Goal: Task Accomplishment & Management: Manage account settings

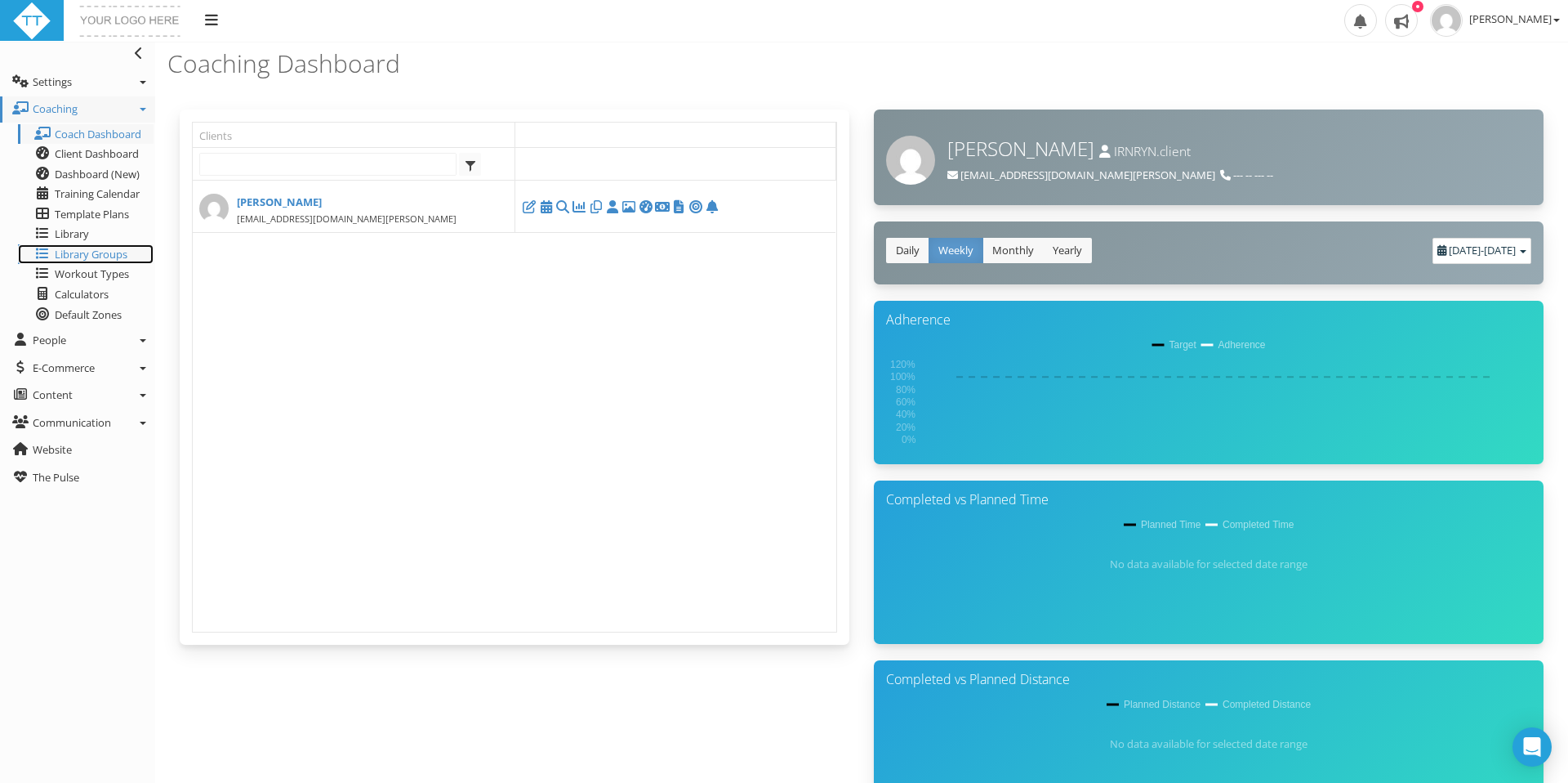
click at [91, 250] on span "Library Groups" at bounding box center [91, 253] width 73 height 15
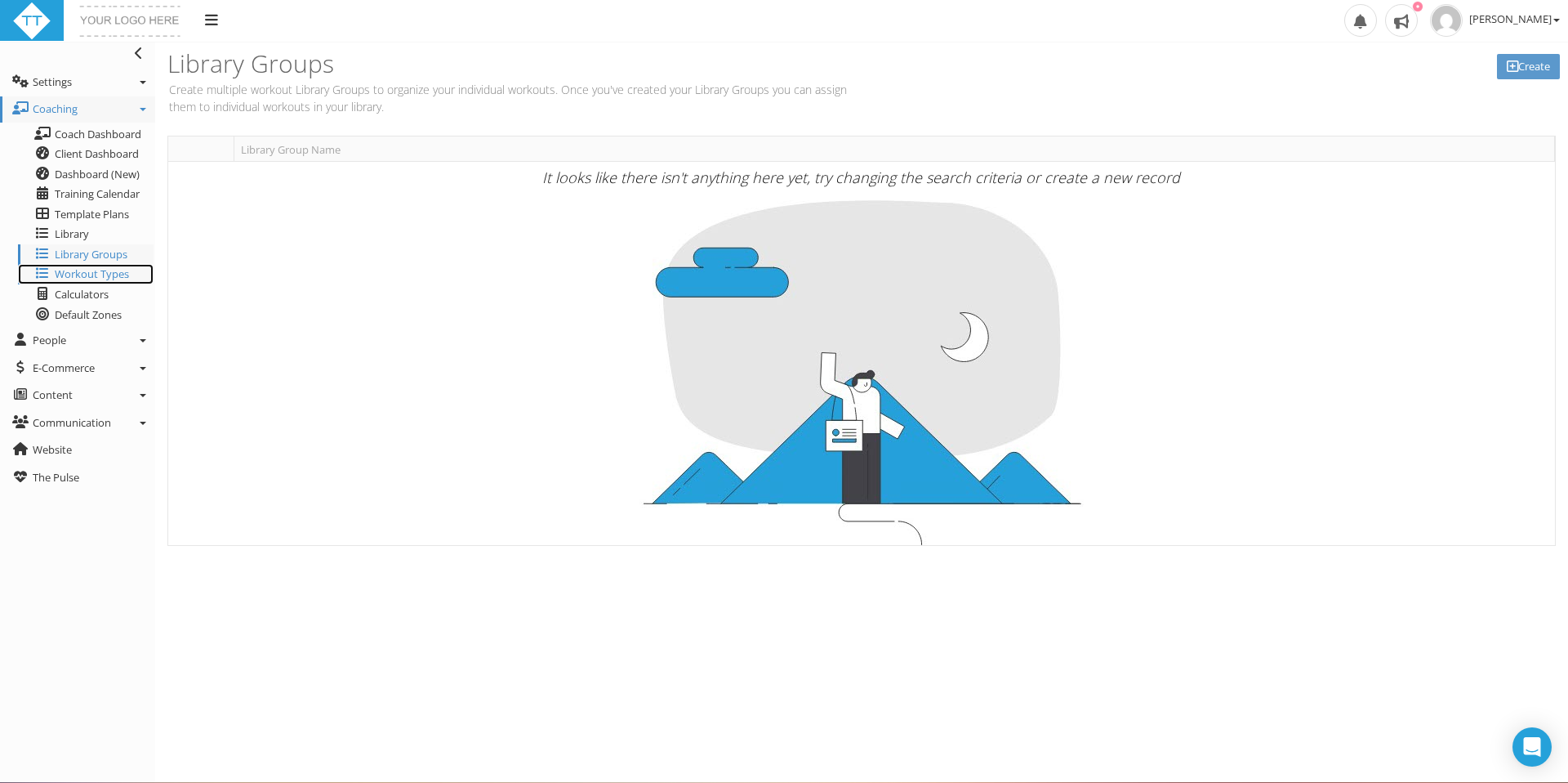
click at [83, 271] on span "Workout Types" at bounding box center [92, 273] width 75 height 15
click at [84, 296] on span "Calculators" at bounding box center [81, 294] width 54 height 15
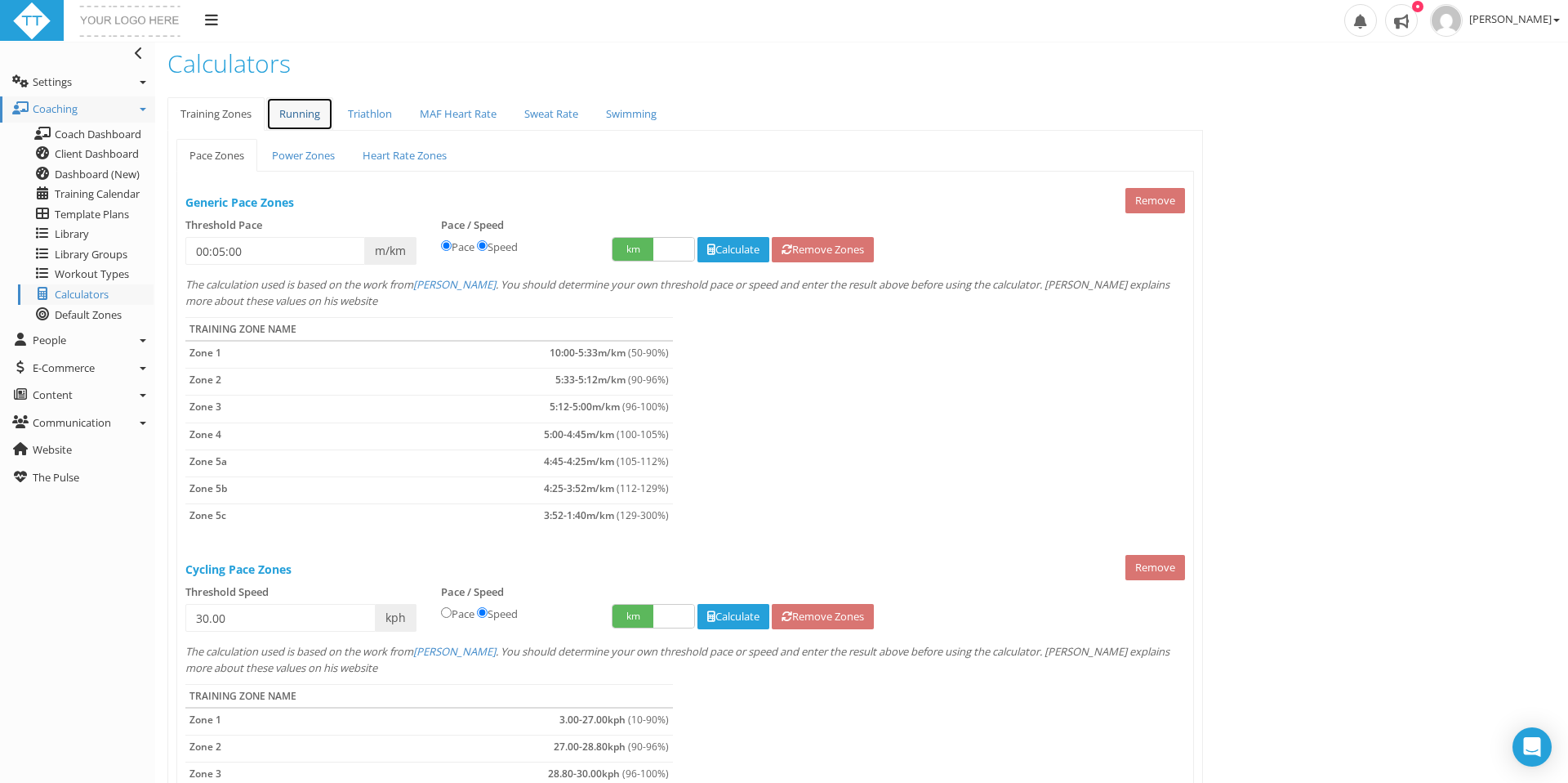
click at [300, 109] on link "Running" at bounding box center [299, 114] width 67 height 33
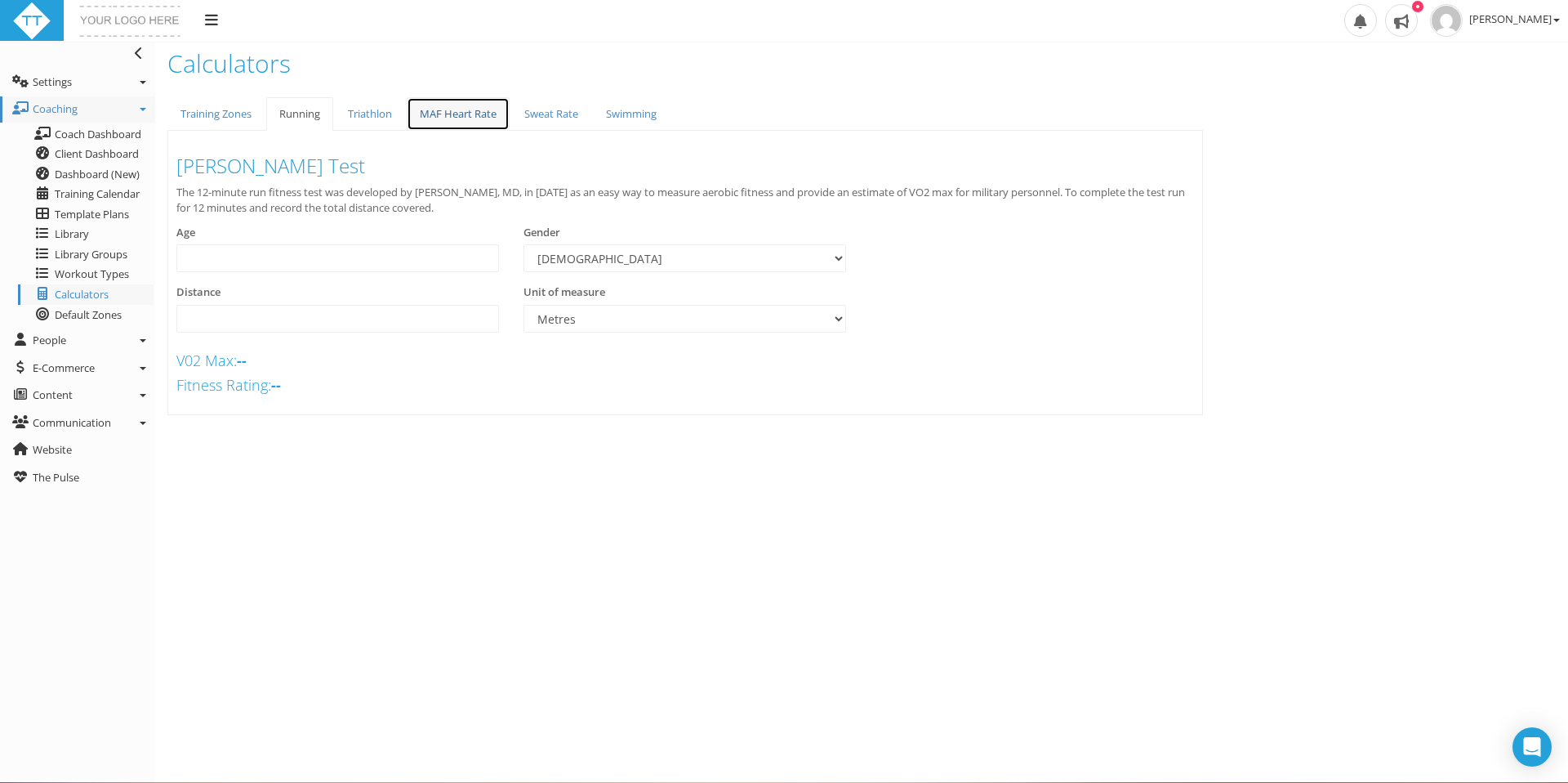
click at [453, 114] on link "MAF Heart Rate" at bounding box center [458, 114] width 103 height 33
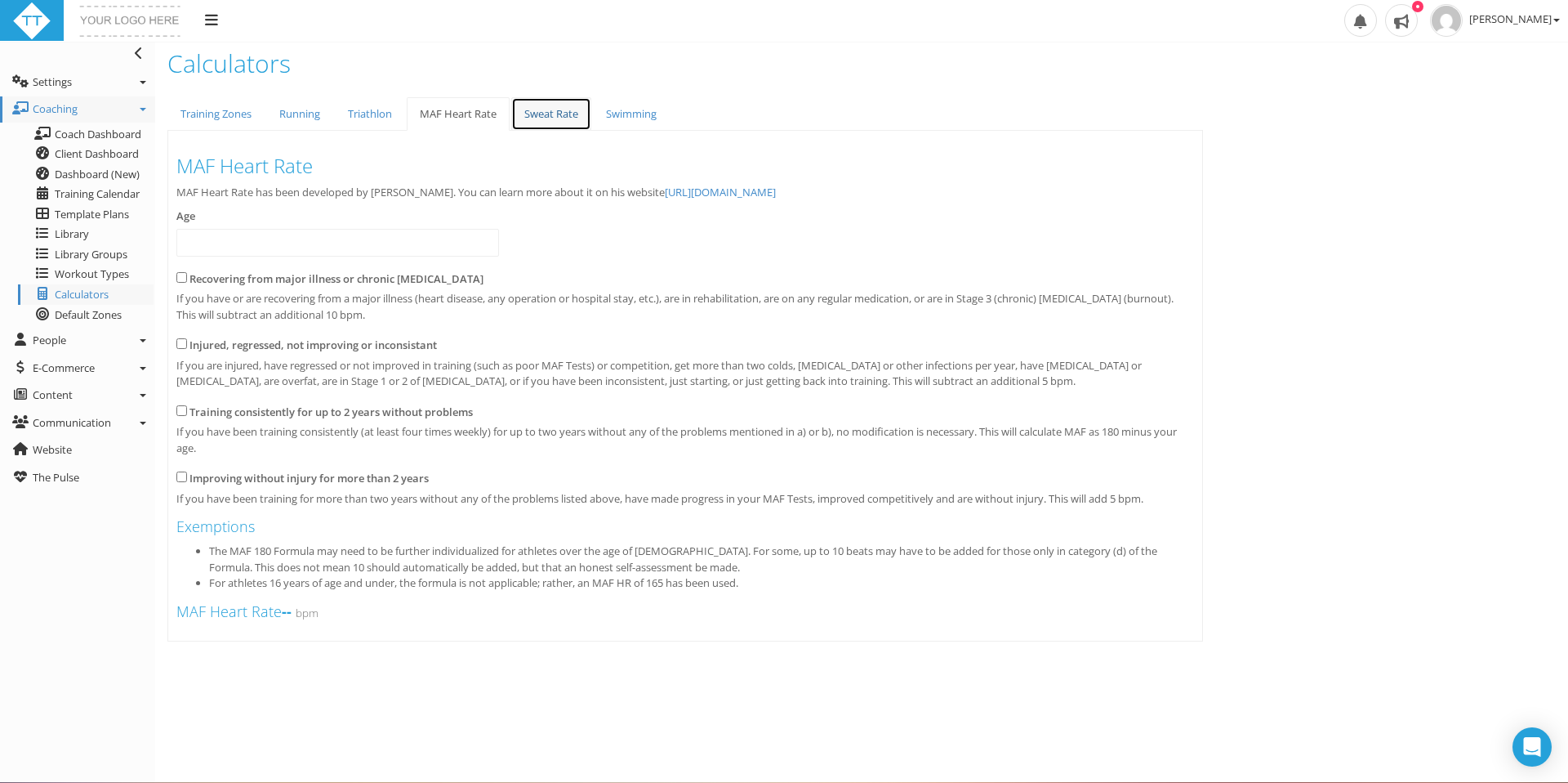
click at [570, 118] on link "Sweat Rate" at bounding box center [552, 114] width 81 height 33
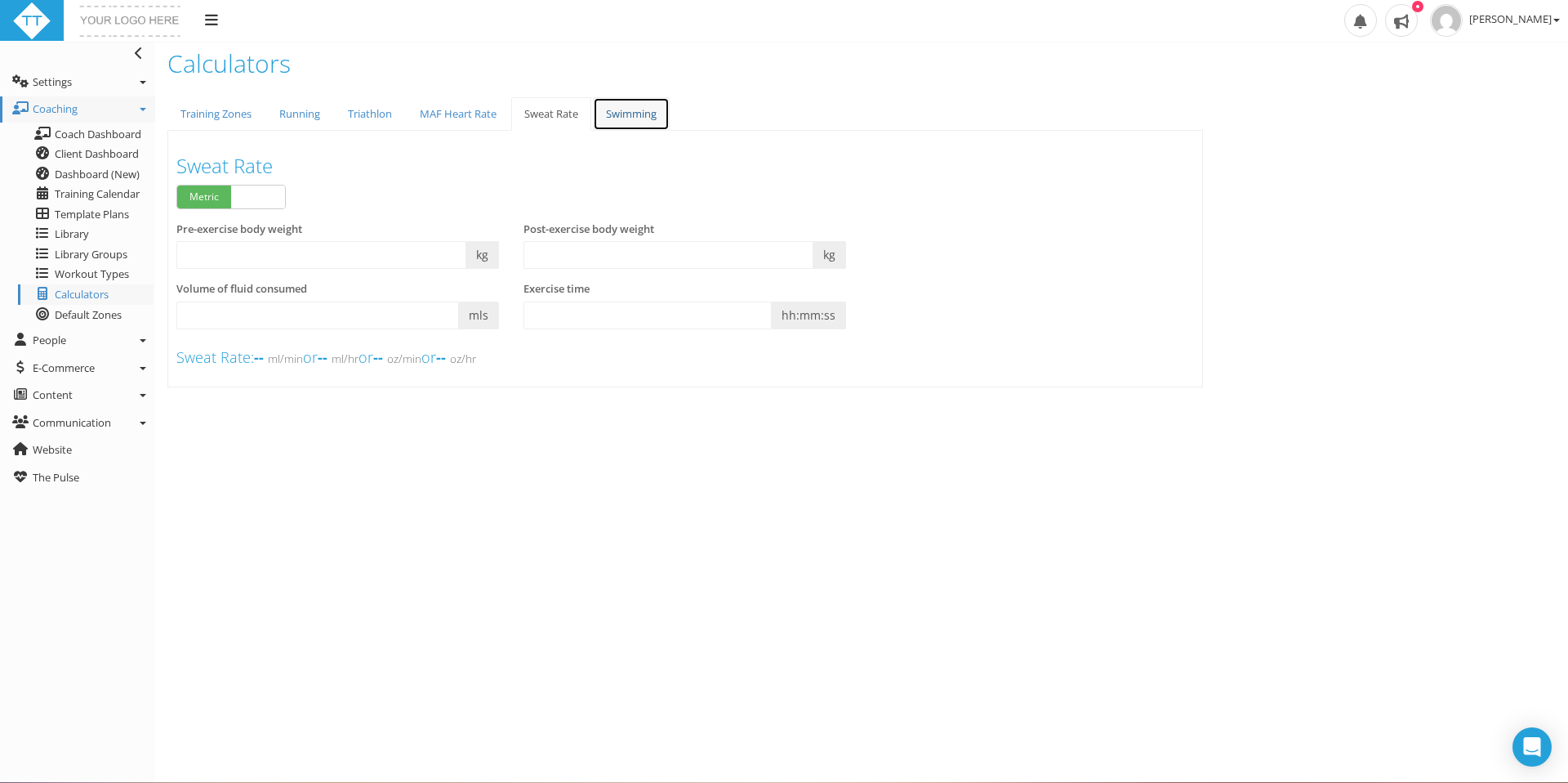
click at [651, 117] on link "Swimming" at bounding box center [631, 114] width 77 height 33
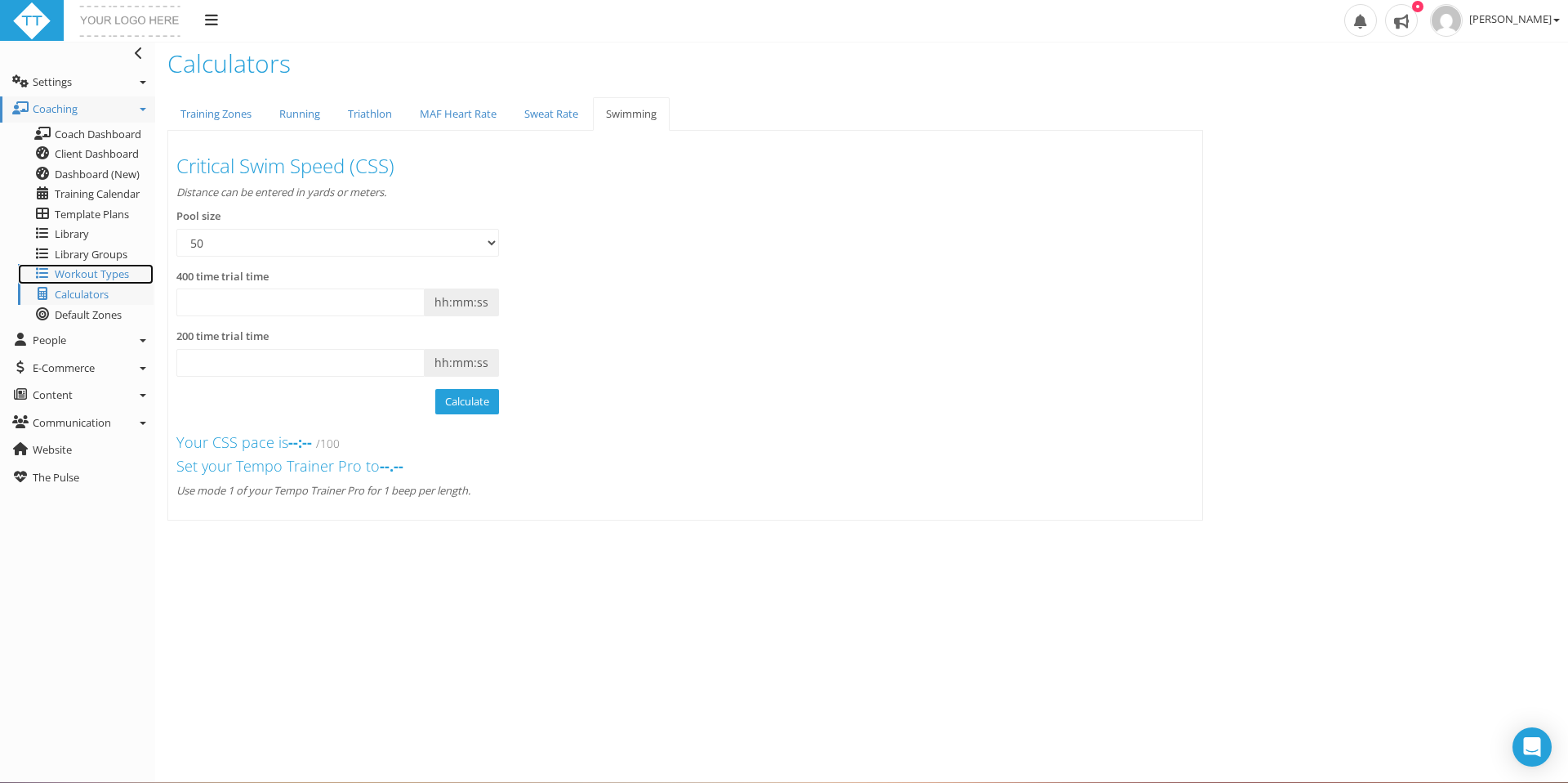
click at [111, 273] on span "Workout Types" at bounding box center [92, 273] width 75 height 15
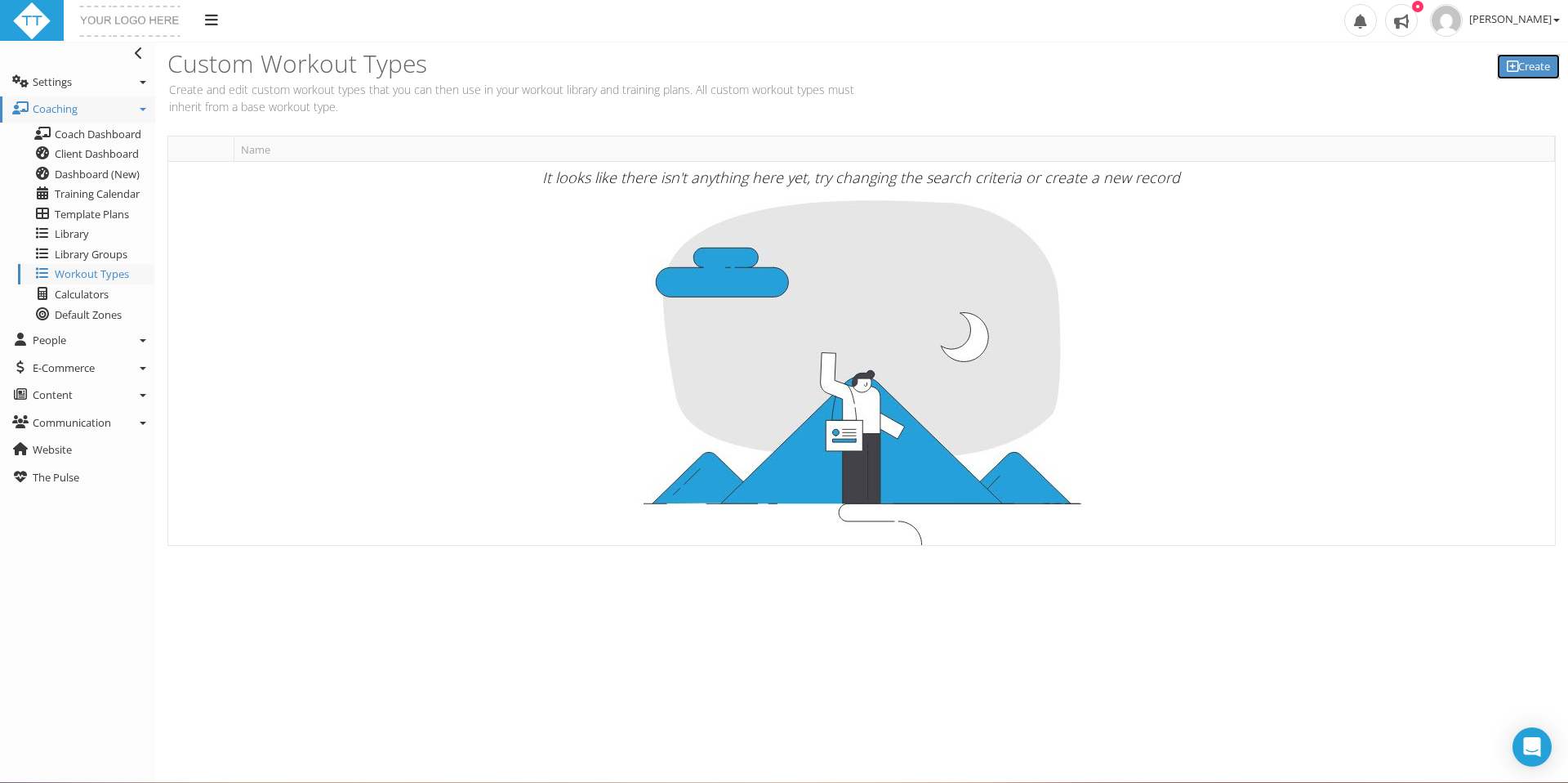
click at [1531, 71] on link "Create" at bounding box center [1528, 67] width 63 height 26
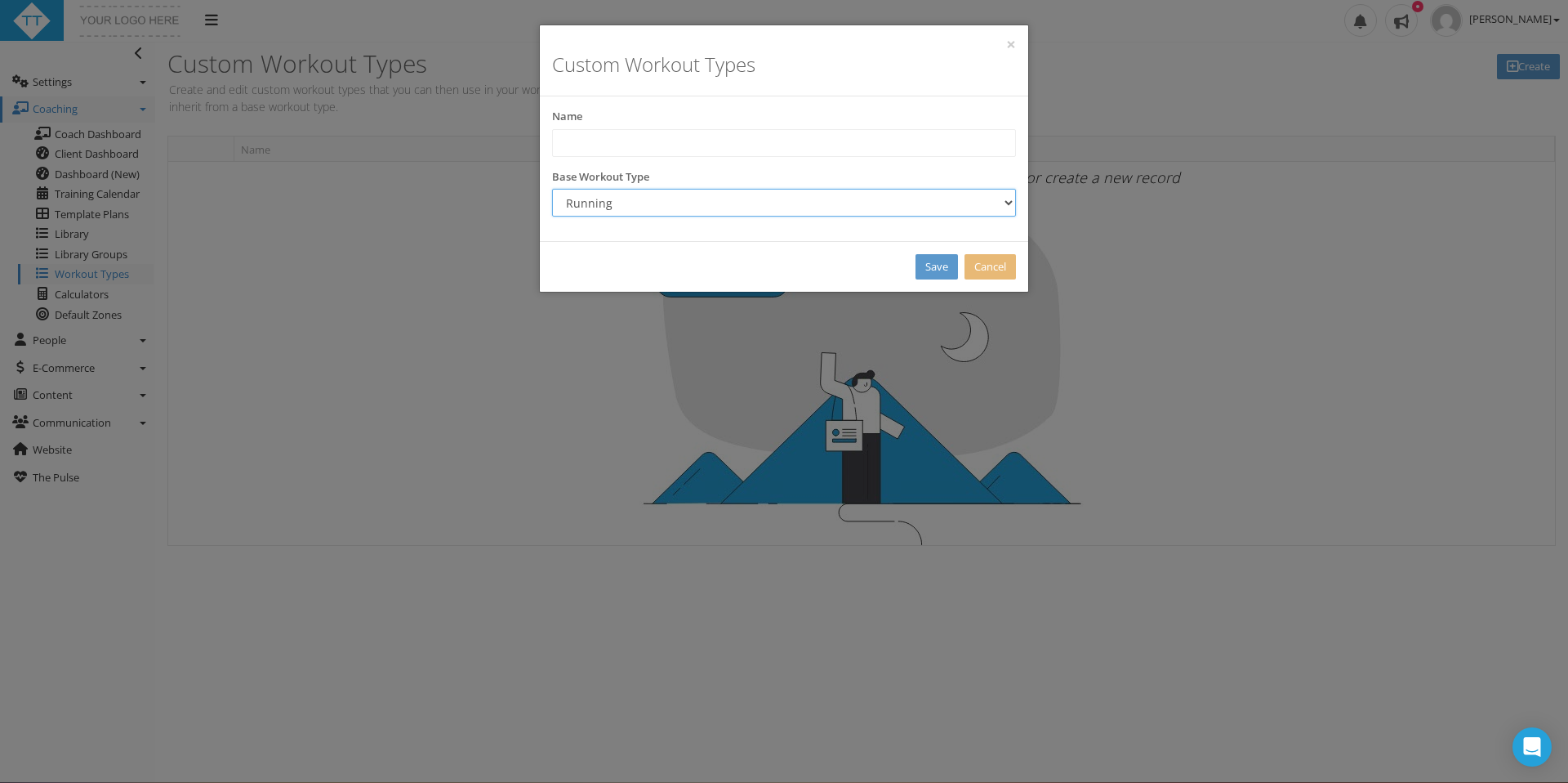
click at [721, 212] on select "Running Swimming Cycling Mountain Biking Walking Brick Strength Yoga Surfing Re…" at bounding box center [784, 202] width 463 height 28
select select "Strength"
click at [552, 189] on select "Running Swimming Cycling Mountain Biking Walking Brick Strength Yoga Surfing Re…" at bounding box center [784, 202] width 463 height 28
click at [628, 140] on input "text" at bounding box center [784, 142] width 463 height 28
type input "UPPER"
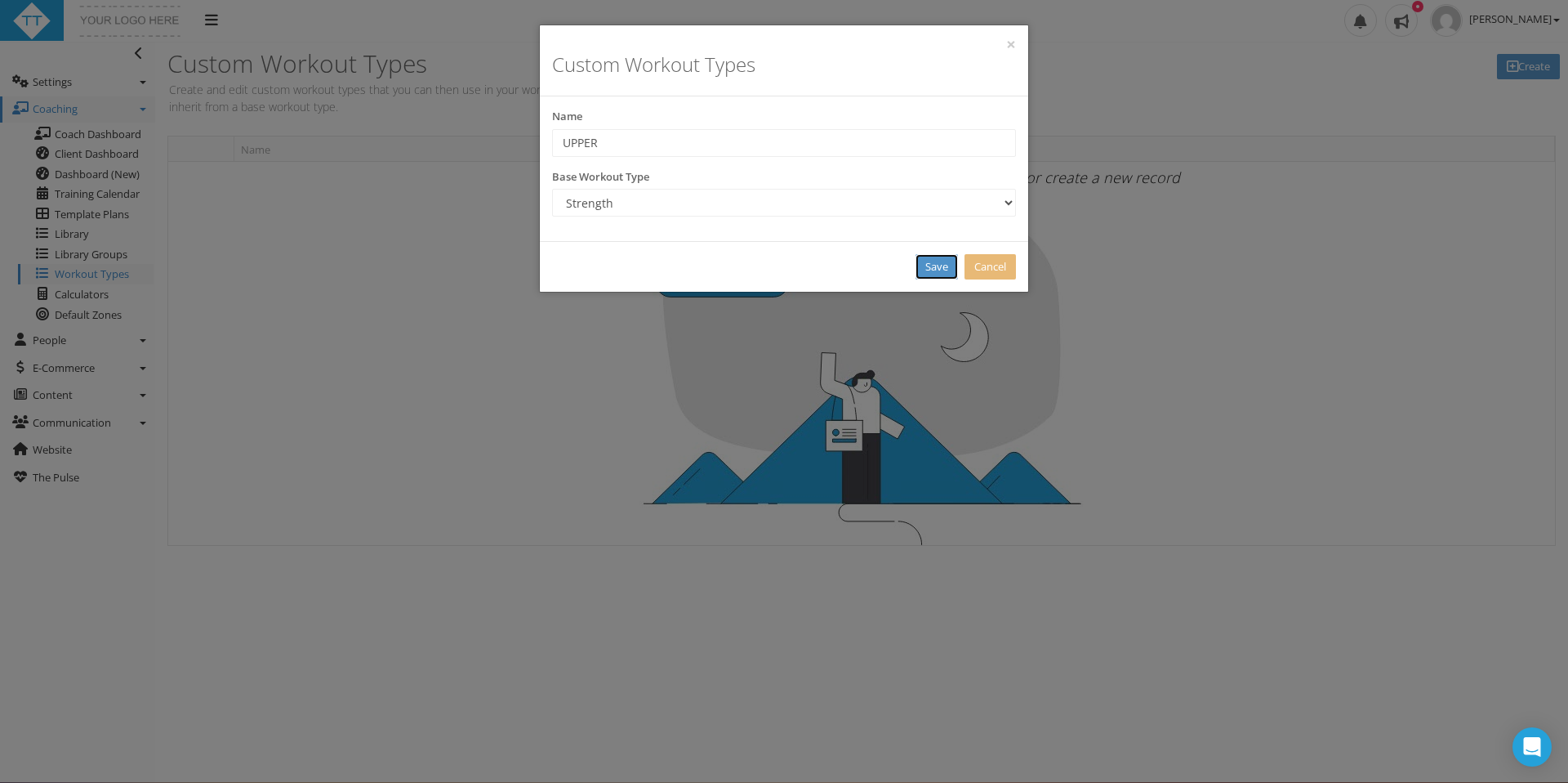
click at [935, 276] on link "Save" at bounding box center [936, 267] width 42 height 26
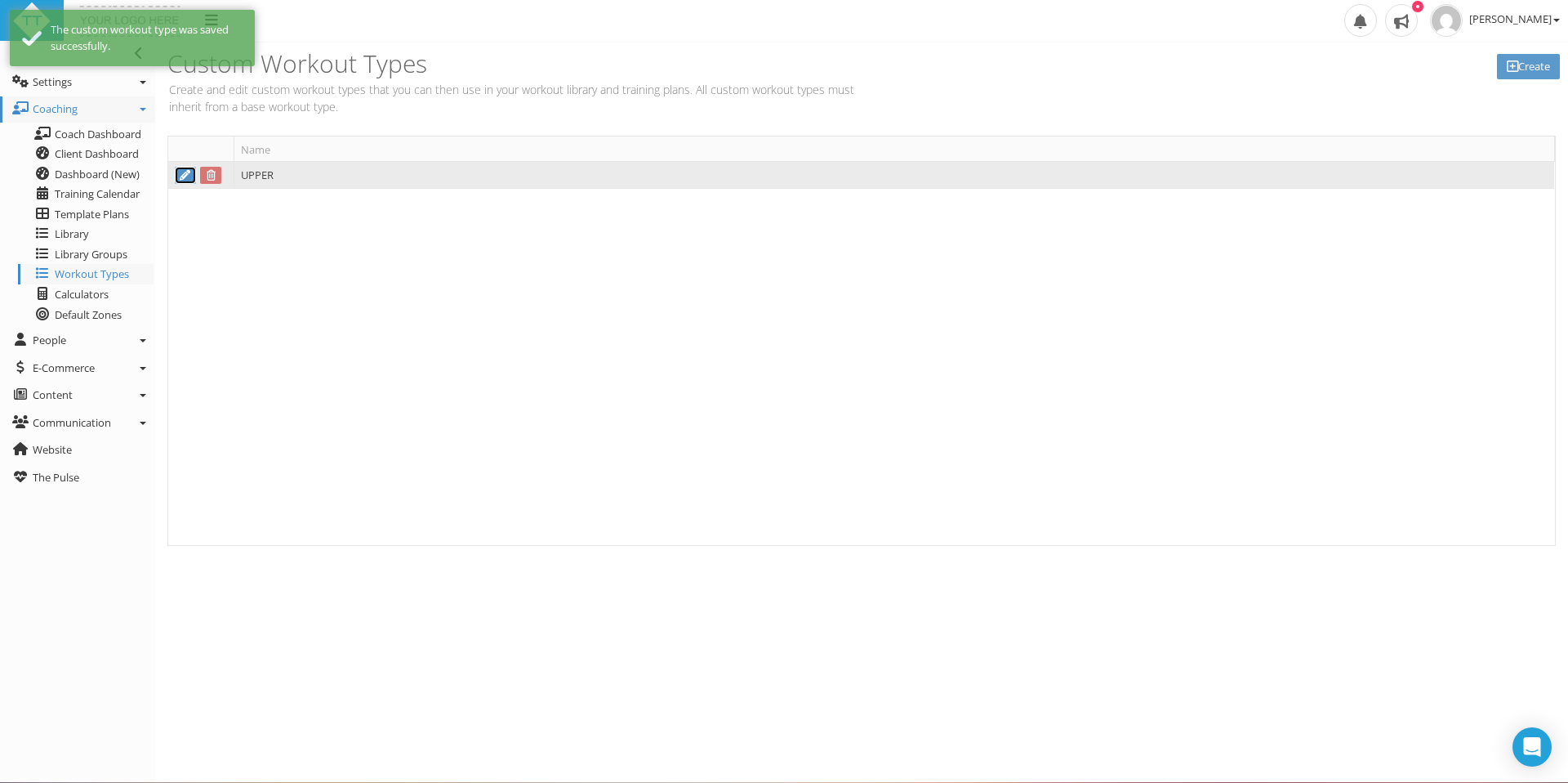
click at [184, 176] on icon at bounding box center [185, 175] width 13 height 11
type input "UPPER"
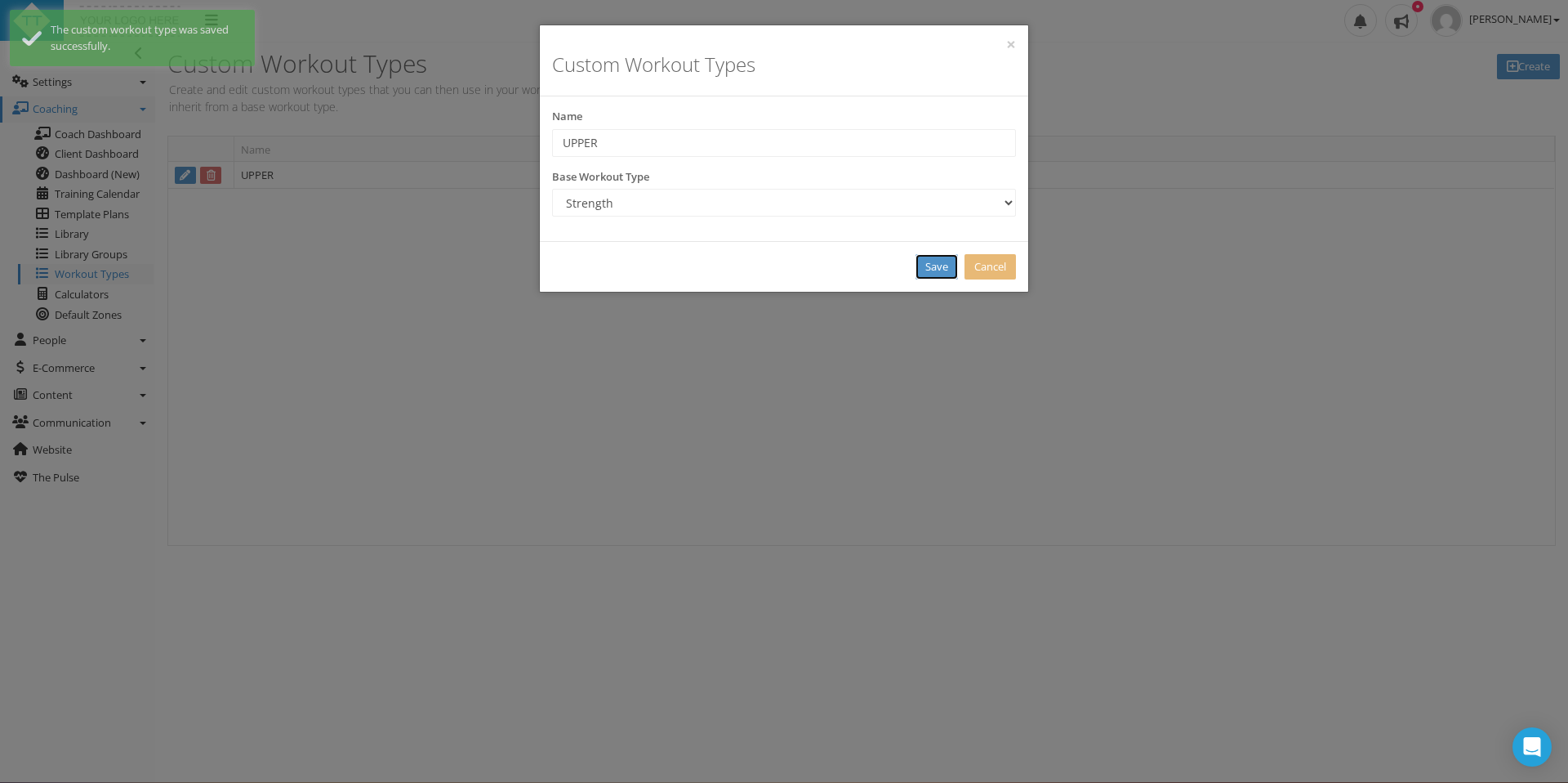
click at [934, 268] on link "Save" at bounding box center [936, 267] width 42 height 26
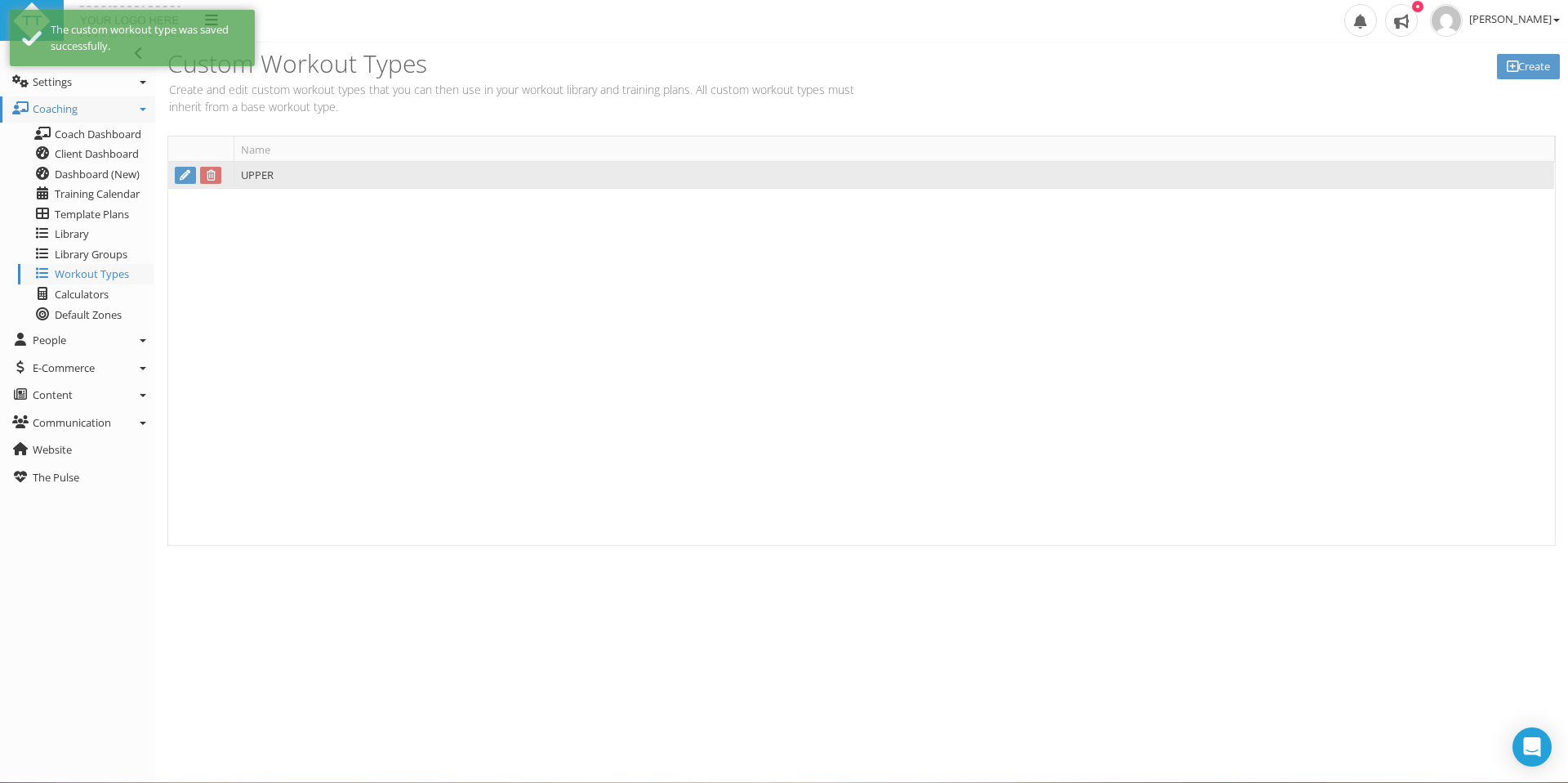
click at [763, 186] on td "UPPER" at bounding box center [893, 176] width 1321 height 28
click at [716, 178] on td "UPPER" at bounding box center [893, 176] width 1321 height 28
click at [715, 178] on td "UPPER" at bounding box center [893, 176] width 1321 height 28
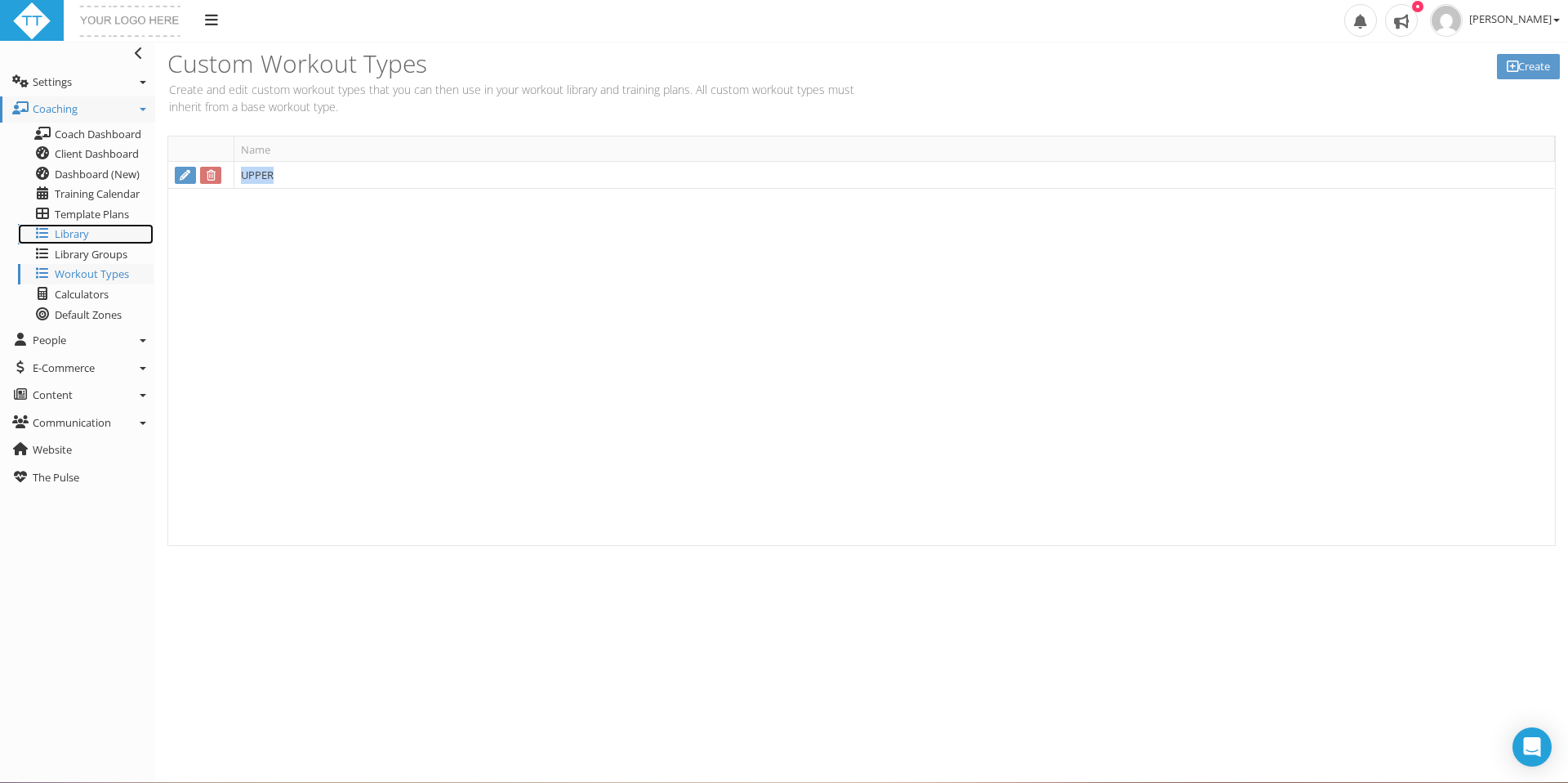
click at [90, 234] on link "Library" at bounding box center [85, 234] width 135 height 21
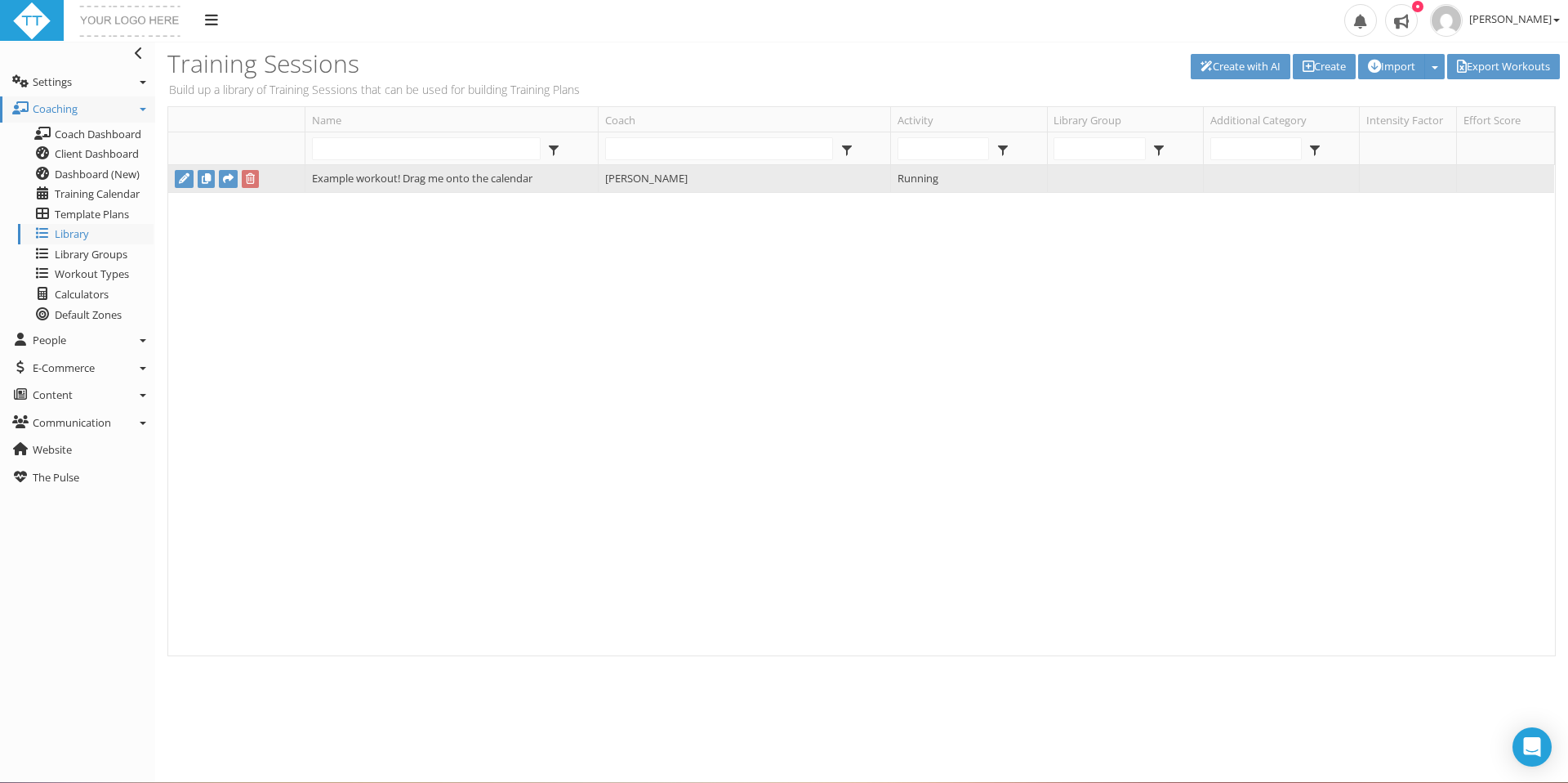
click at [480, 176] on td "Example workout! Drag me onto the calendar" at bounding box center [451, 179] width 294 height 28
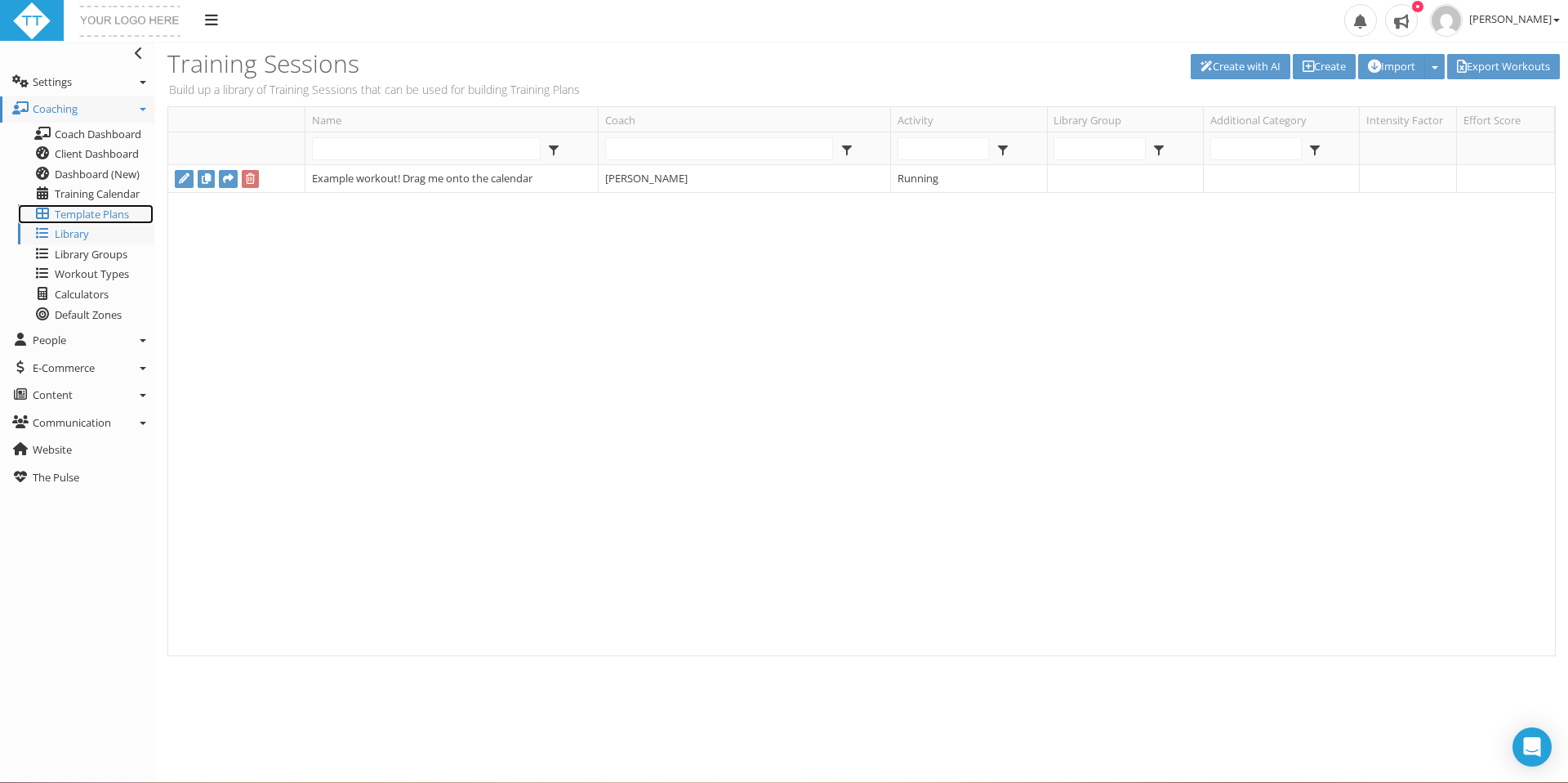
click at [106, 216] on span "Template Plans" at bounding box center [92, 213] width 75 height 15
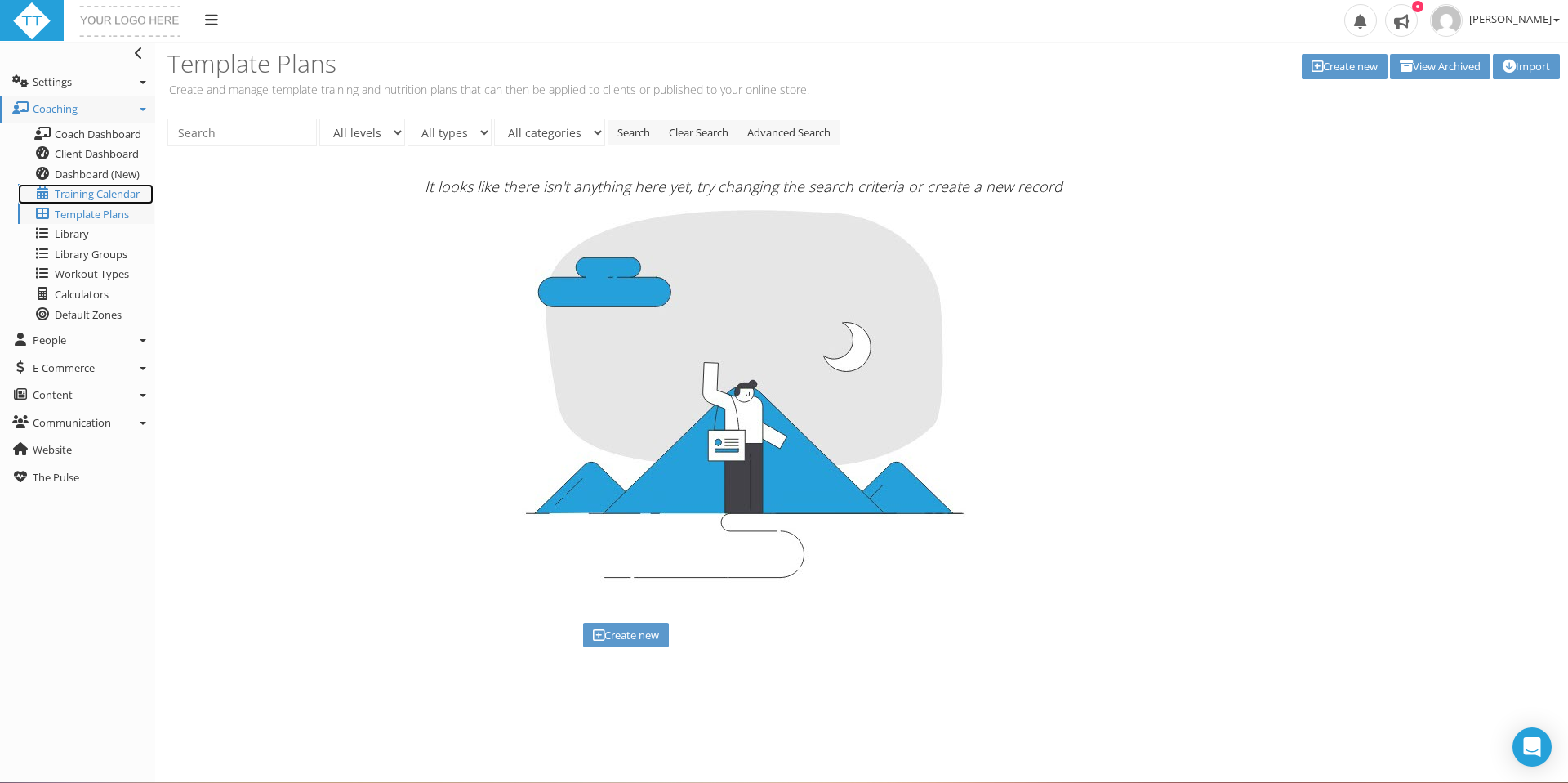
click at [91, 194] on span "Training Calendar" at bounding box center [97, 194] width 84 height 15
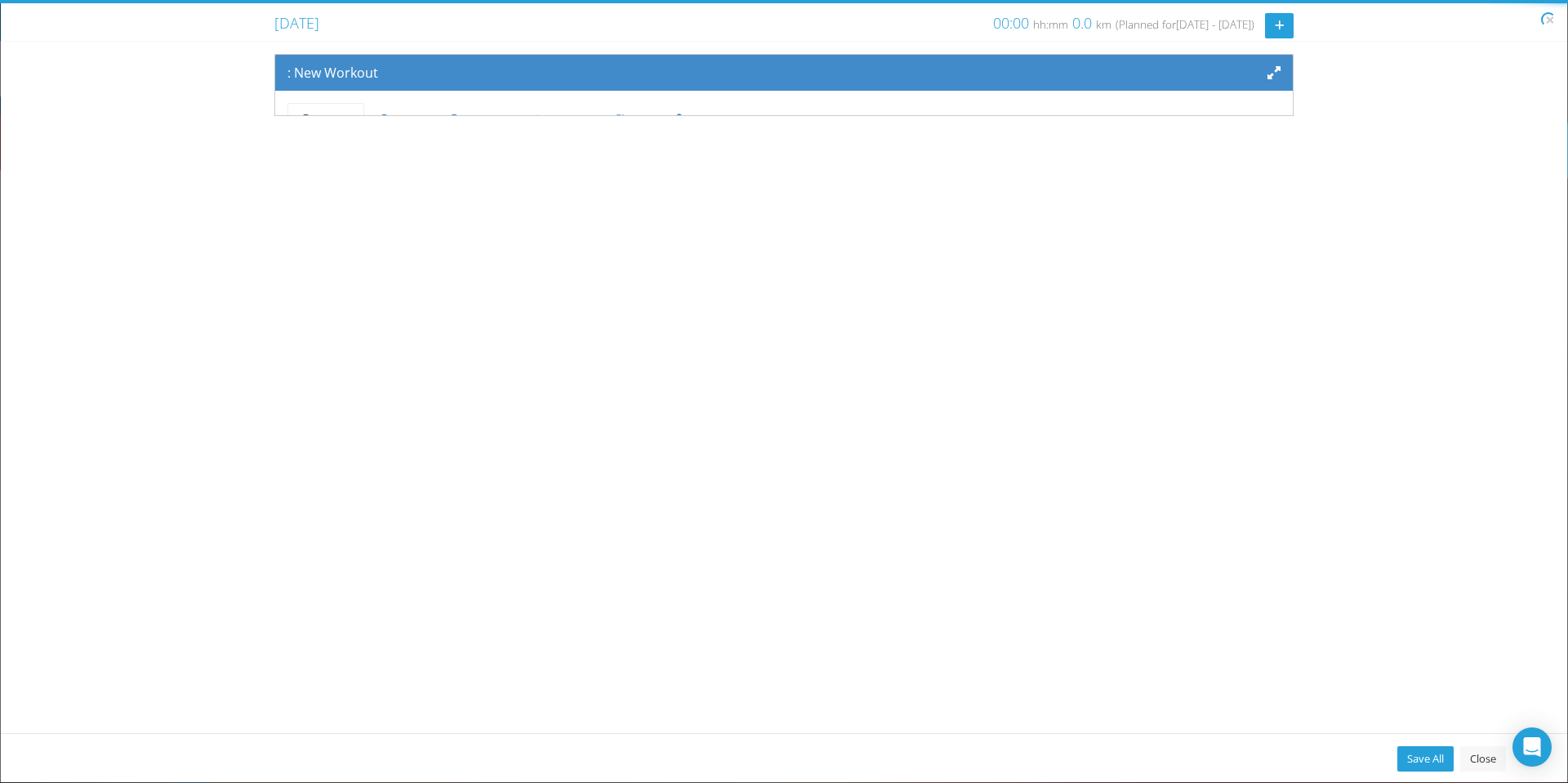
scroll to position [136, 0]
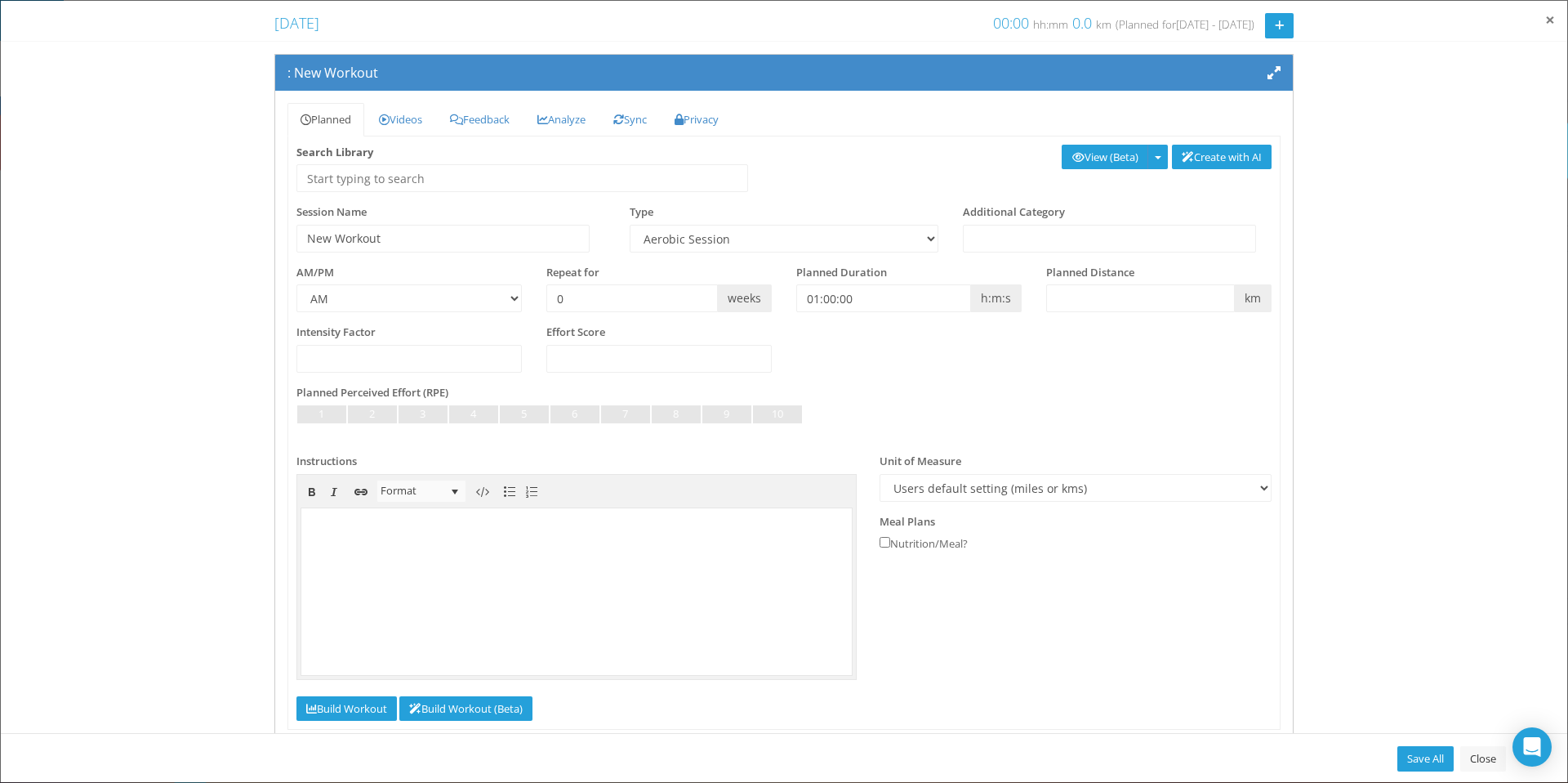
click at [1552, 17] on span "×" at bounding box center [1550, 19] width 10 height 23
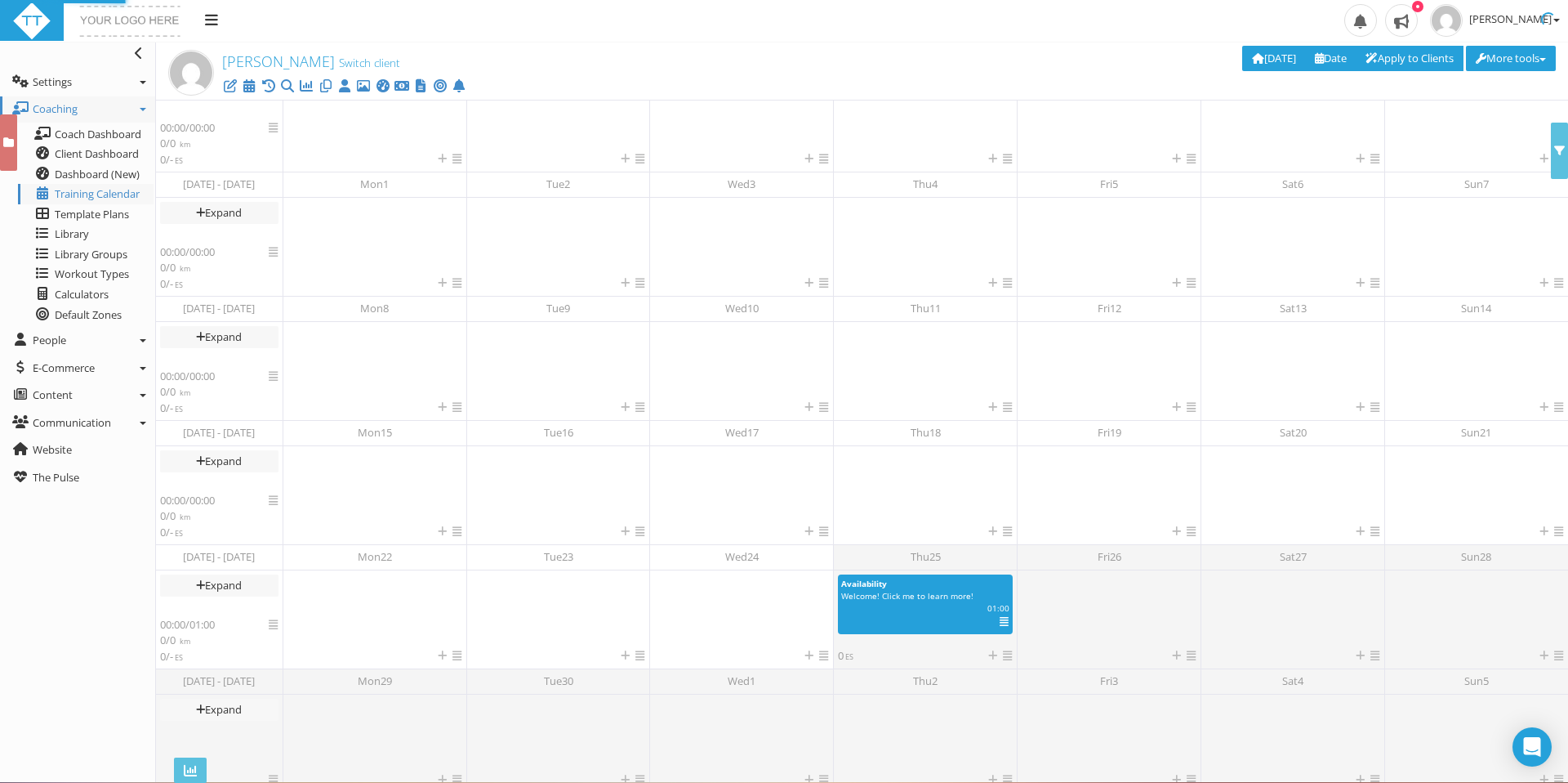
scroll to position [366, 0]
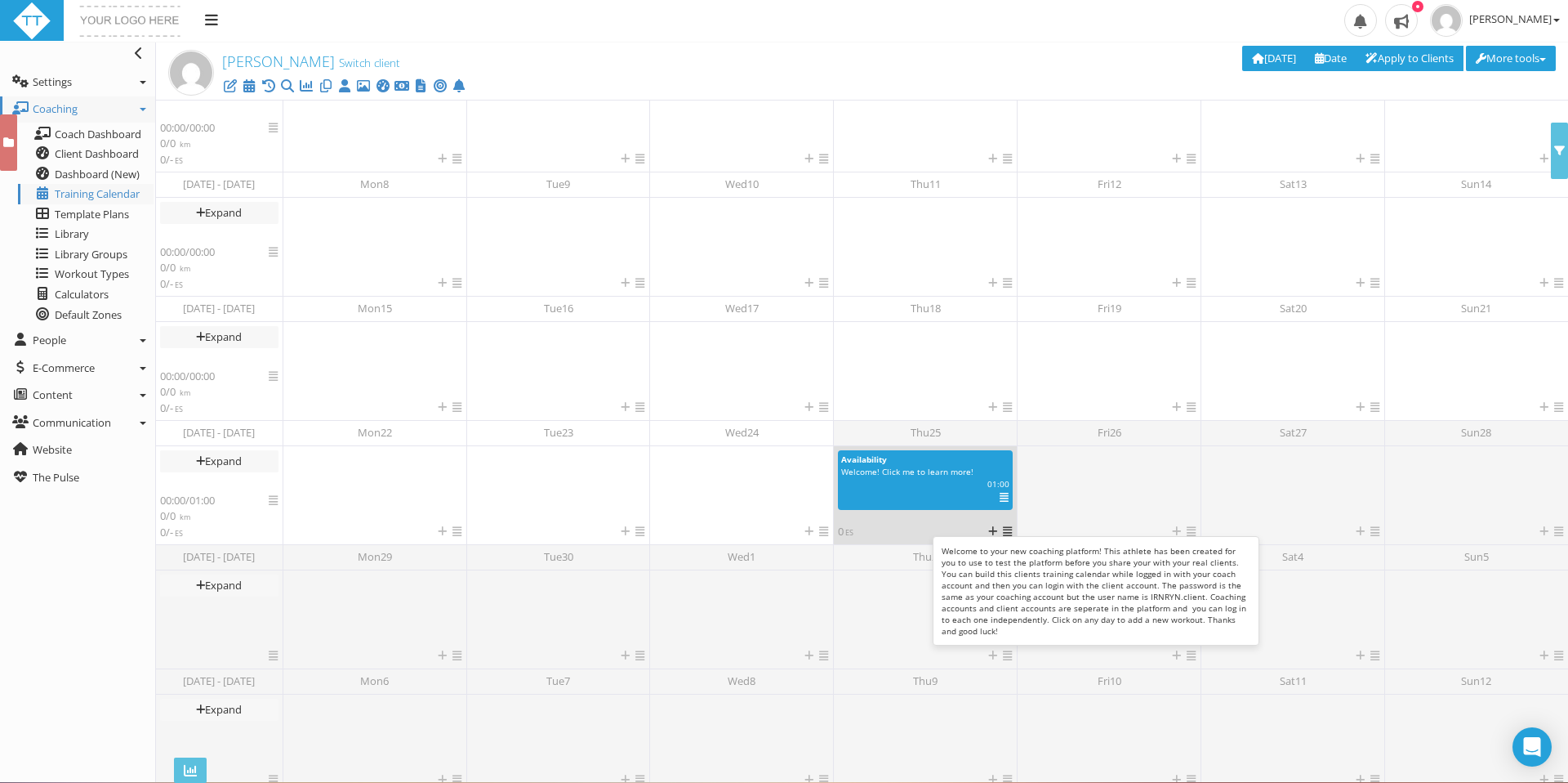
click at [923, 482] on div "km | 01:00 | ES | IF" at bounding box center [925, 484] width 192 height 12
select select "6d24ca3d-9a66-4013-b7dd-39de6cbba7af"
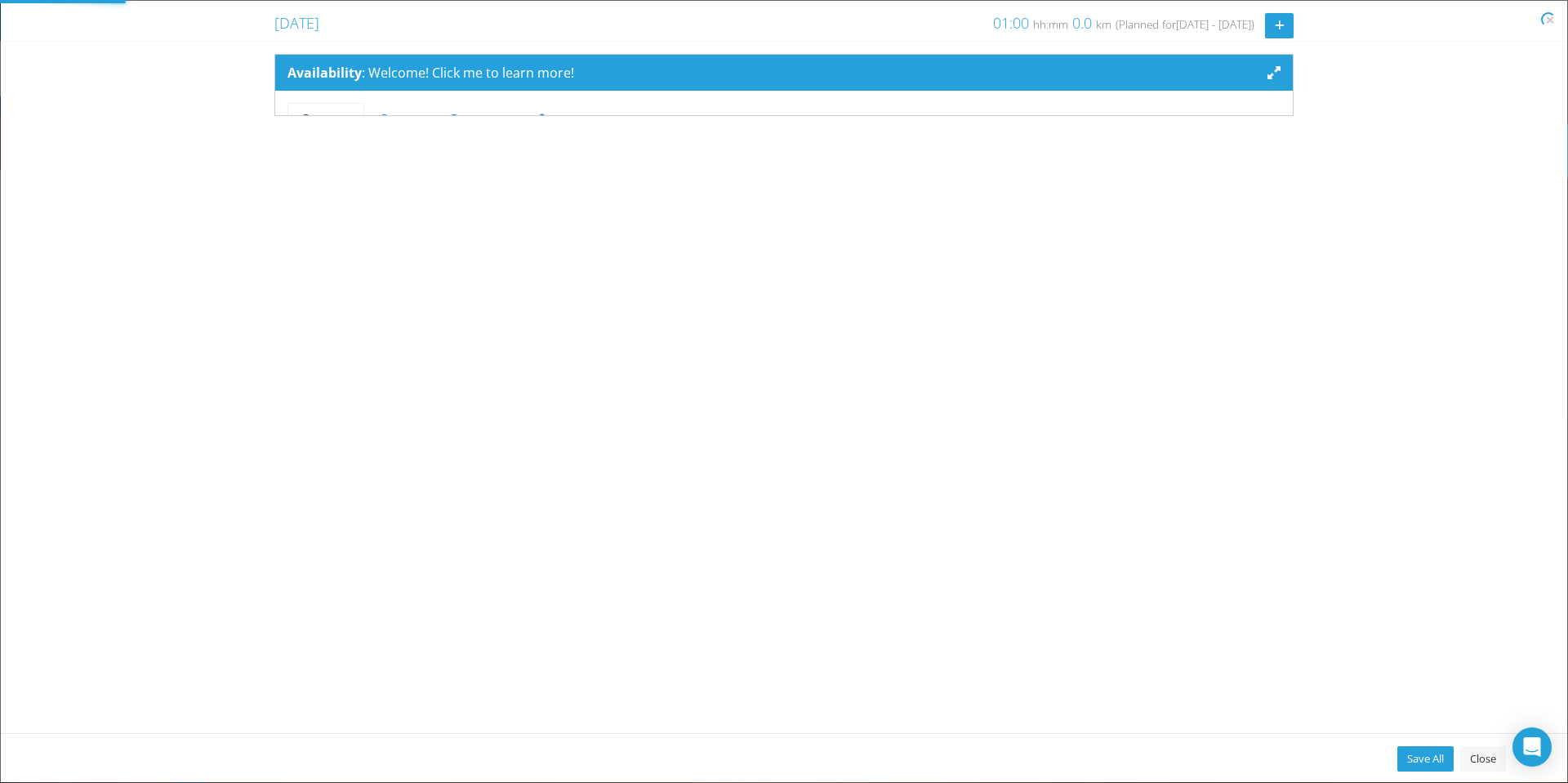
scroll to position [0, 0]
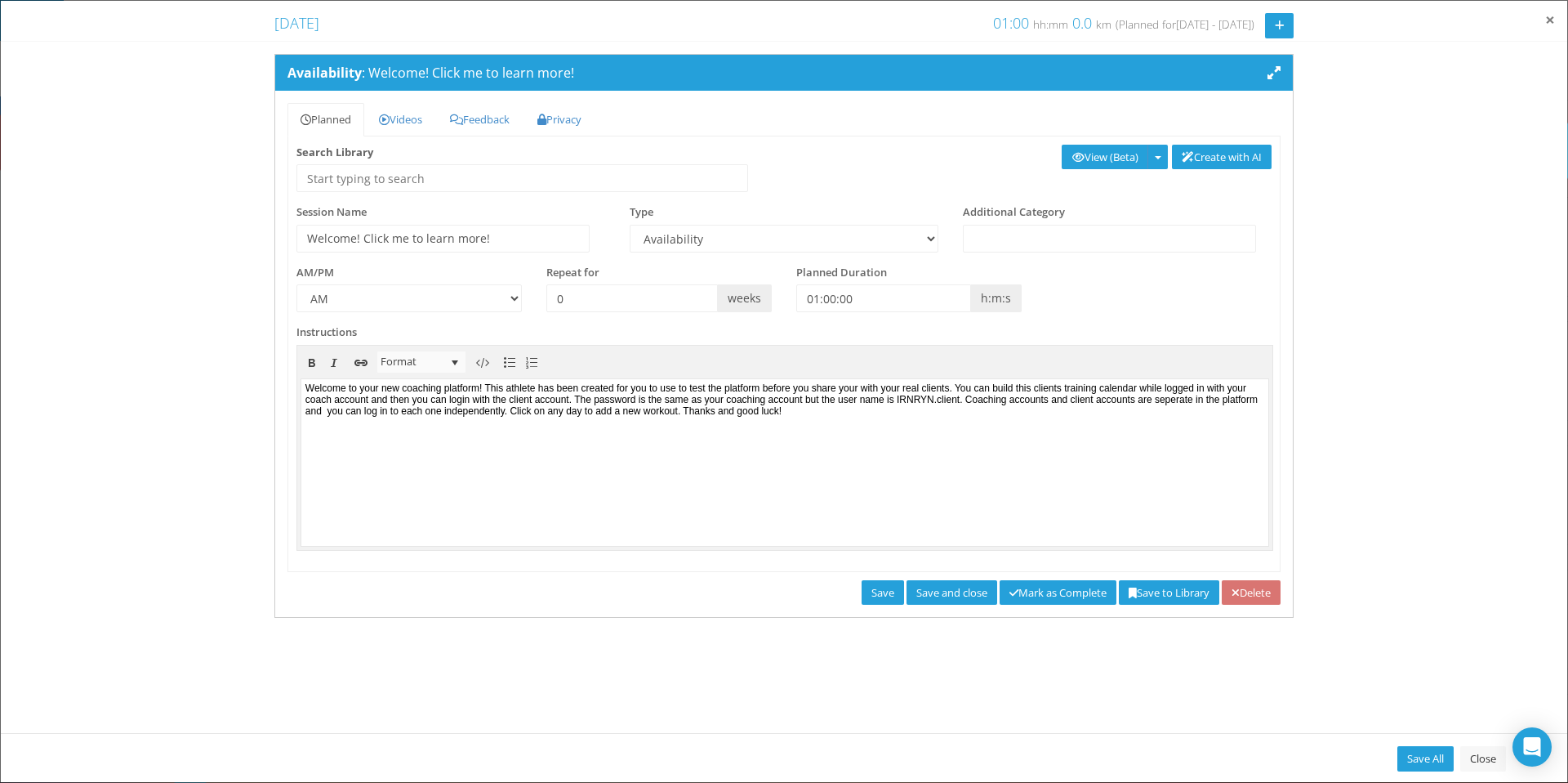
click at [1552, 22] on span "×" at bounding box center [1550, 19] width 10 height 23
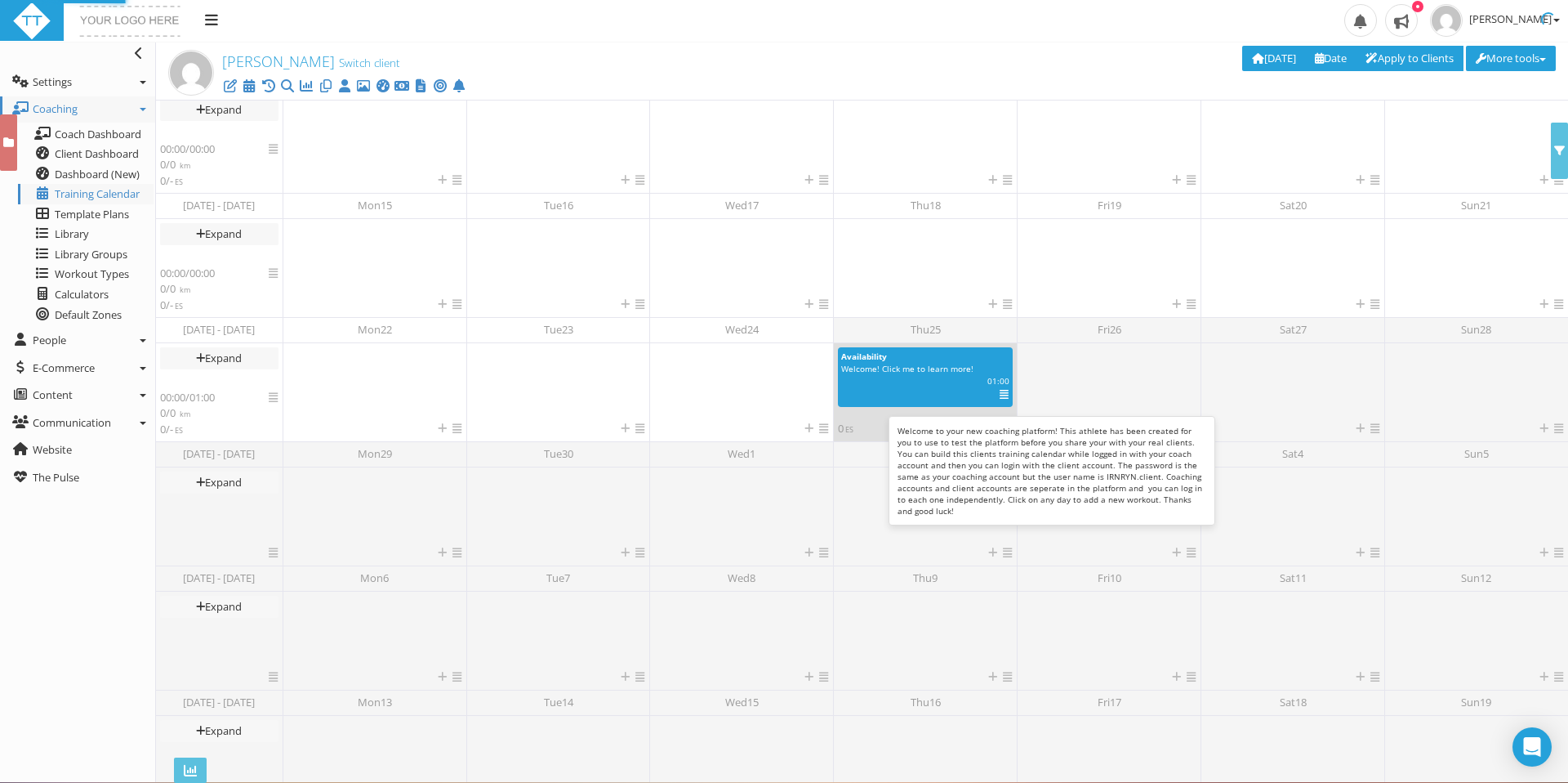
scroll to position [470, 0]
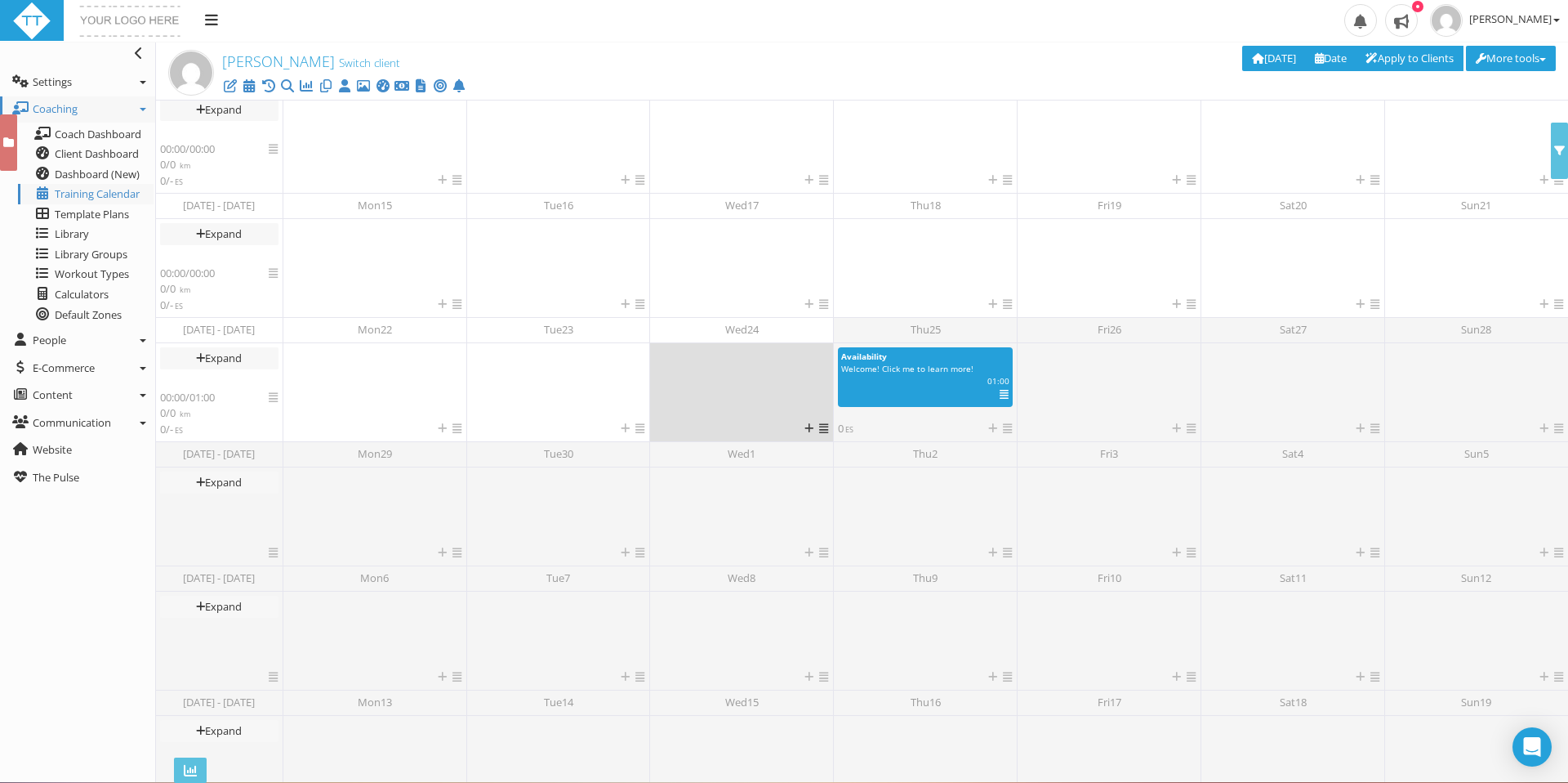
click at [712, 376] on div at bounding box center [741, 383] width 175 height 74
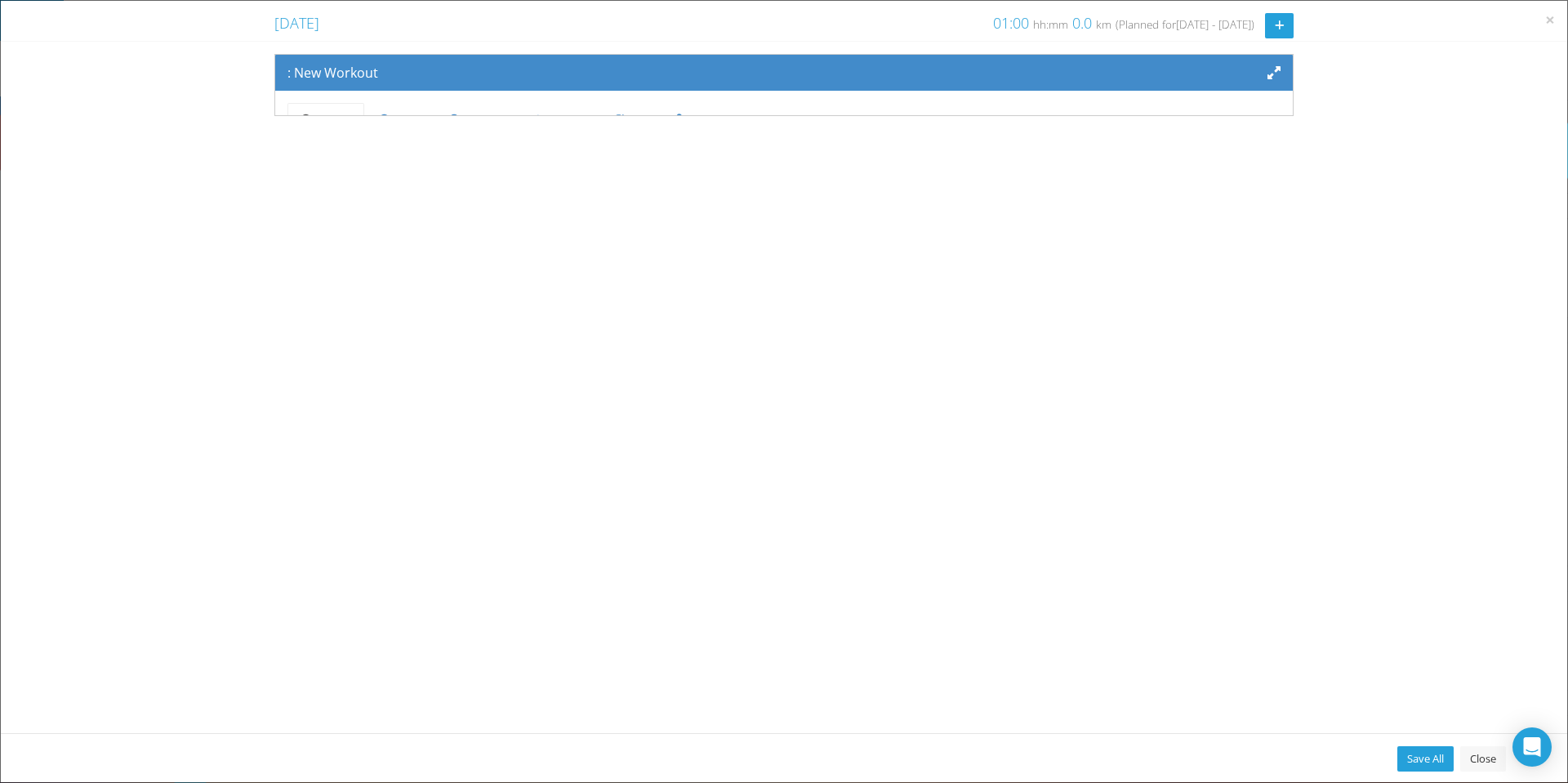
scroll to position [136, 0]
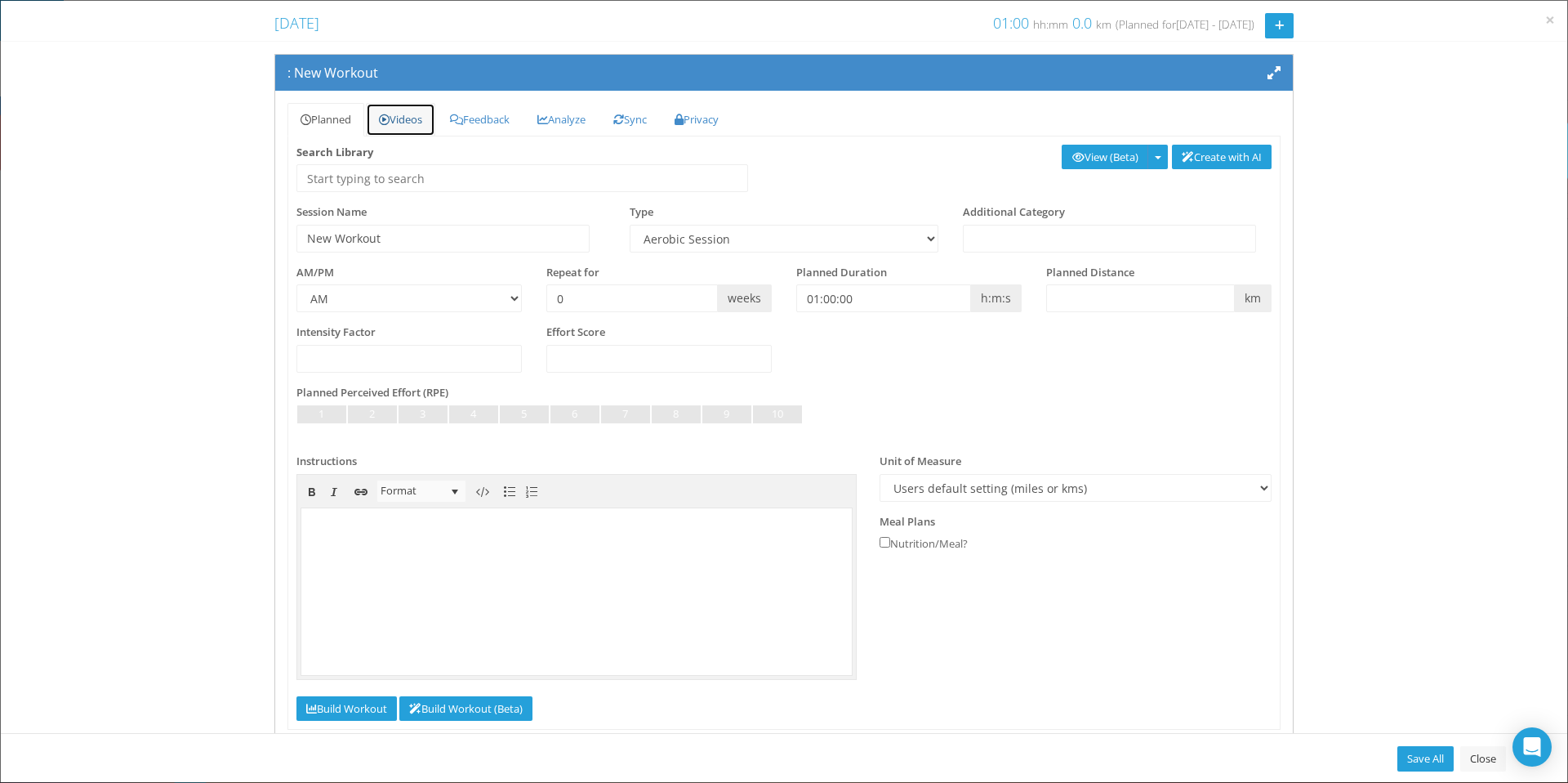
click at [401, 118] on link "Videos" at bounding box center [401, 120] width 70 height 33
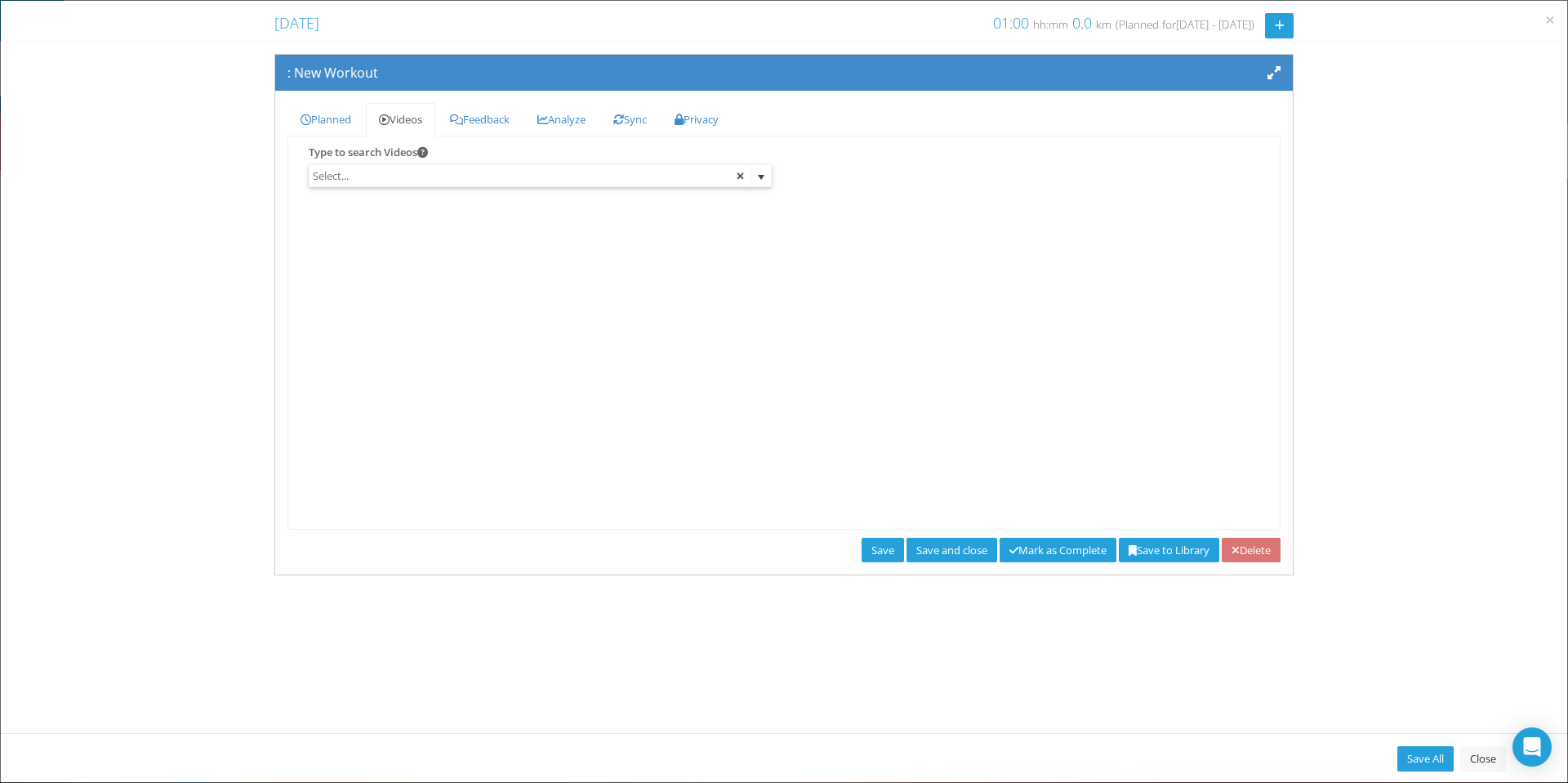
click at [404, 182] on input "text" at bounding box center [530, 176] width 442 height 22
click at [765, 176] on span "select" at bounding box center [760, 177] width 13 height 13
click at [327, 120] on link "Planned" at bounding box center [326, 120] width 77 height 33
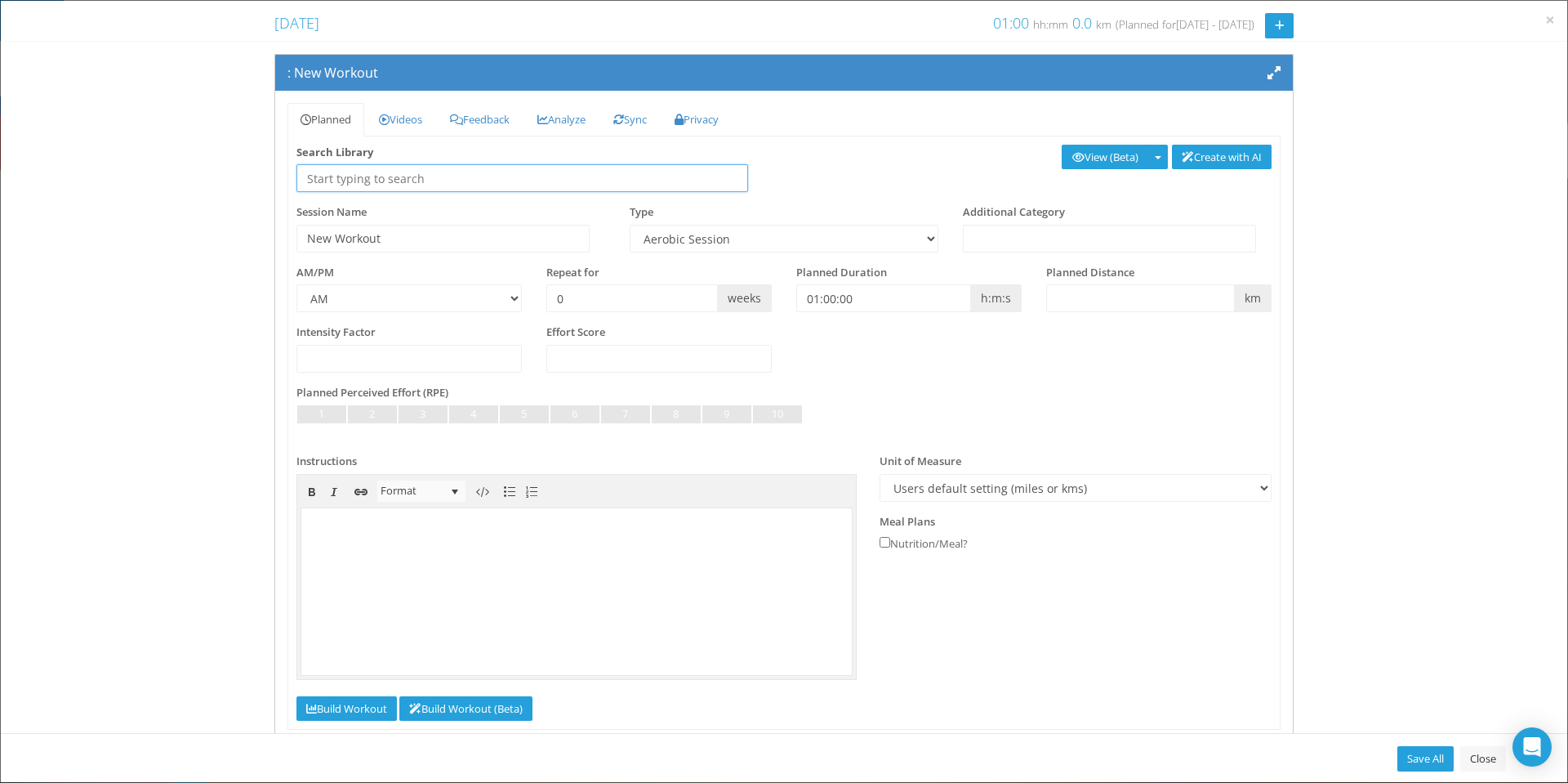
click at [419, 183] on input "text" at bounding box center [522, 178] width 452 height 28
click at [361, 706] on link "Build Workout" at bounding box center [347, 709] width 100 height 26
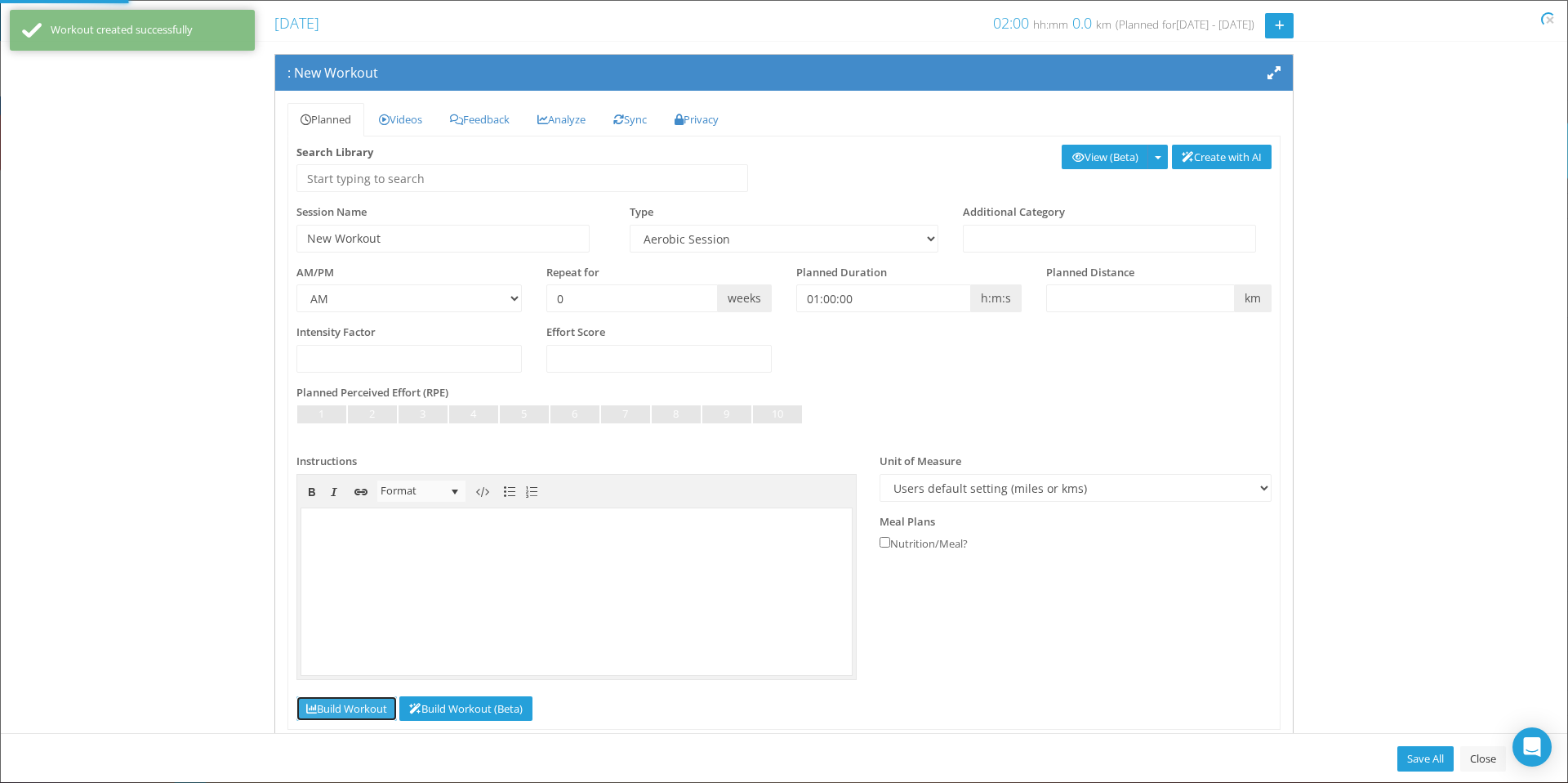
select select "Work"
select select "Cooldown"
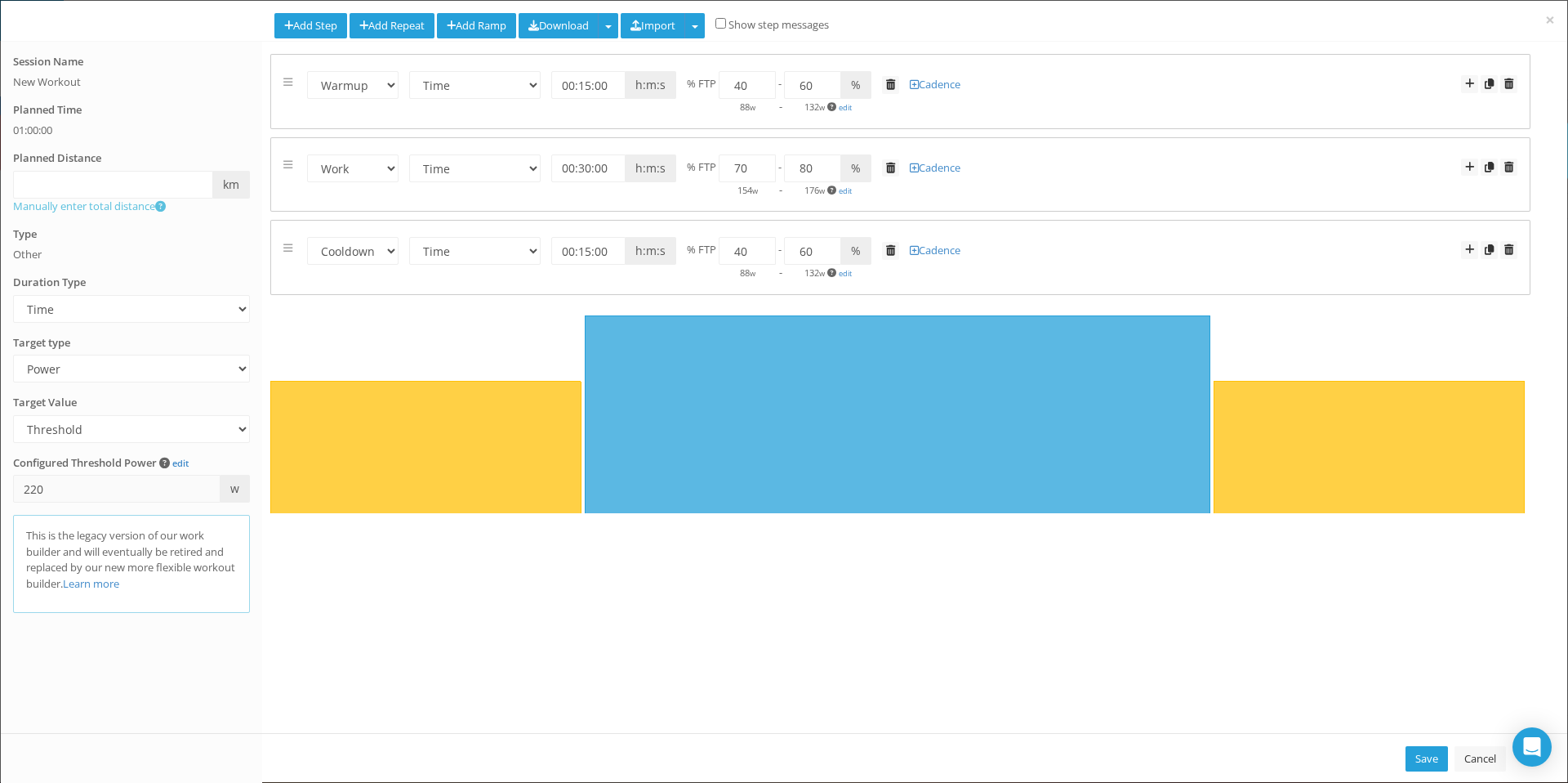
click at [26, 252] on span "Other" at bounding box center [27, 253] width 28 height 27
click at [1551, 21] on span "×" at bounding box center [1550, 19] width 10 height 23
click at [995, 114] on button "OK" at bounding box center [999, 117] width 34 height 26
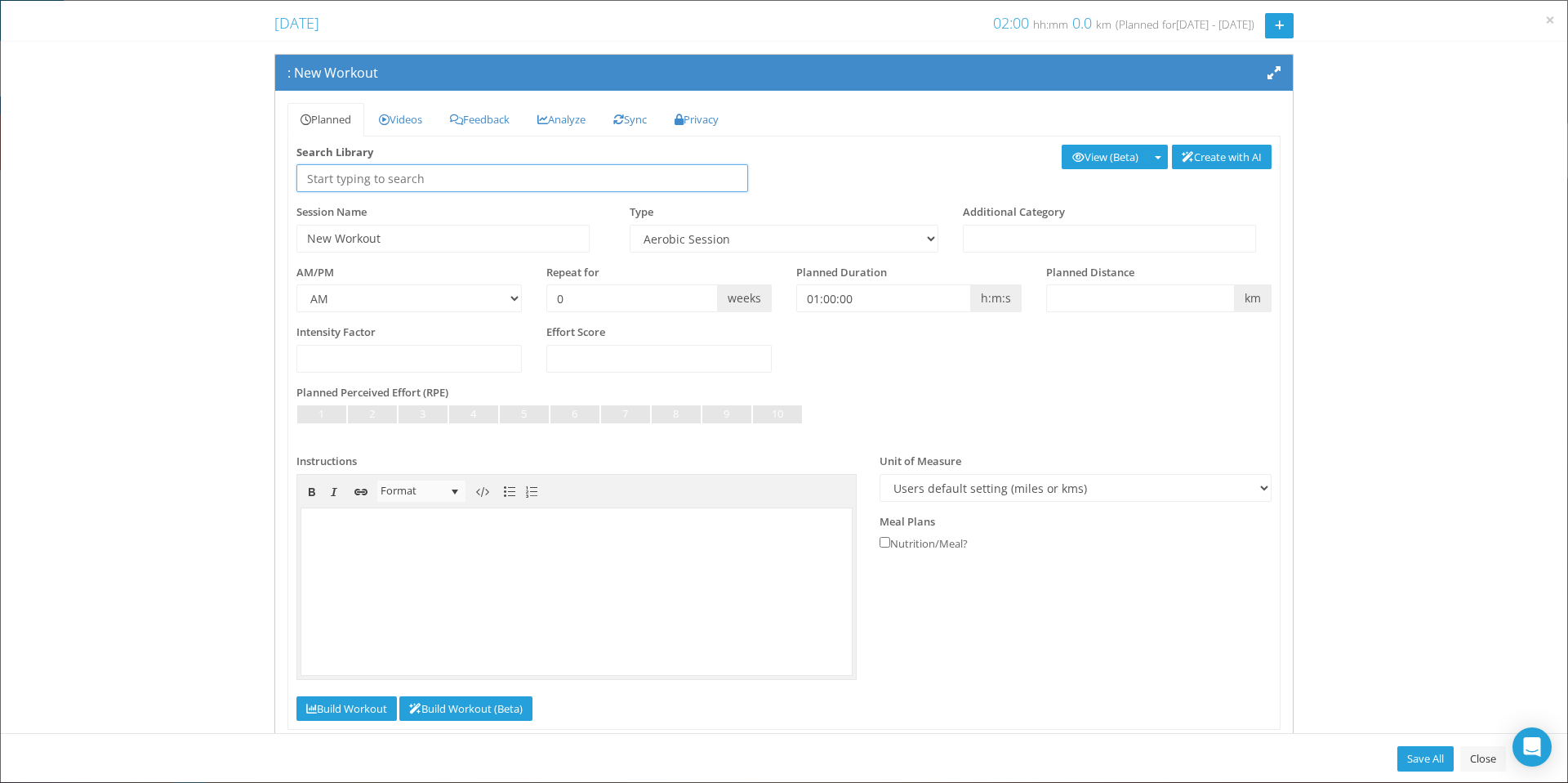
click at [492, 180] on input "text" at bounding box center [522, 178] width 452 height 28
type input "S"
type input "UPPER"
click at [421, 245] on input "New Workout" at bounding box center [443, 239] width 294 height 28
click at [657, 226] on select "Aerobic Session Alpine Climbing Assessment Availability Bike Paddle Bouldering …" at bounding box center [784, 239] width 308 height 28
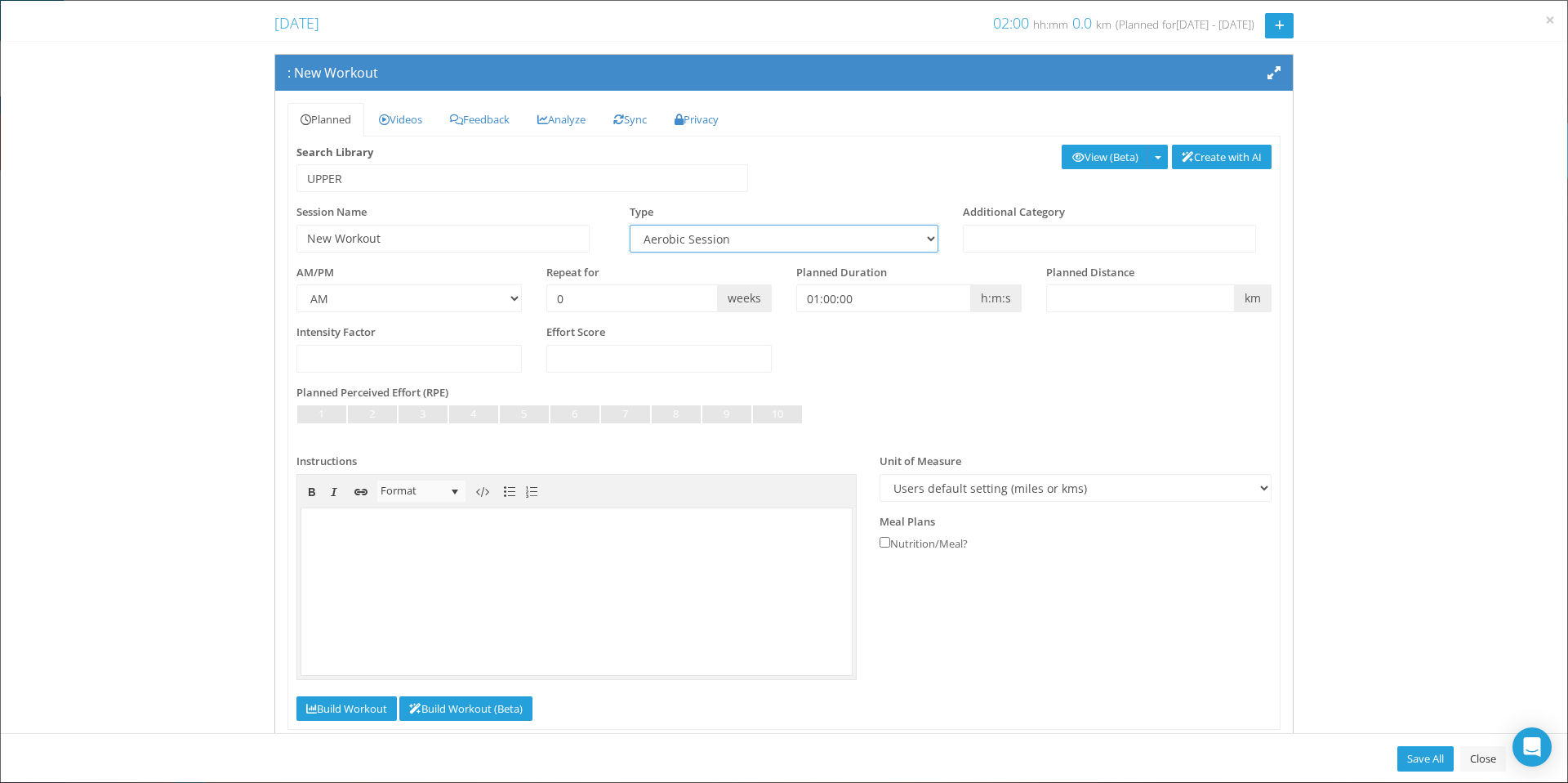
select select "8cc085bc-3541-4171-979b-404ec710b035"
click at [629, 225] on select "Aerobic Session Alpine Climbing Assessment Availability Bike Paddle Bouldering …" at bounding box center [784, 239] width 308 height 28
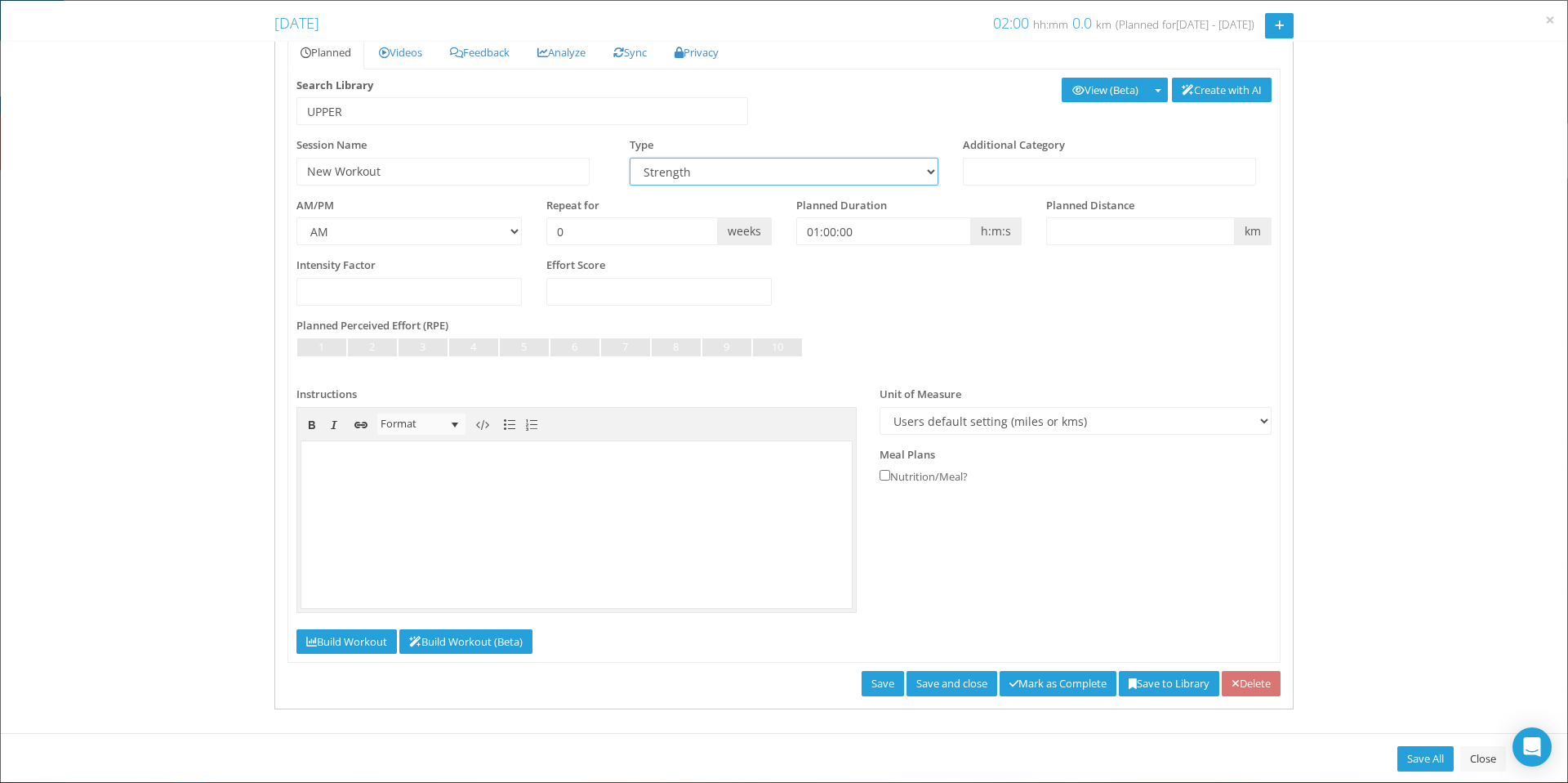
scroll to position [72, 0]
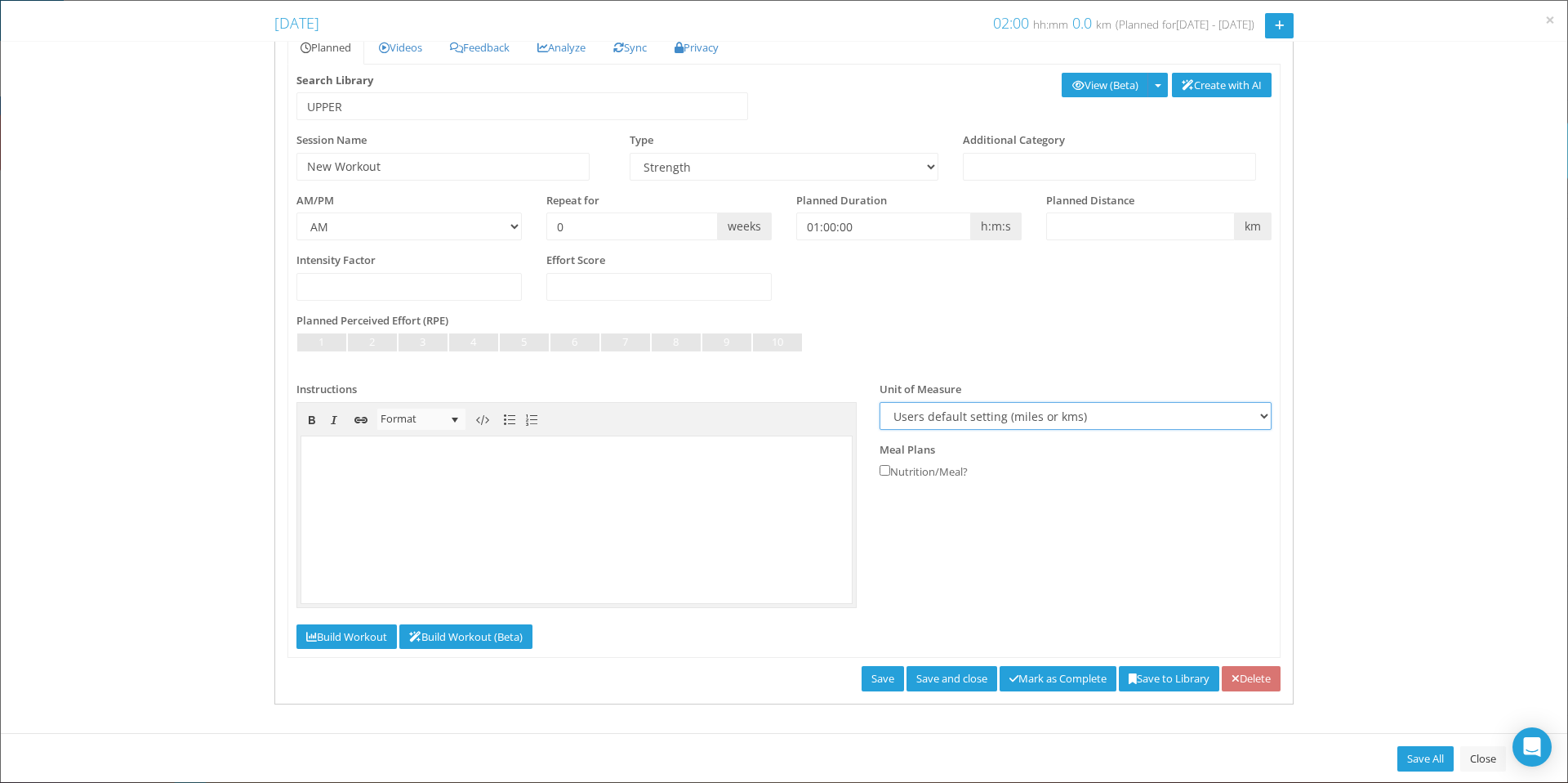
click at [936, 414] on select "Users default setting (miles or kms) Meters Yards" at bounding box center [1075, 416] width 392 height 28
click at [886, 471] on input "checkbox" at bounding box center [885, 470] width 11 height 11
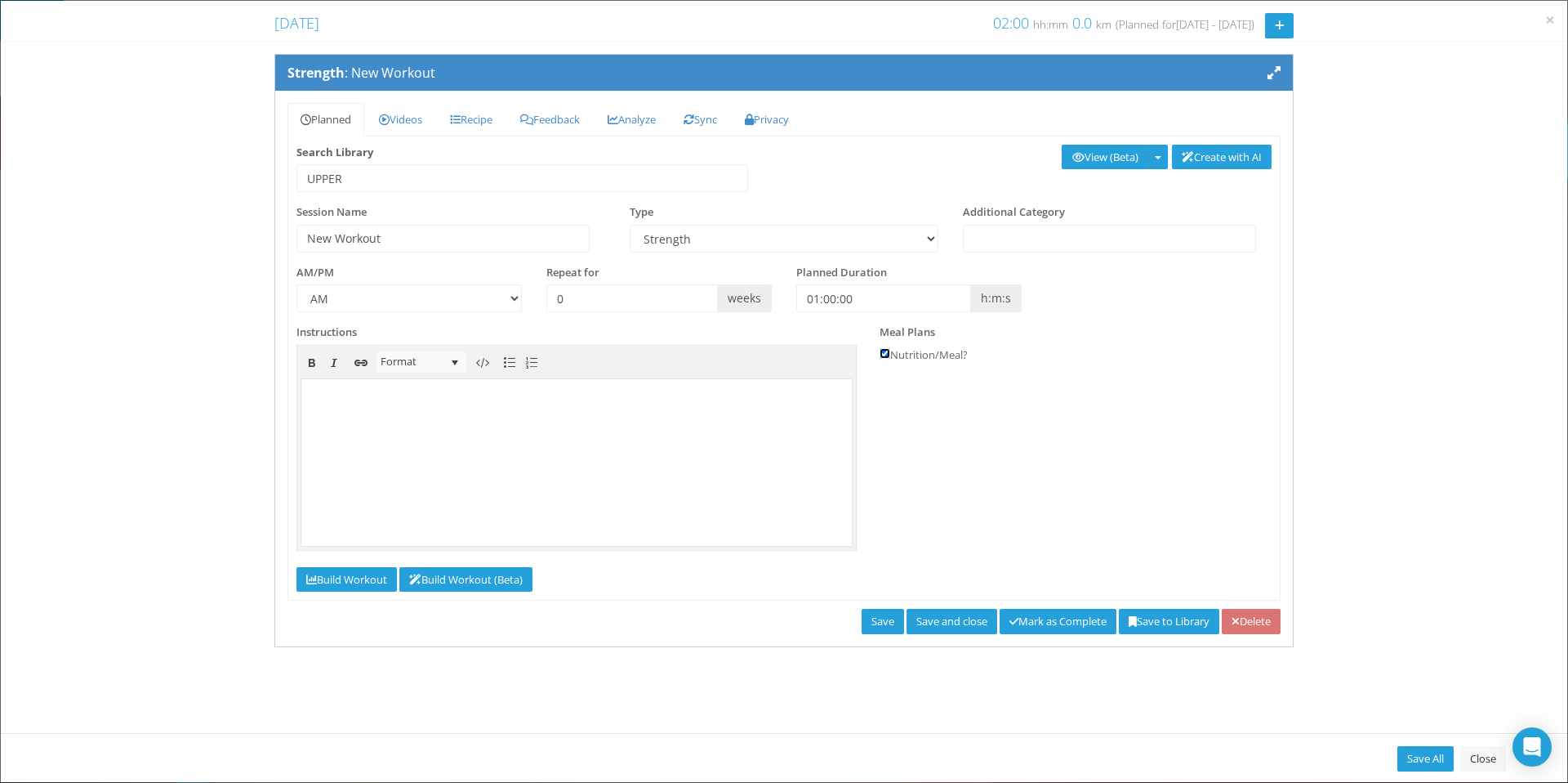
scroll to position [0, 0]
click at [886, 352] on input "checkbox" at bounding box center [885, 353] width 11 height 11
checkbox input "false"
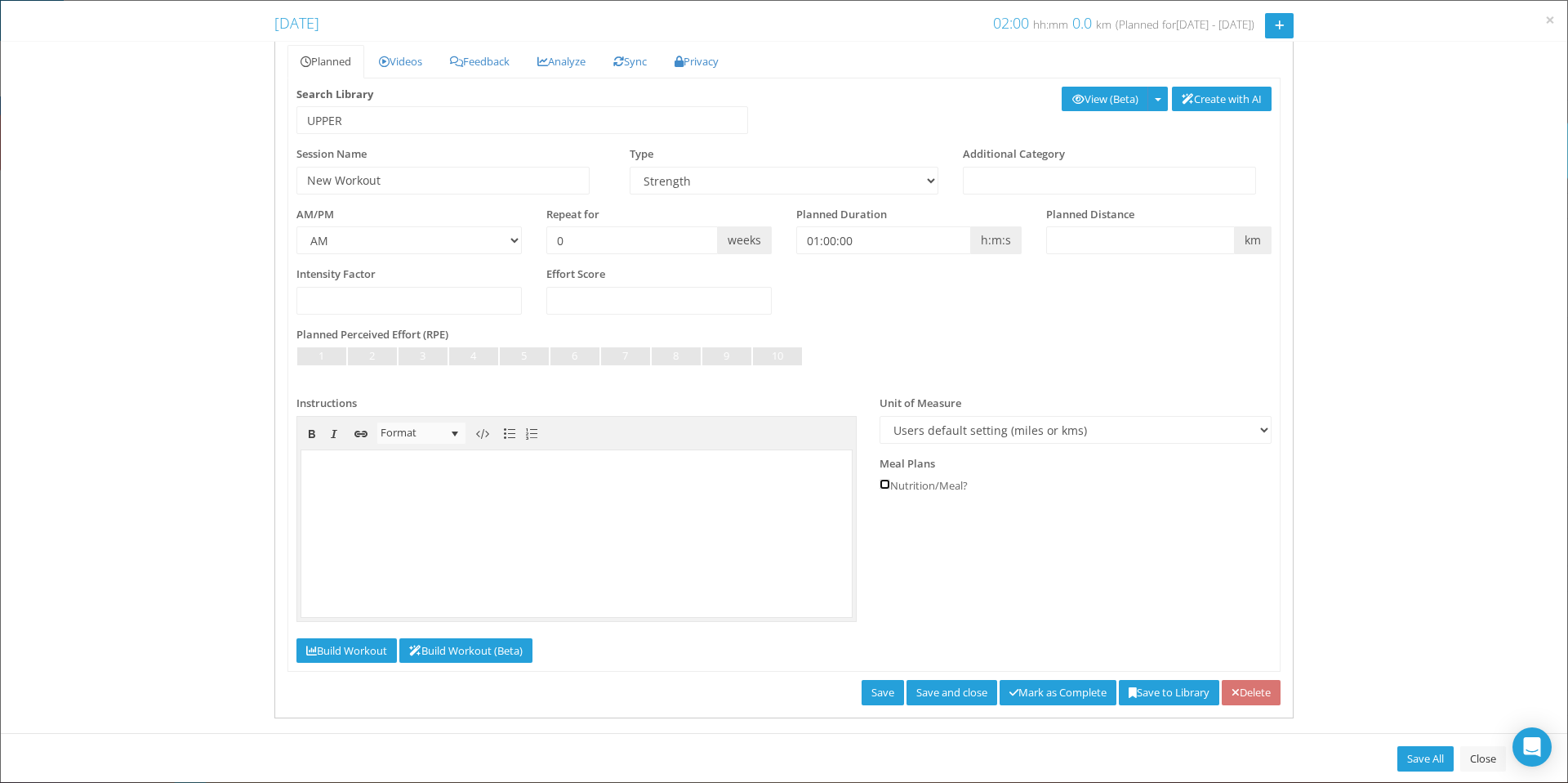
scroll to position [72, 0]
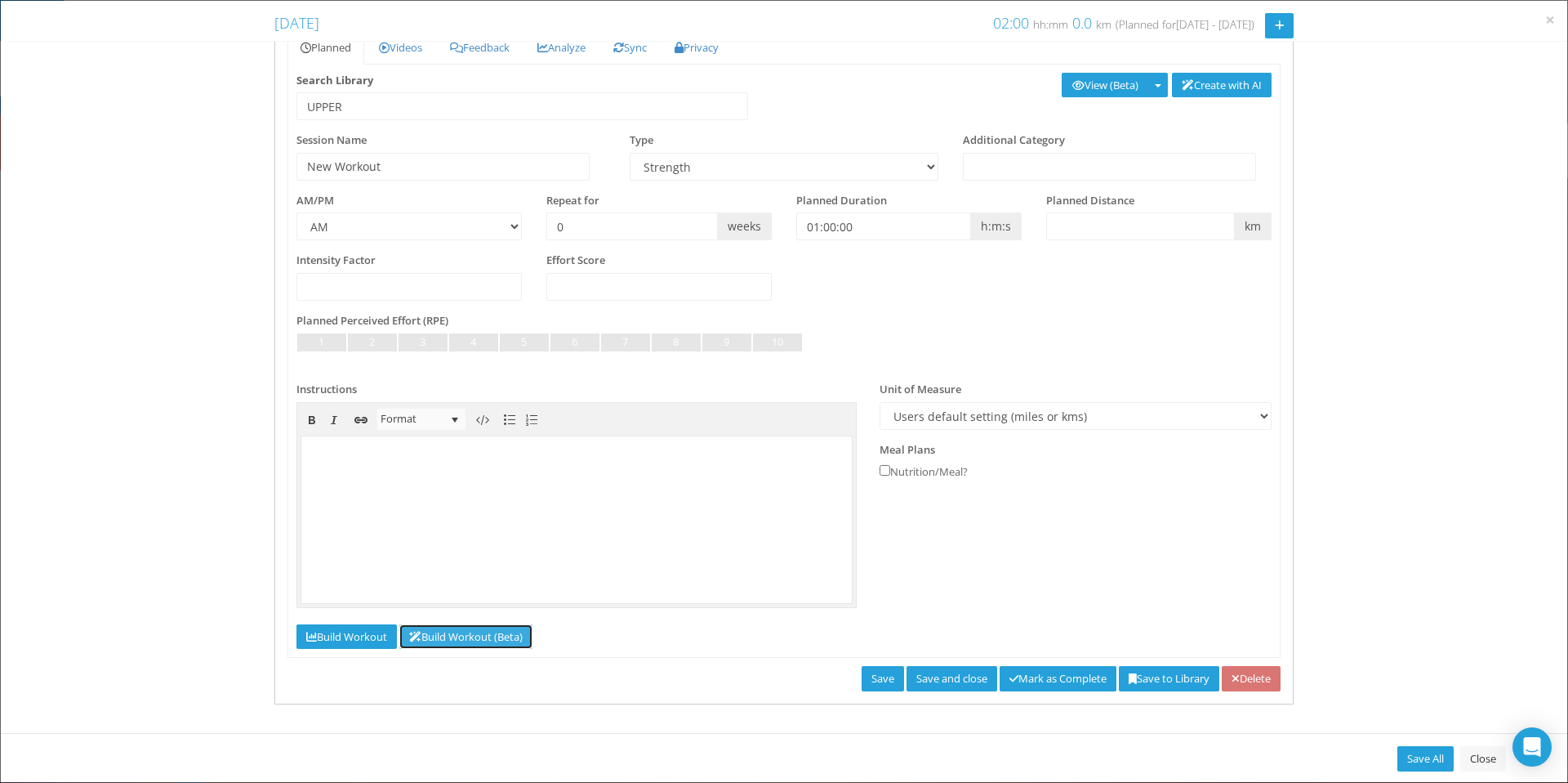
click at [495, 637] on link "Build Workout (Beta)" at bounding box center [466, 637] width 134 height 26
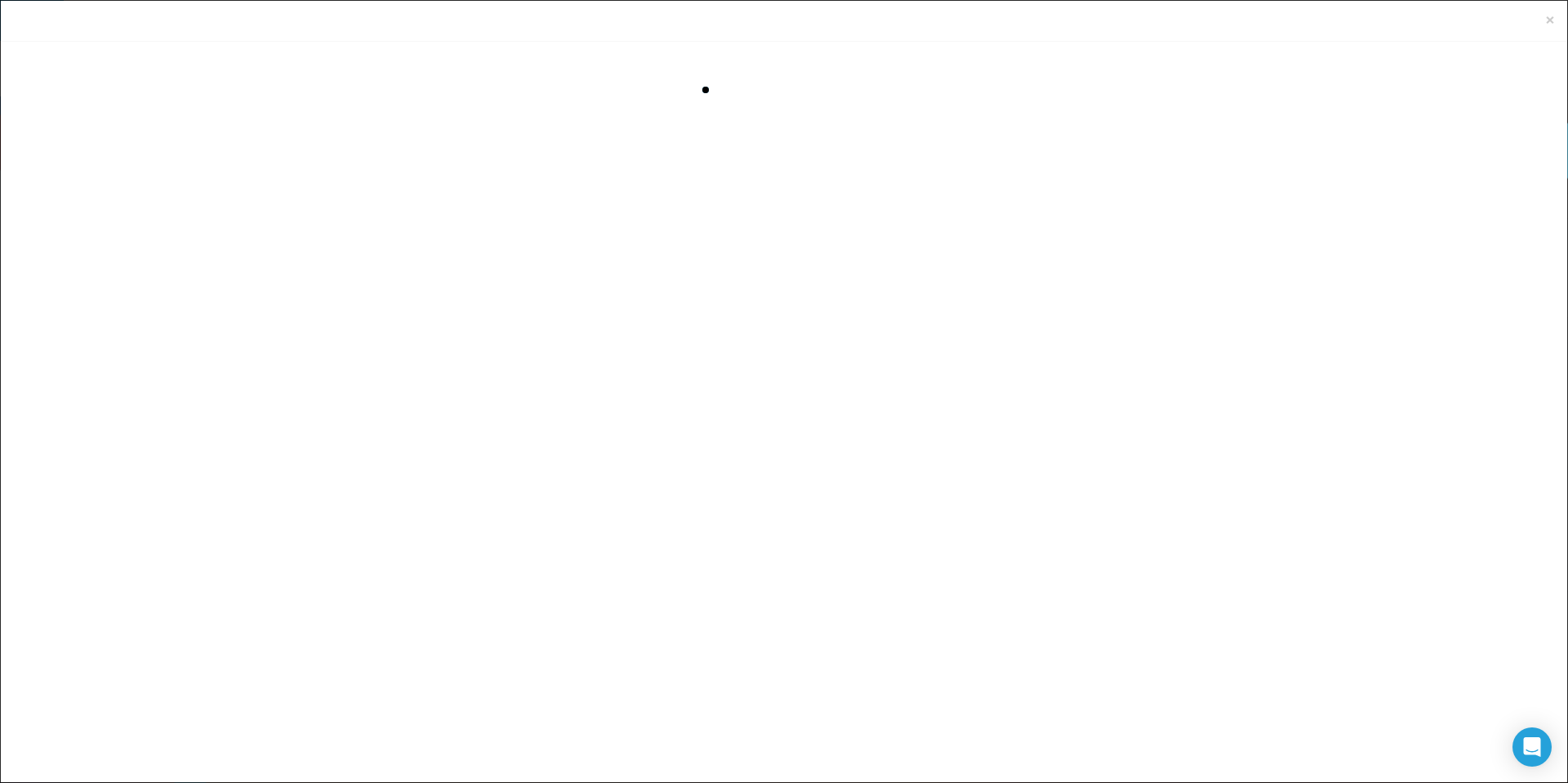
scroll to position [0, 0]
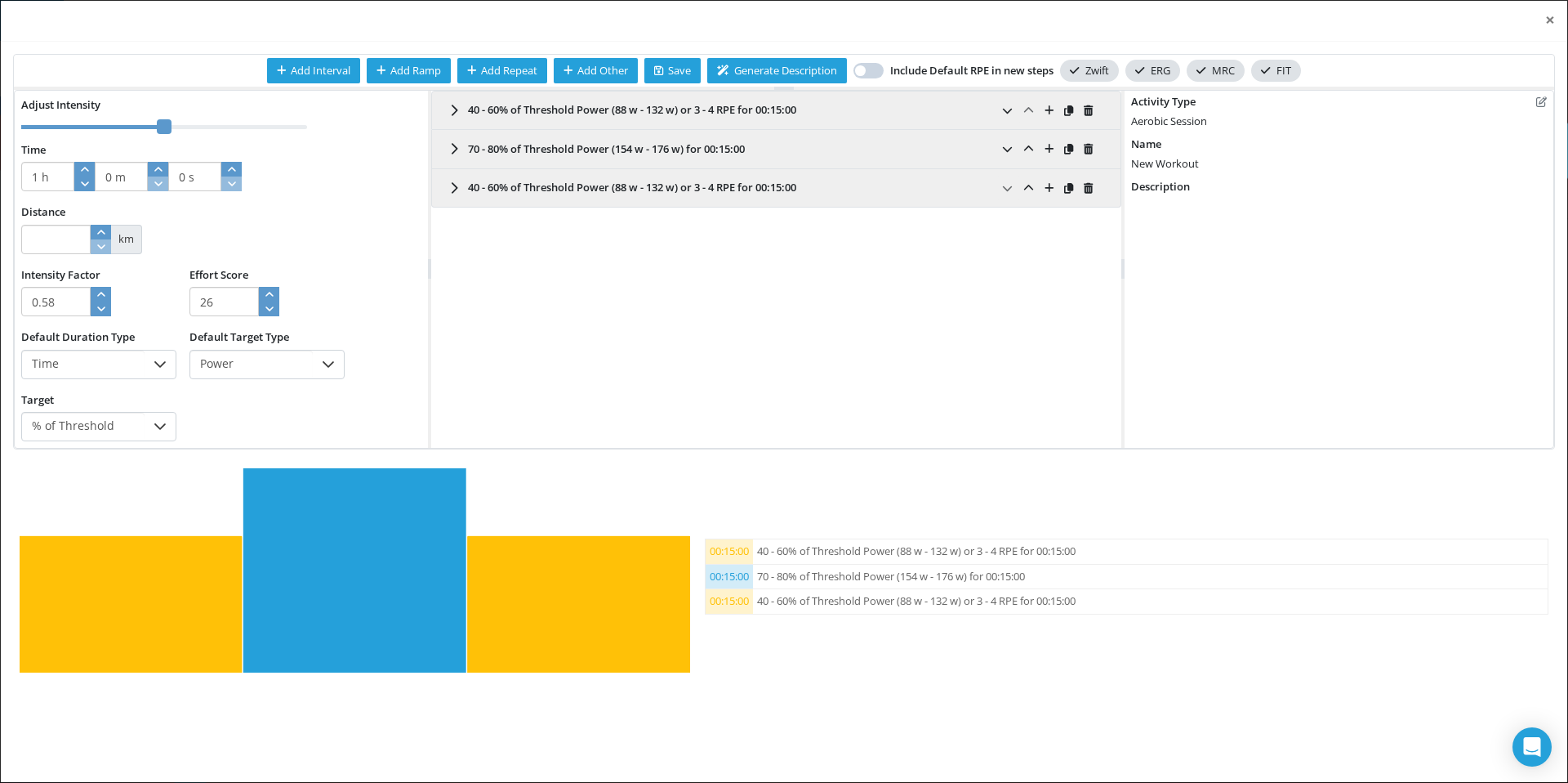
click at [1551, 18] on button "×" at bounding box center [1550, 20] width 10 height 17
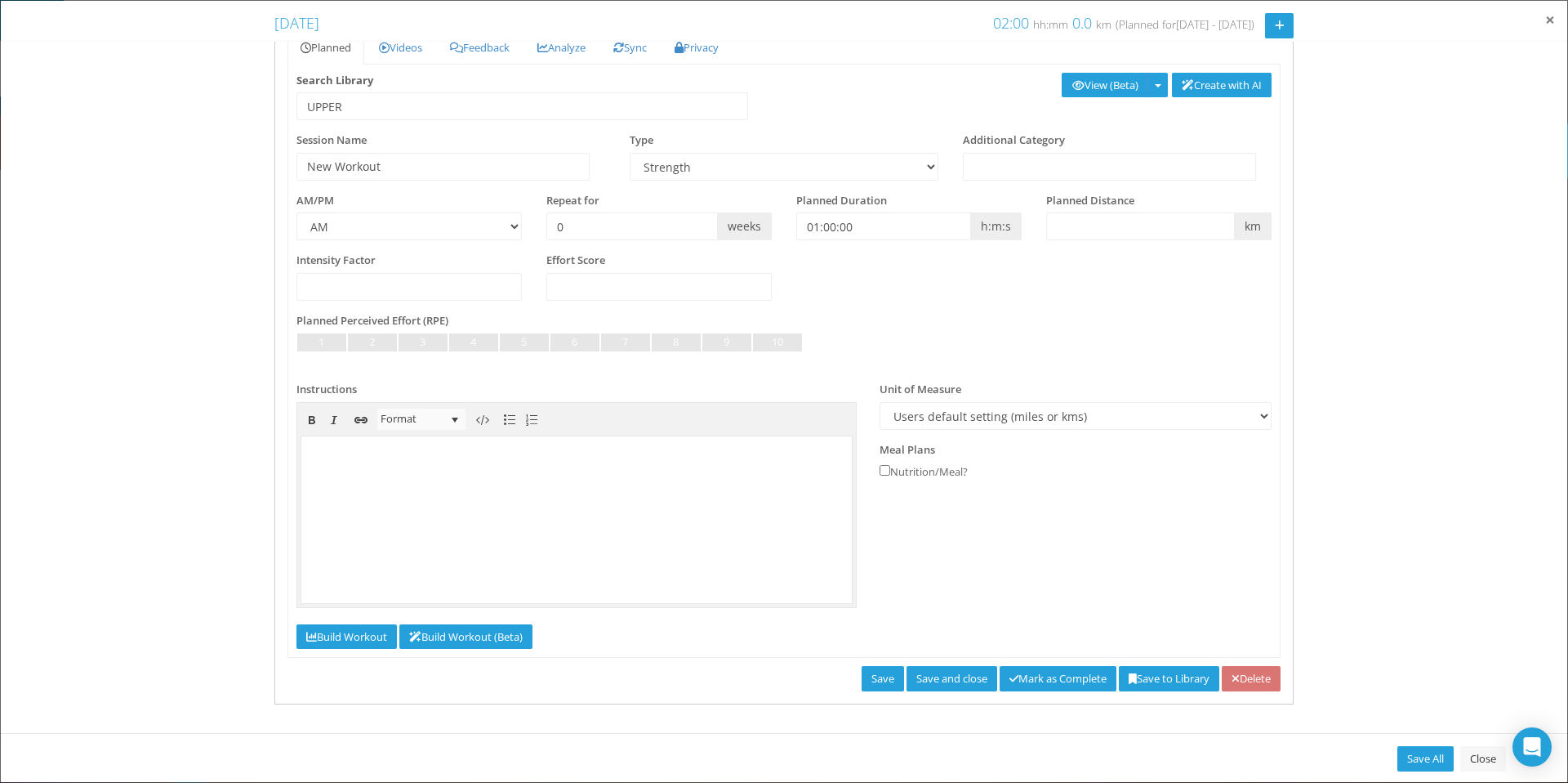
click at [1547, 20] on span "×" at bounding box center [1550, 19] width 10 height 23
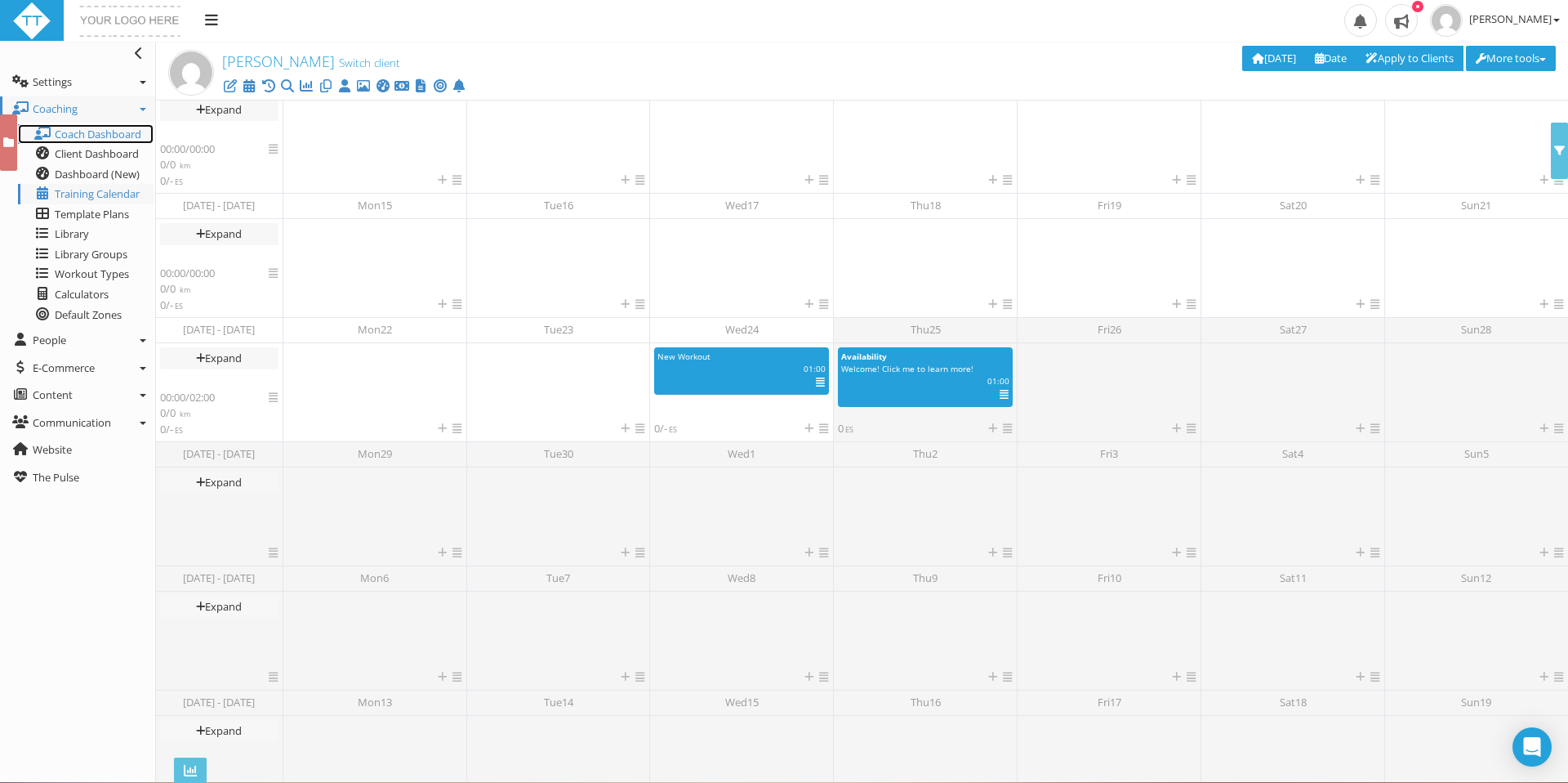
click at [104, 140] on span "Coach Dashboard" at bounding box center [98, 134] width 86 height 15
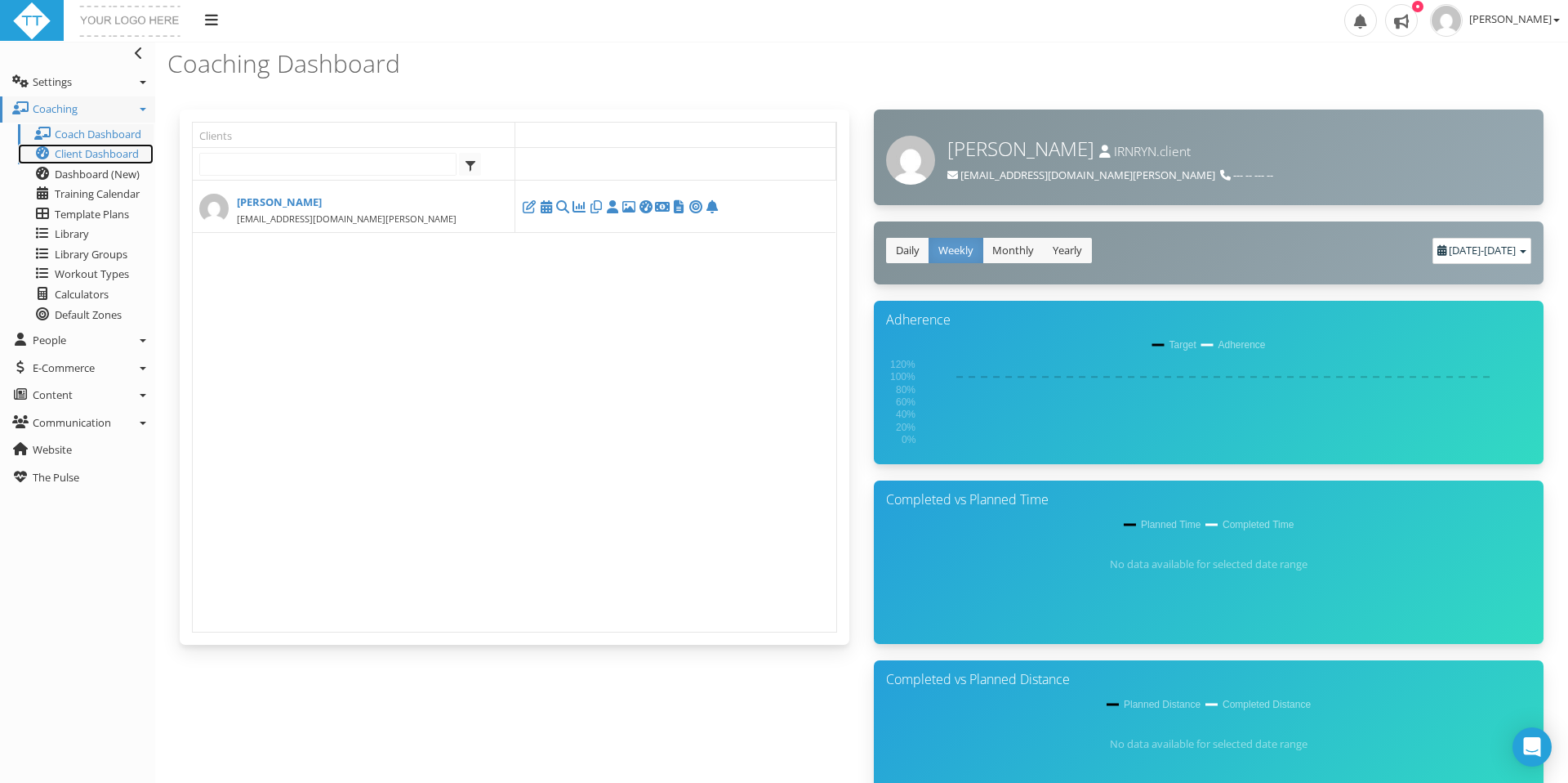
click at [99, 155] on span "Client Dashboard" at bounding box center [97, 153] width 84 height 15
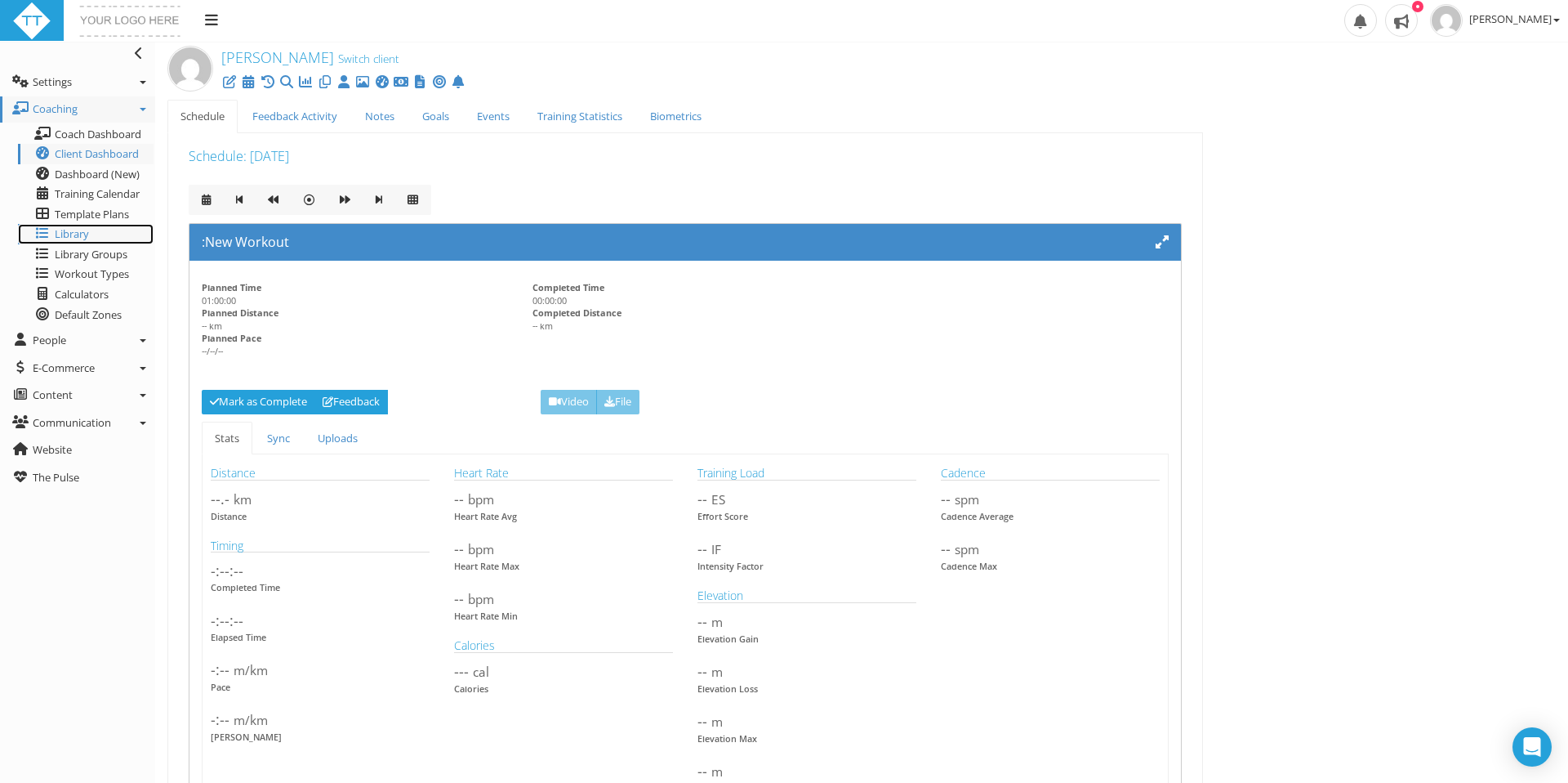
click at [93, 232] on link "Library" at bounding box center [85, 234] width 135 height 21
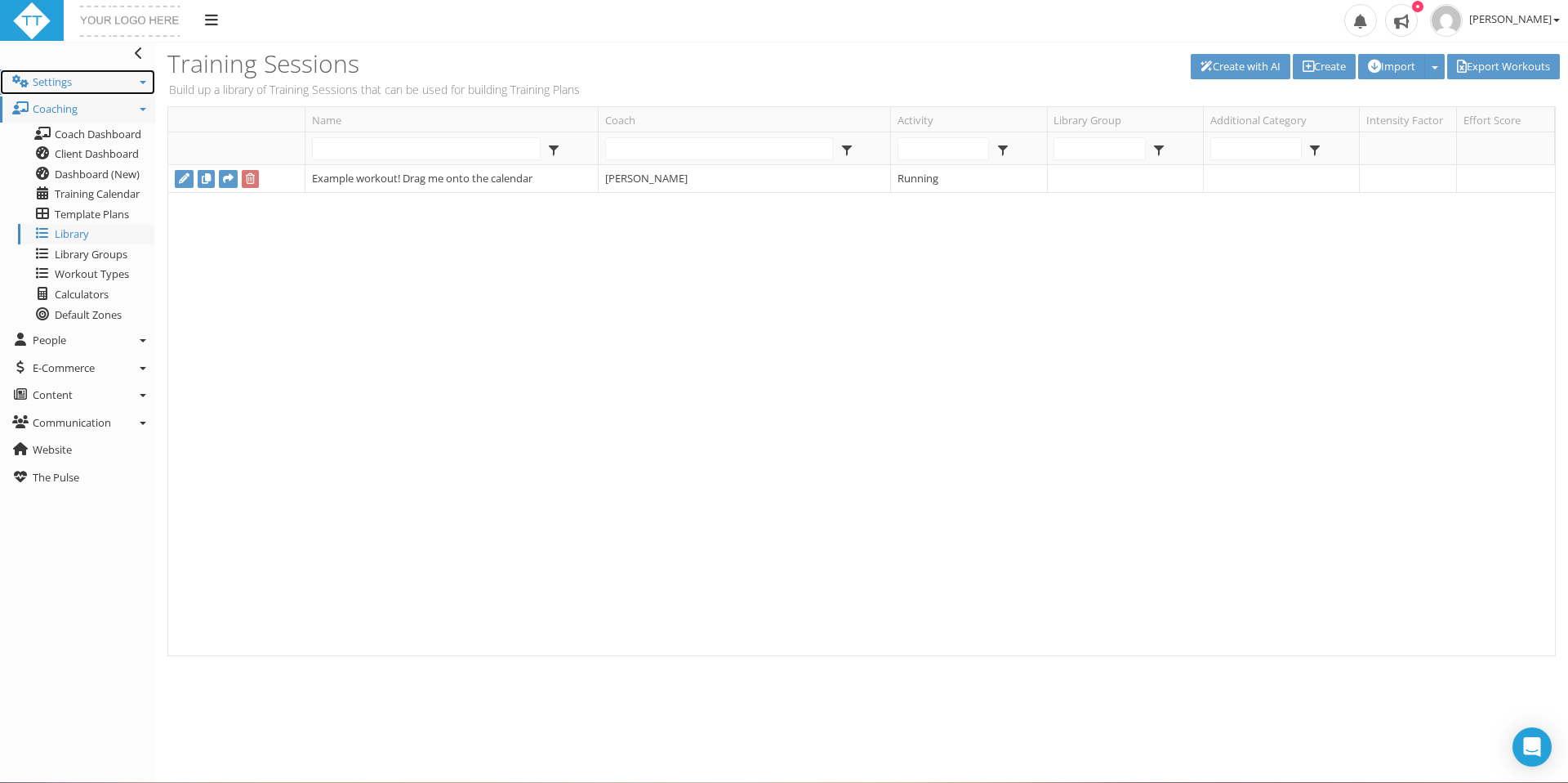
click at [81, 80] on link "Settings" at bounding box center [78, 83] width 155 height 27
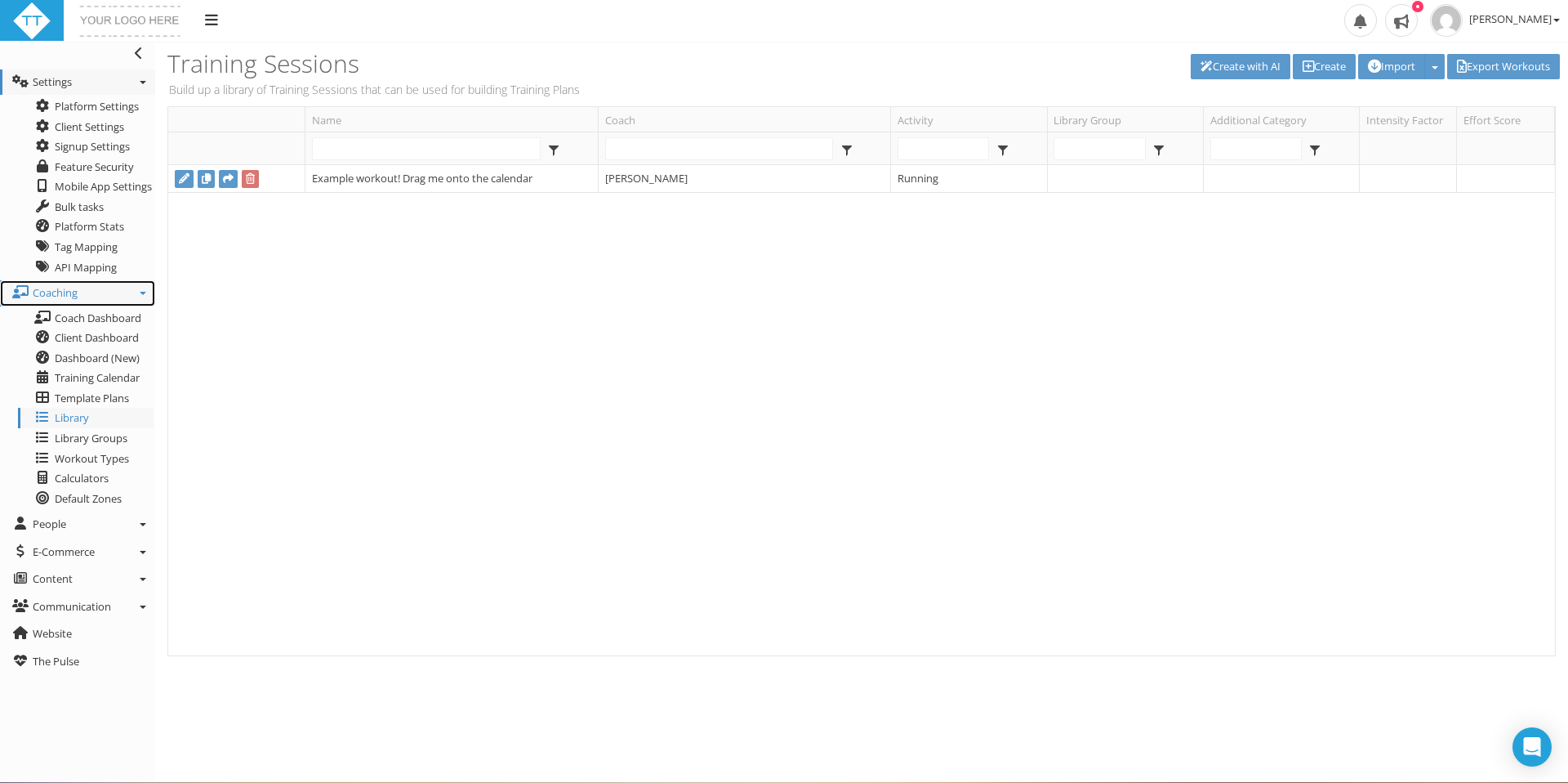
click at [144, 294] on icon at bounding box center [142, 293] width 7 height 3
click at [104, 461] on span "Workout Types" at bounding box center [92, 458] width 75 height 15
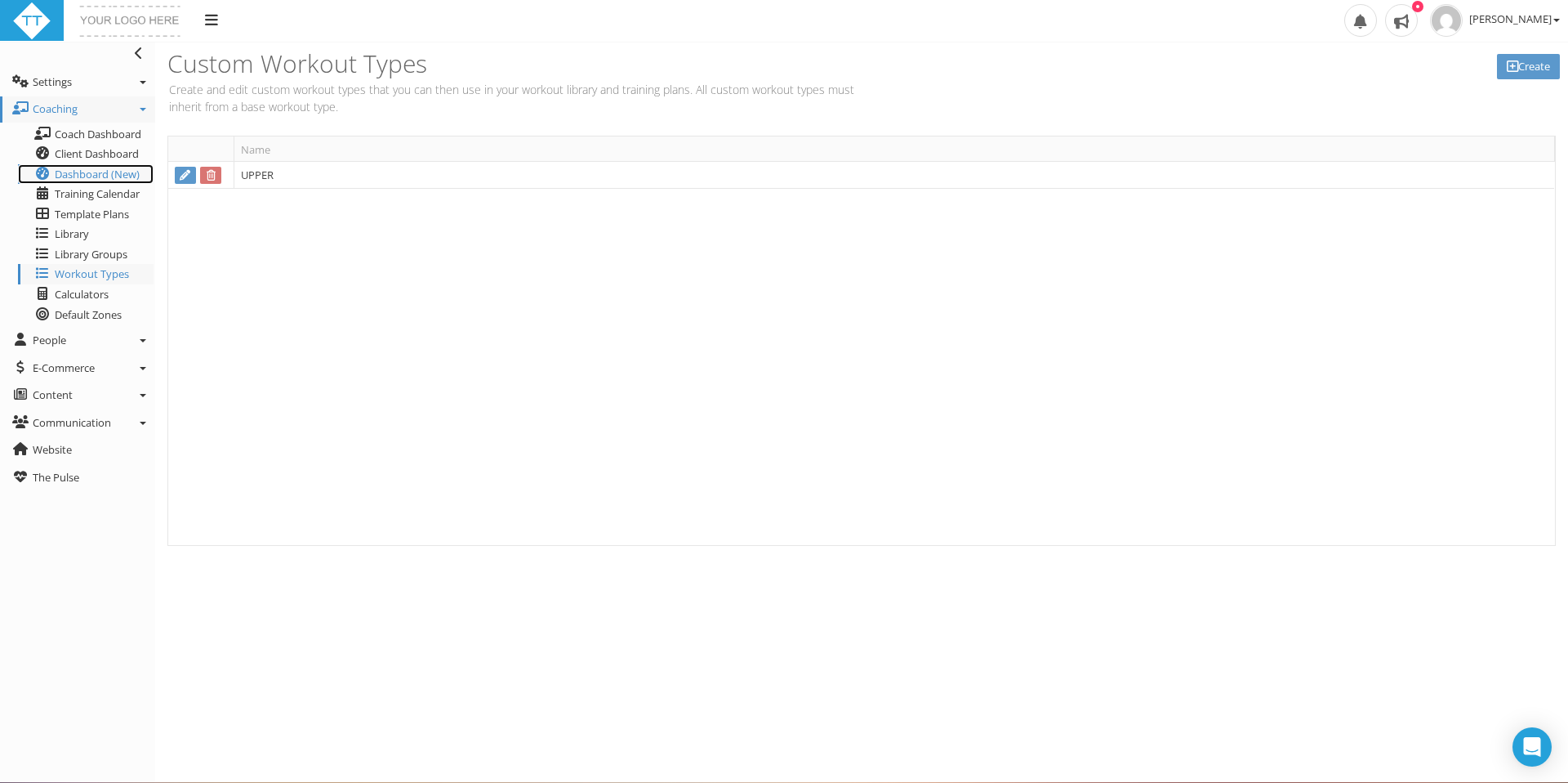
click at [92, 175] on span "Dashboard (New)" at bounding box center [97, 174] width 84 height 15
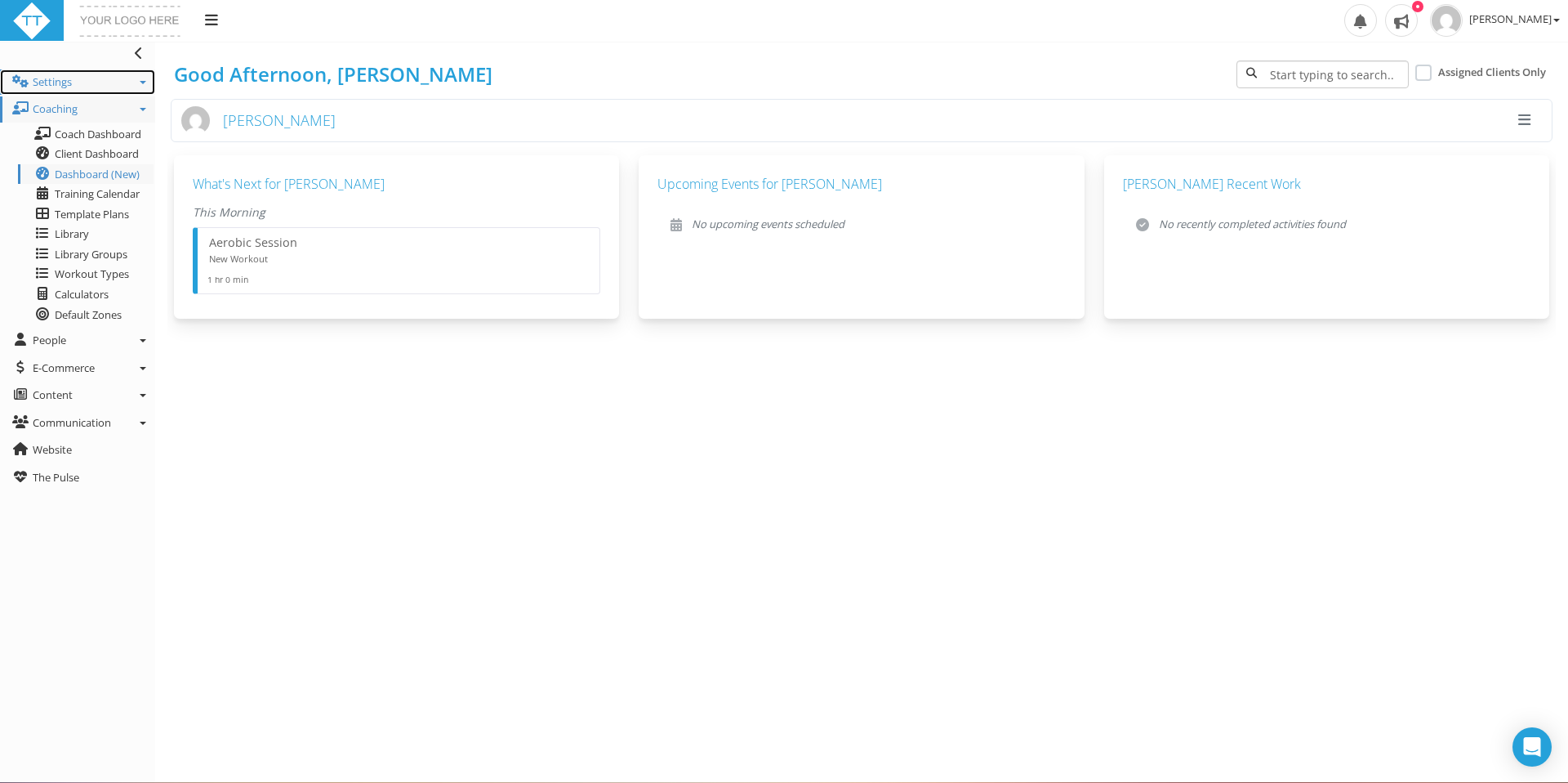
click at [147, 81] on link "Settings" at bounding box center [78, 83] width 155 height 27
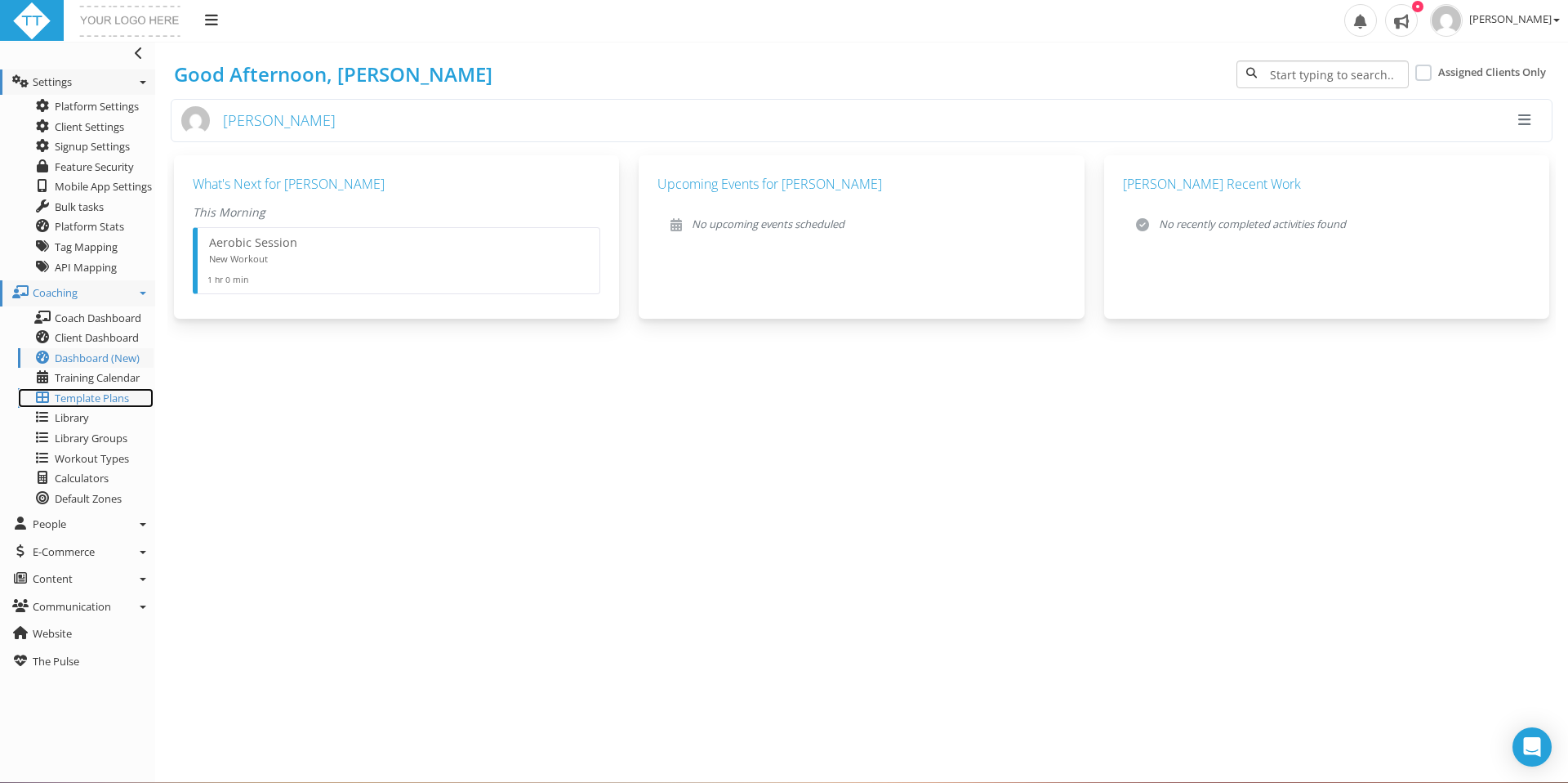
click at [81, 400] on span "Template Plans" at bounding box center [92, 398] width 75 height 15
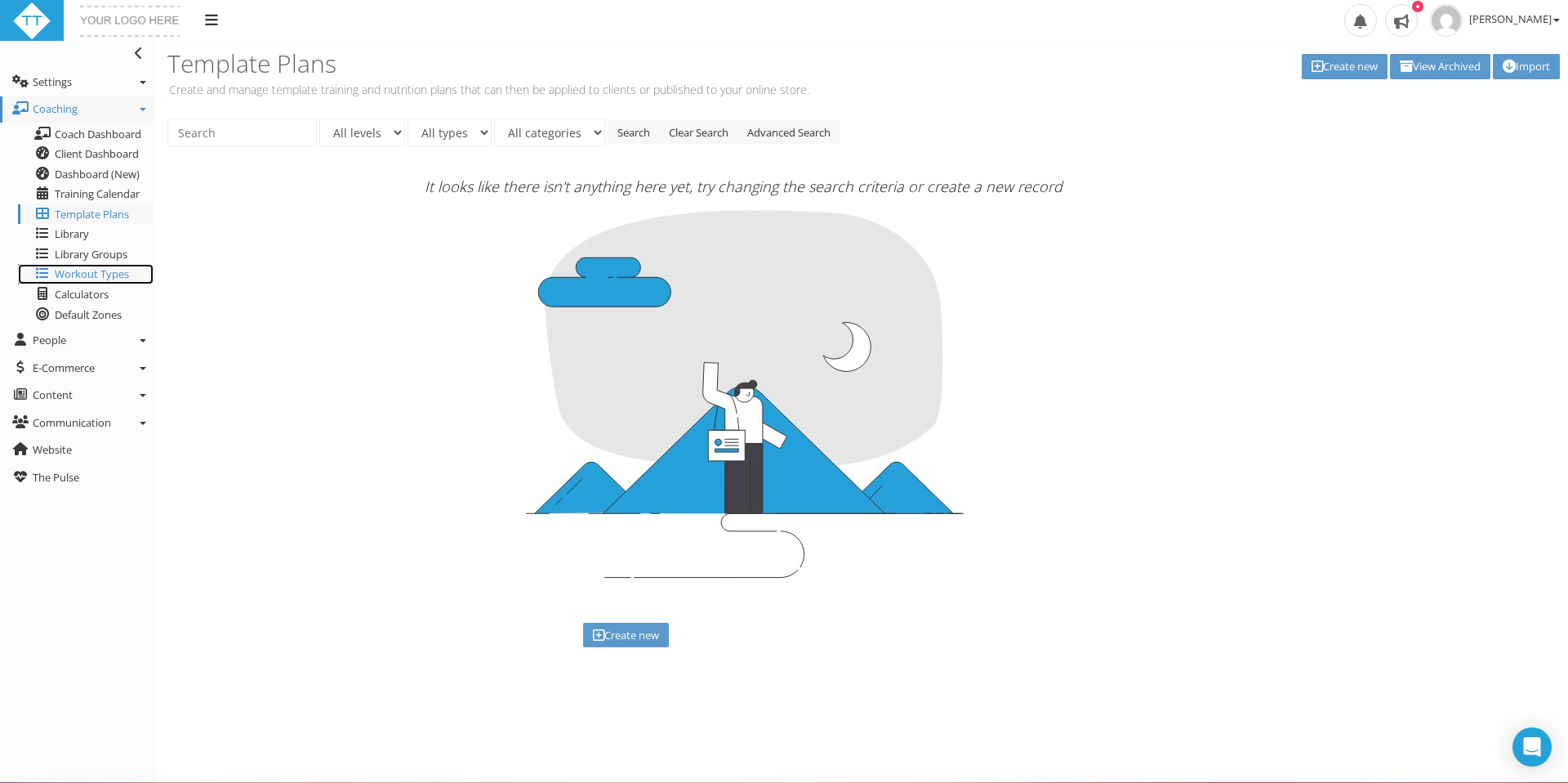
click at [81, 274] on span "Workout Types" at bounding box center [92, 273] width 75 height 15
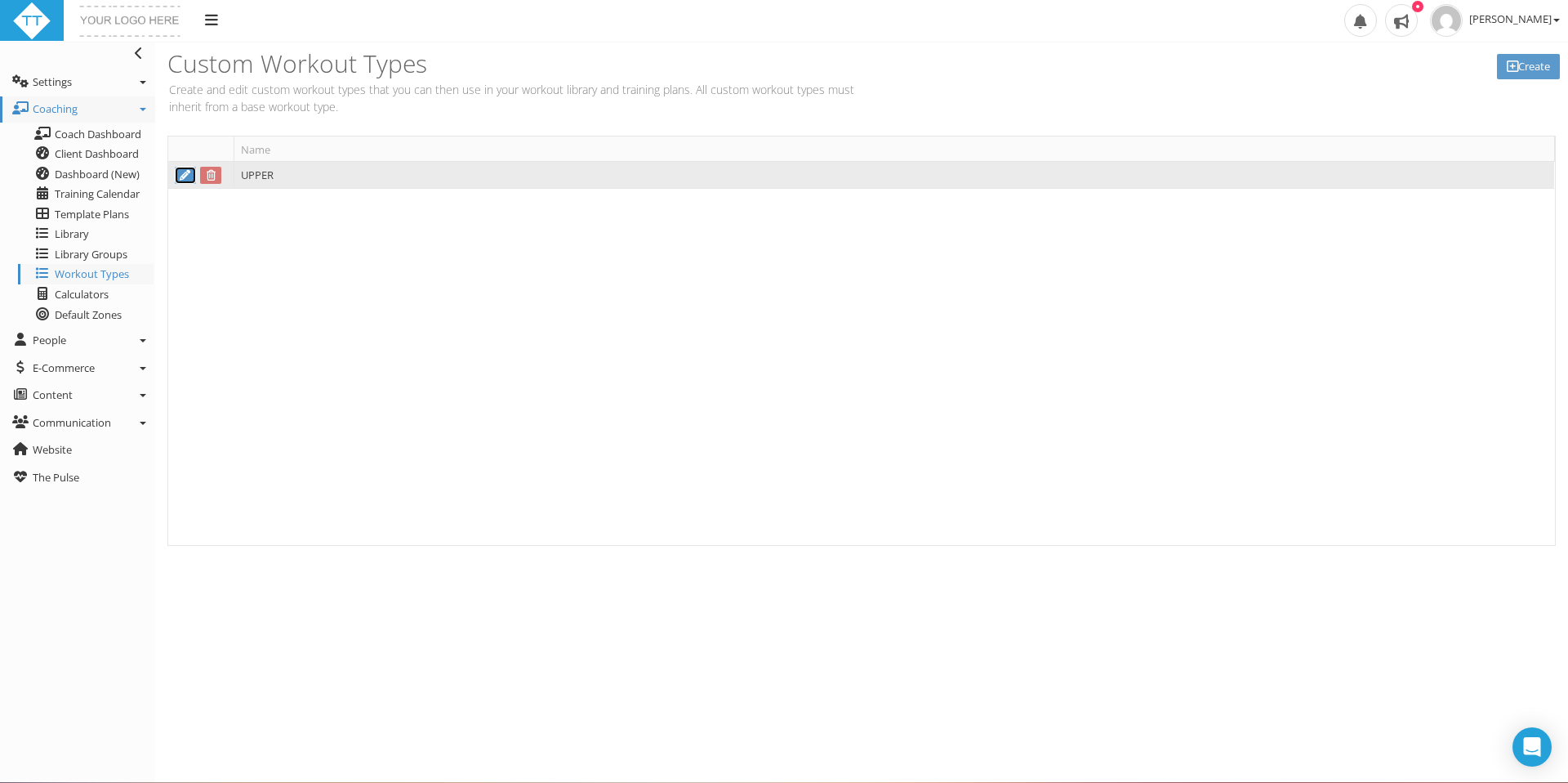
click at [189, 178] on icon at bounding box center [185, 175] width 13 height 11
type input "UPPER"
select select "Strength"
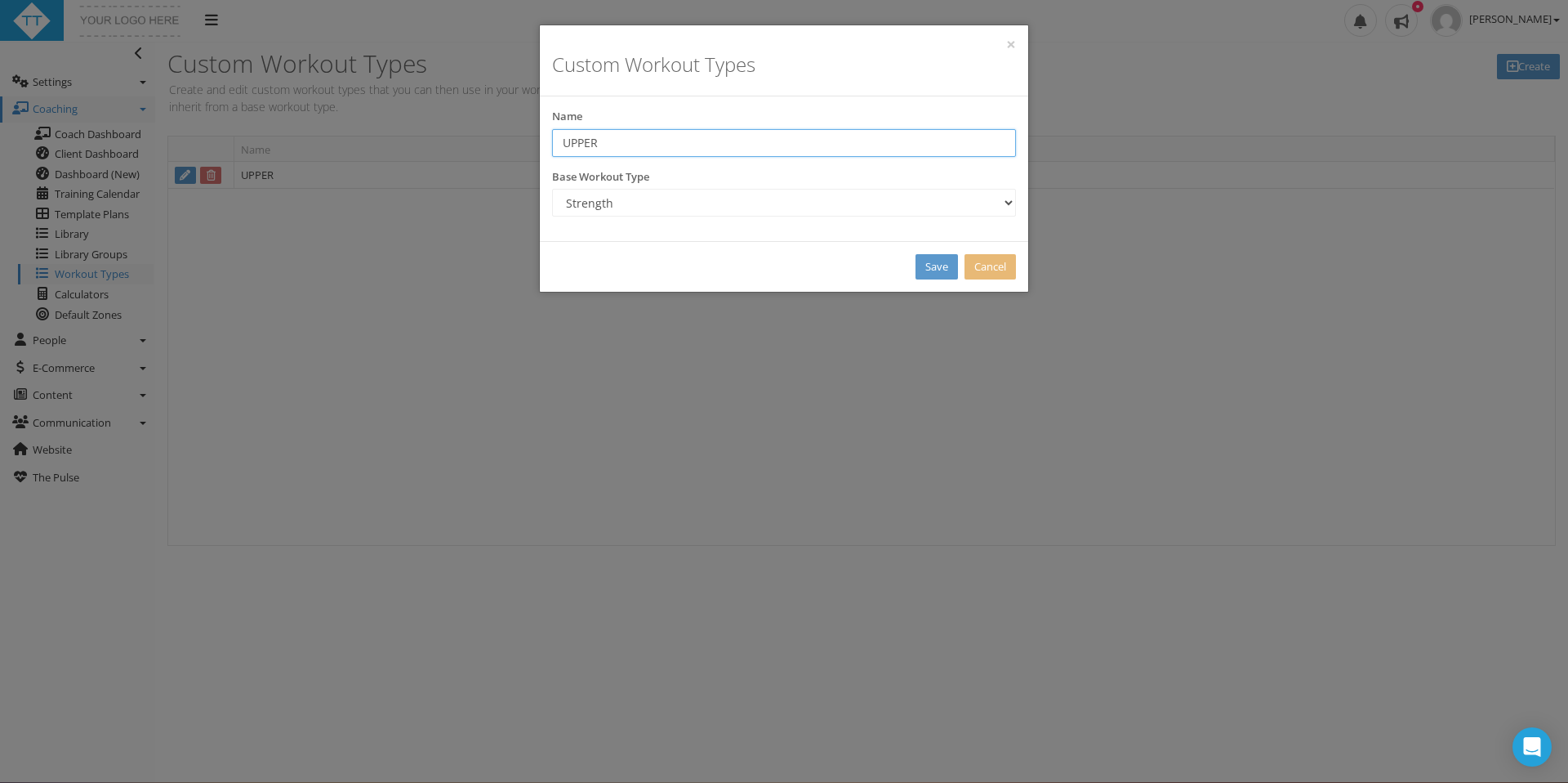
drag, startPoint x: 612, startPoint y: 143, endPoint x: 544, endPoint y: 145, distance: 68.0
click at [543, 144] on div "Name UPPER" at bounding box center [784, 140] width 488 height 61
type input "U"
type input "Push"
click at [936, 269] on link "Save" at bounding box center [936, 267] width 42 height 26
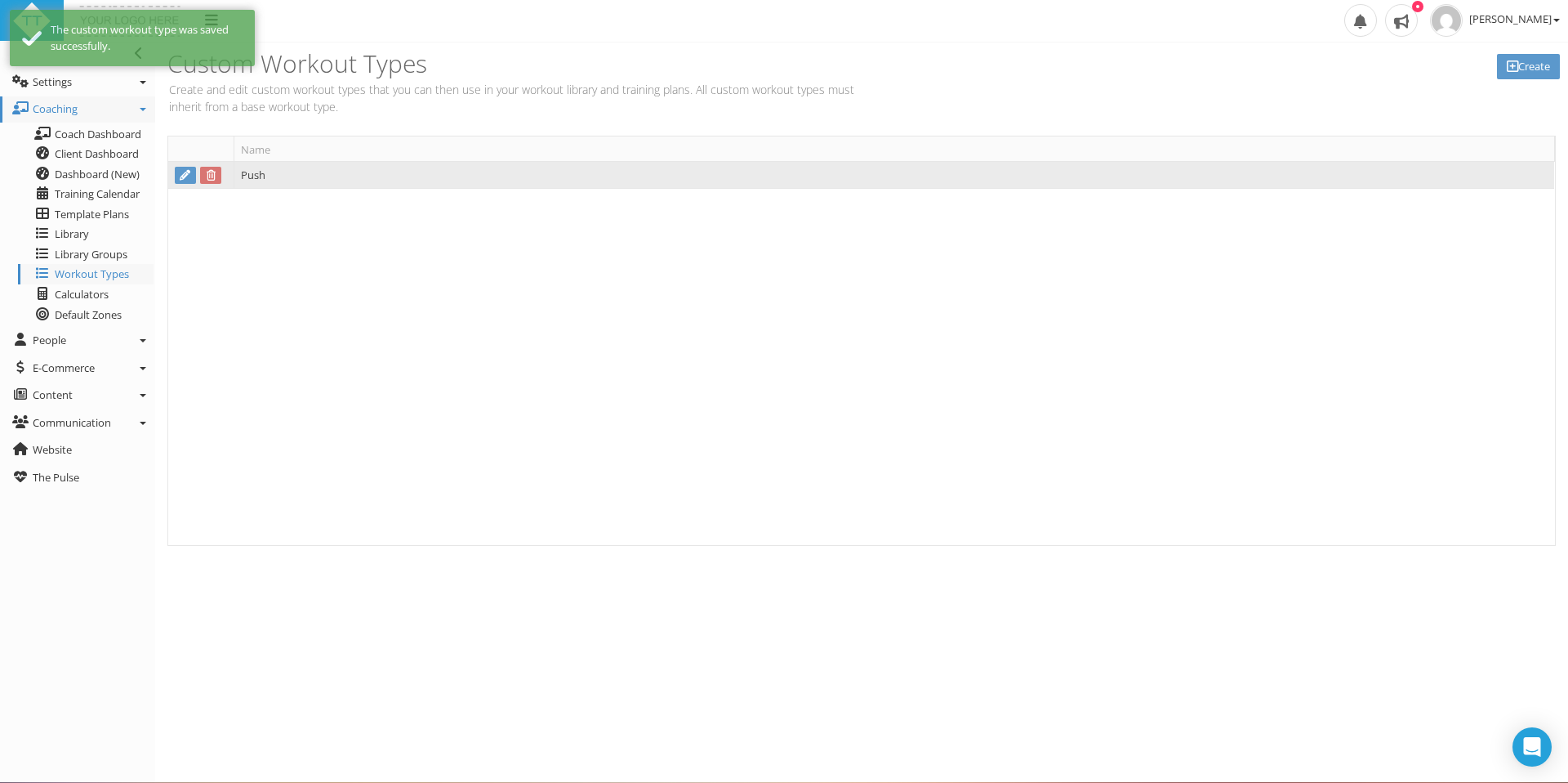
click at [503, 175] on td "Push" at bounding box center [893, 176] width 1321 height 28
click at [257, 176] on td "Push" at bounding box center [893, 176] width 1321 height 28
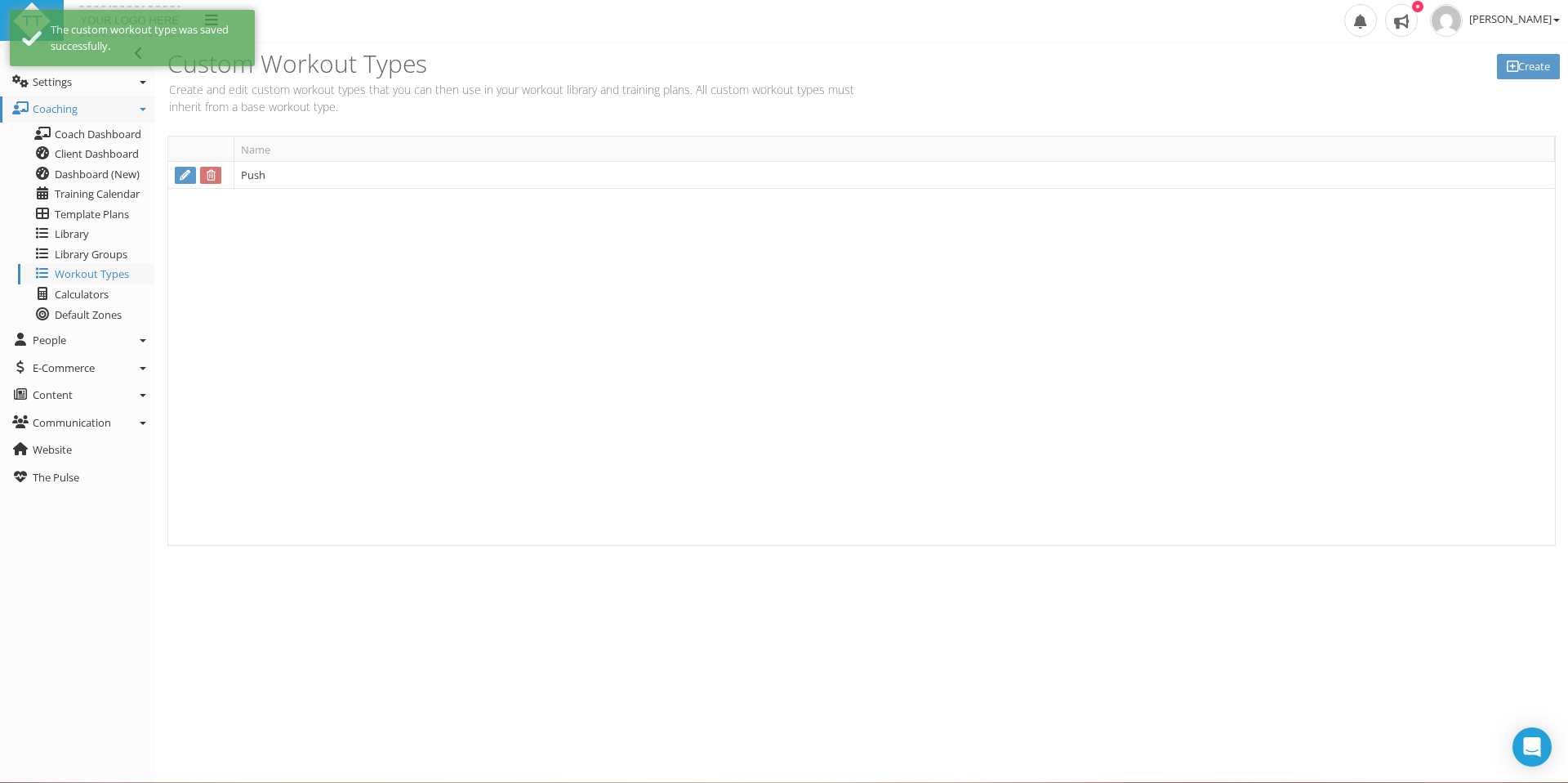
click at [289, 238] on div "Push" at bounding box center [860, 354] width 1385 height 383
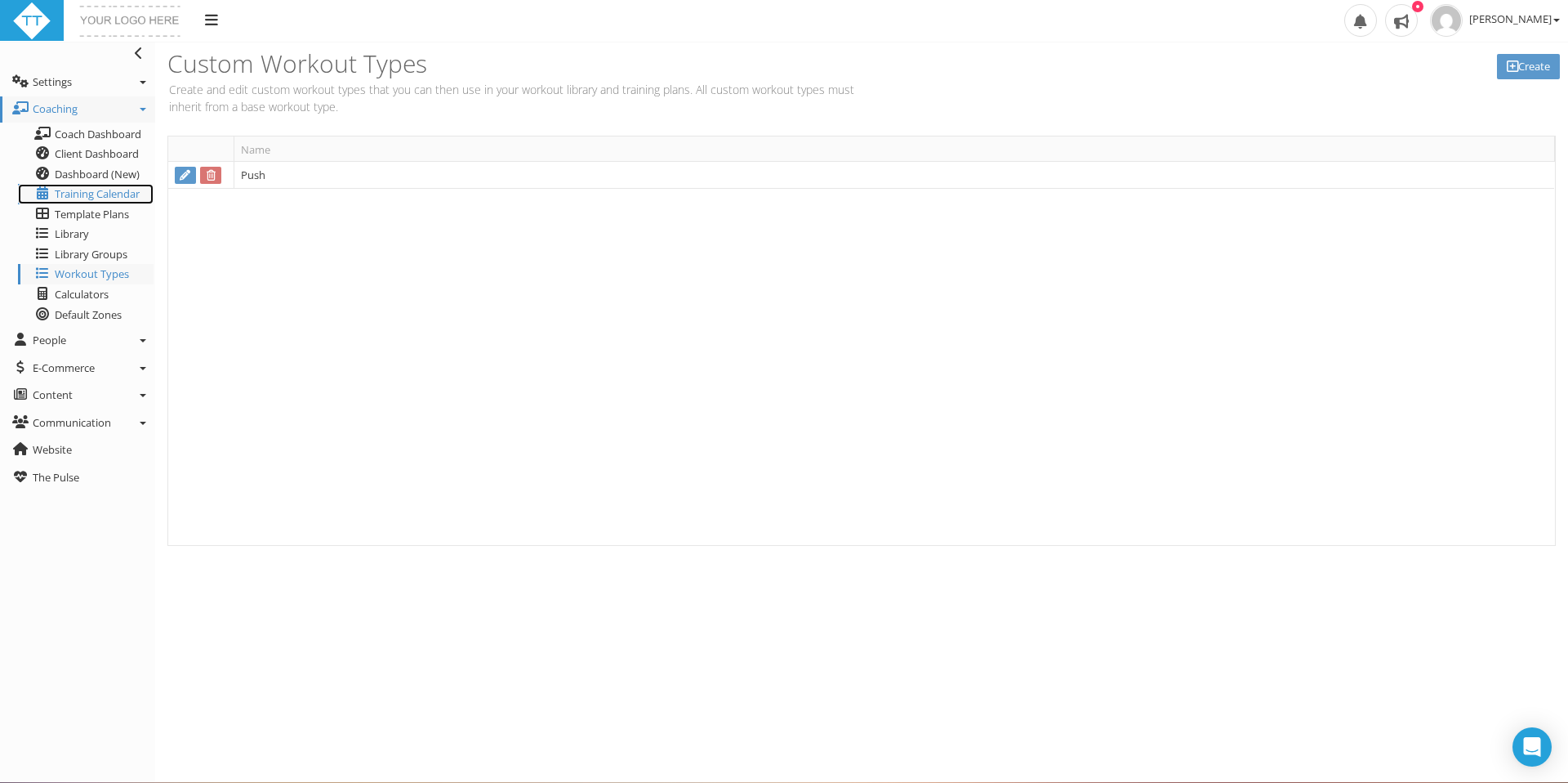
click at [97, 196] on span "Training Calendar" at bounding box center [97, 194] width 84 height 15
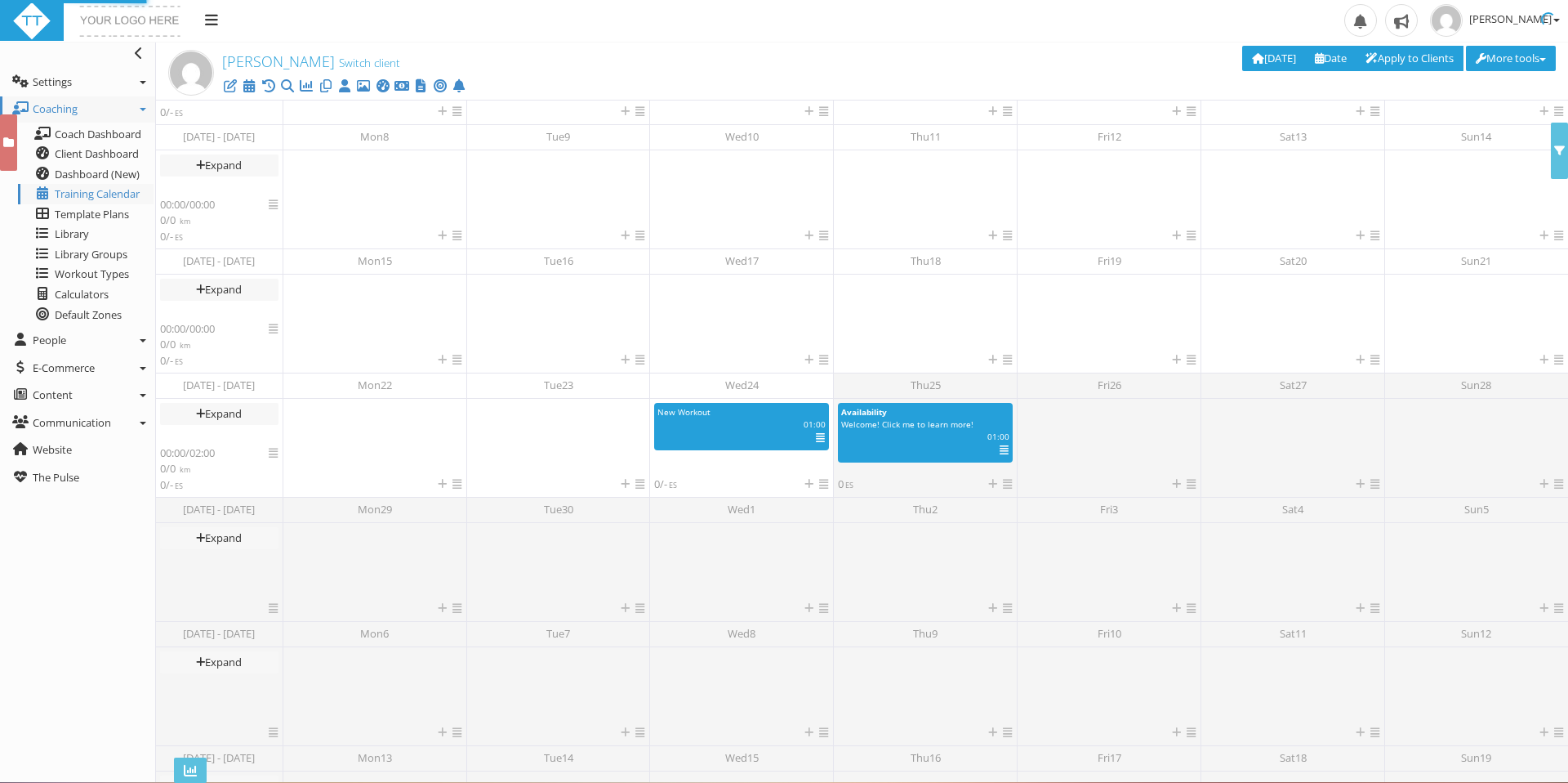
scroll to position [189, 0]
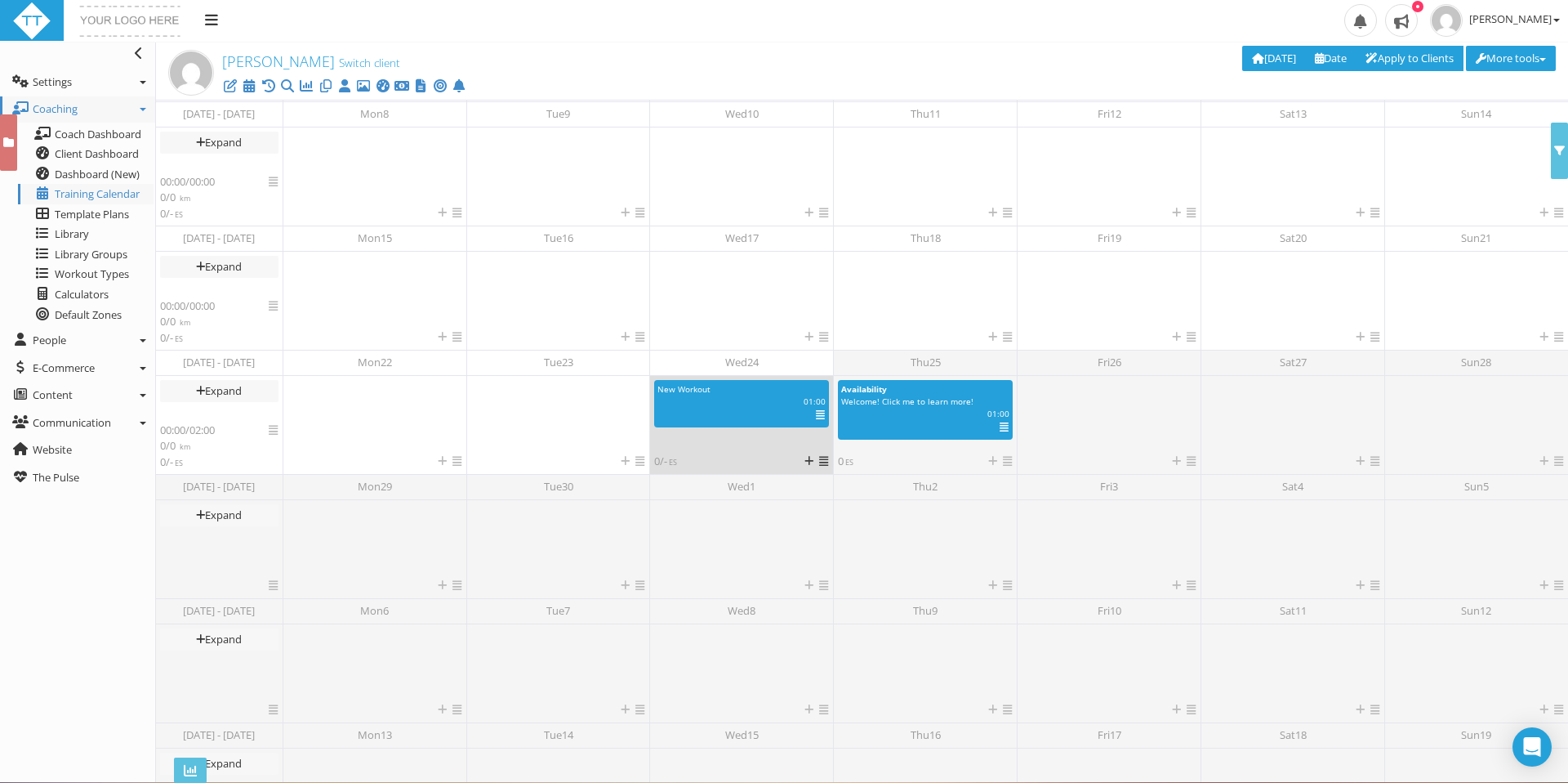
click at [748, 397] on div "km | 01:00 | ES | IF" at bounding box center [741, 402] width 192 height 12
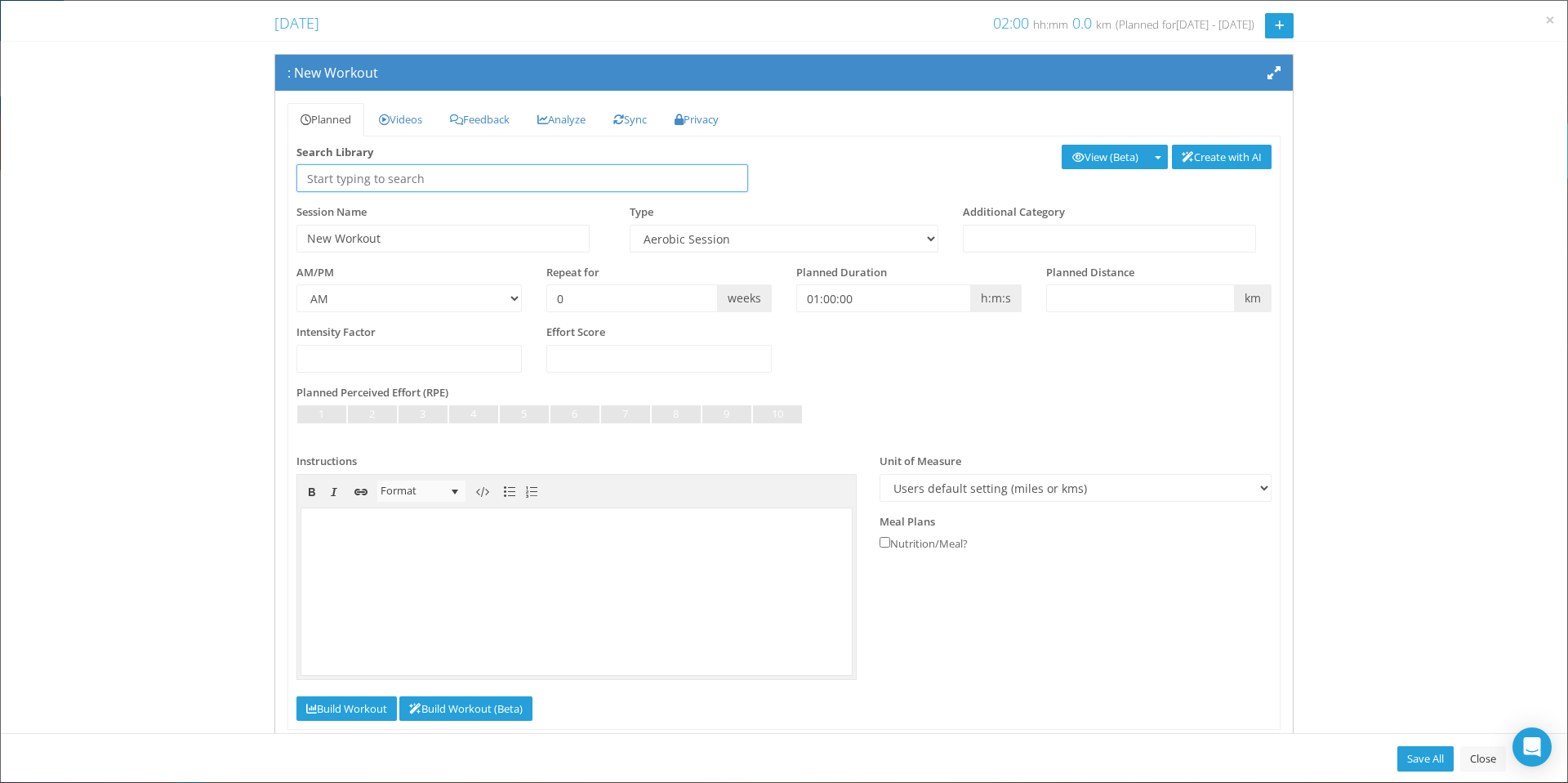
click at [341, 181] on input "text" at bounding box center [522, 178] width 452 height 28
type input "p"
click at [377, 183] on input "text" at bounding box center [522, 178] width 452 height 28
type input "push"
